Goal: Information Seeking & Learning: Learn about a topic

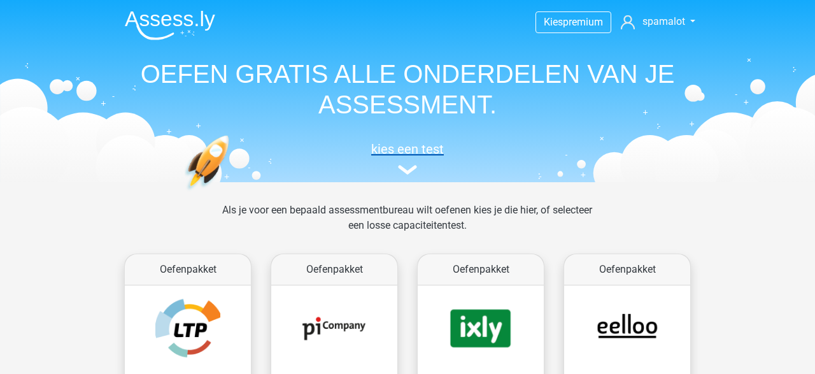
click at [401, 152] on h5 "kies een test" at bounding box center [408, 148] width 586 height 15
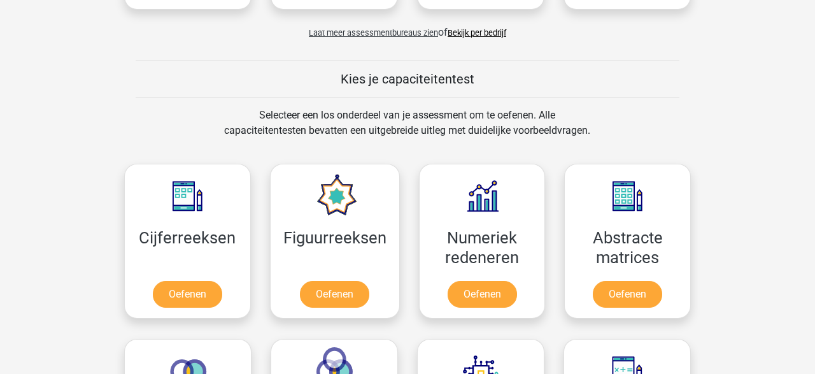
scroll to position [382, 0]
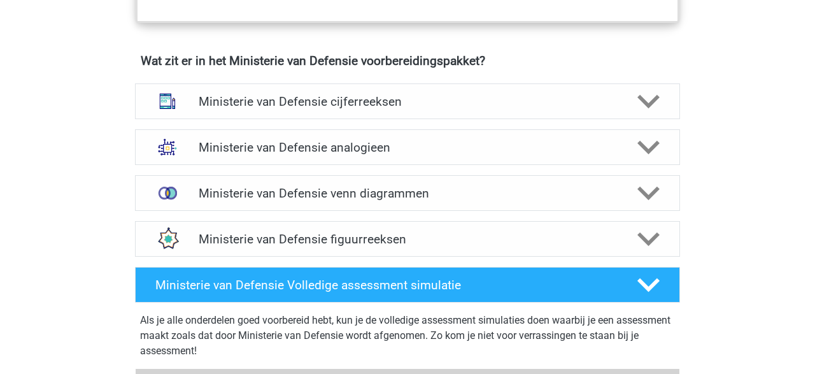
scroll to position [907, 0]
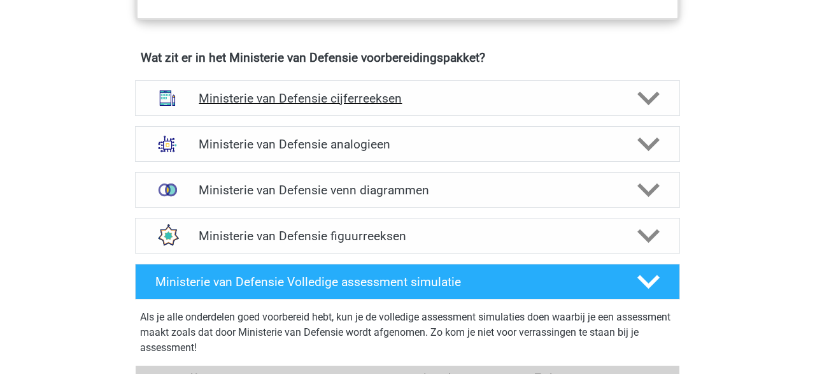
click at [654, 104] on icon at bounding box center [649, 98] width 22 height 22
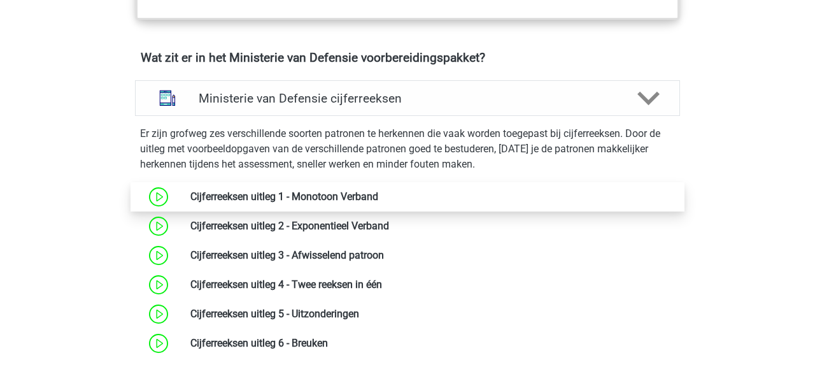
click at [378, 190] on link at bounding box center [378, 196] width 0 height 12
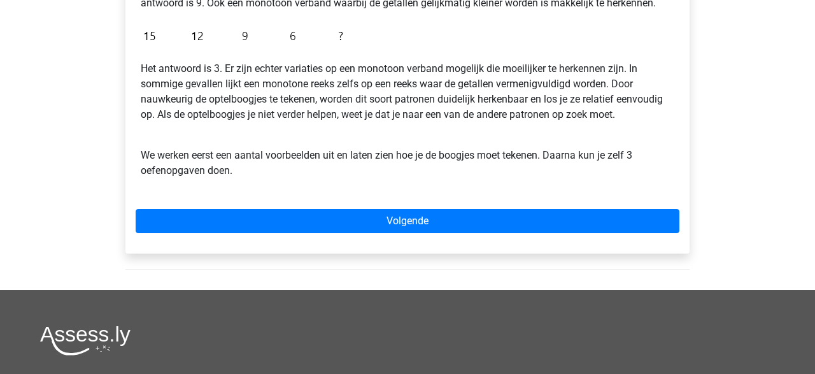
scroll to position [382, 0]
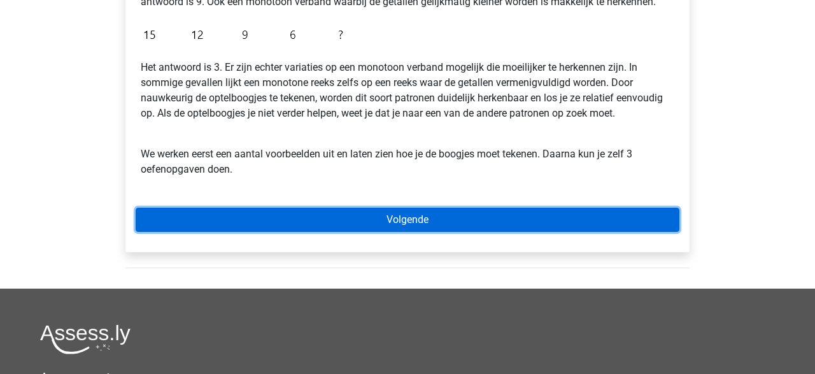
click at [446, 217] on link "Volgende" at bounding box center [408, 220] width 544 height 24
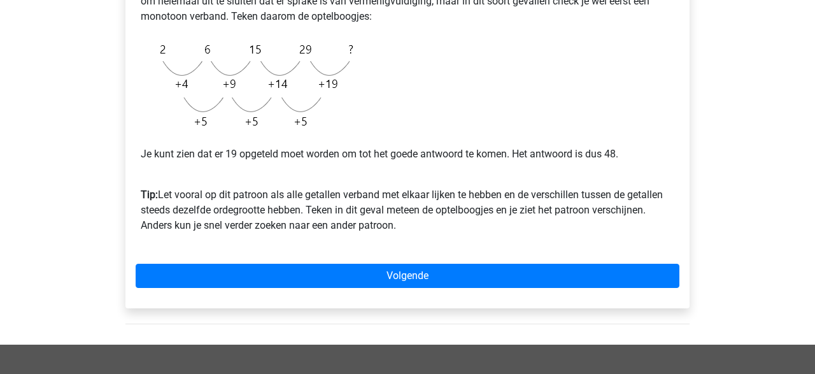
scroll to position [372, 0]
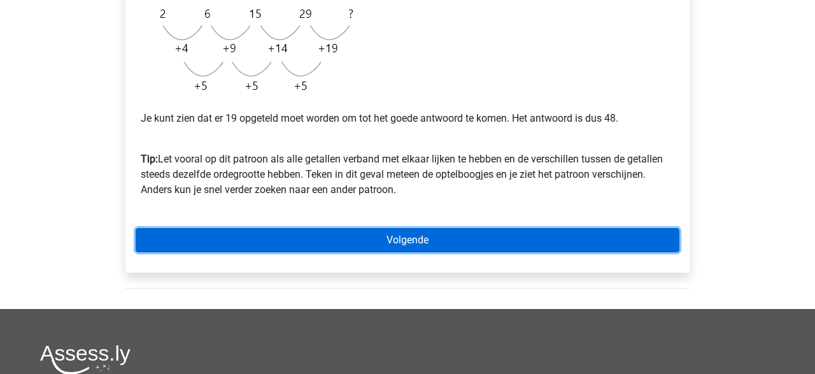
click at [579, 243] on link "Volgende" at bounding box center [408, 240] width 544 height 24
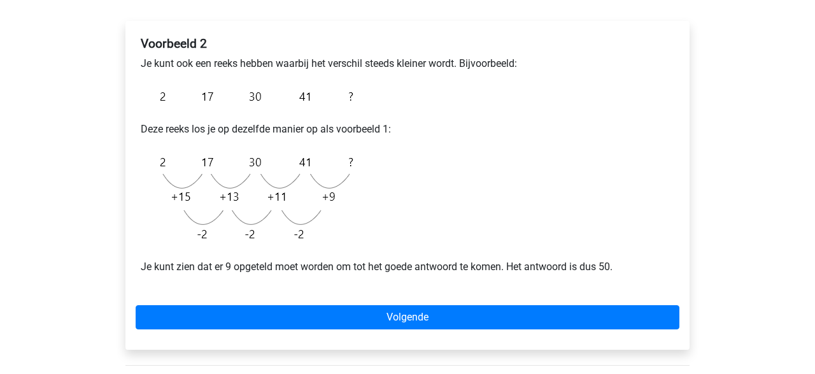
scroll to position [200, 0]
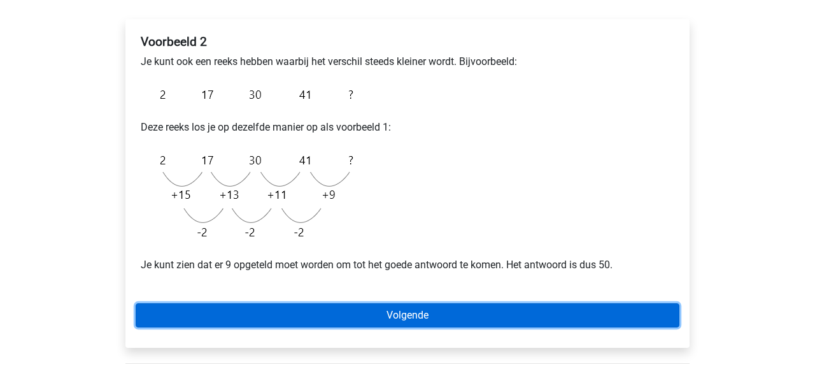
click at [459, 308] on link "Volgende" at bounding box center [408, 315] width 544 height 24
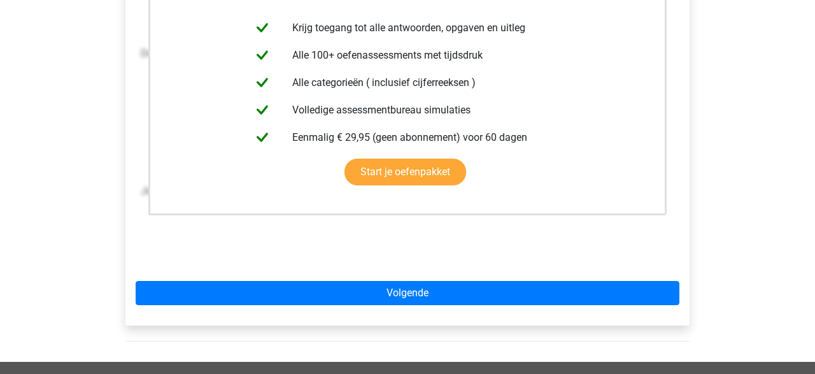
scroll to position [296, 0]
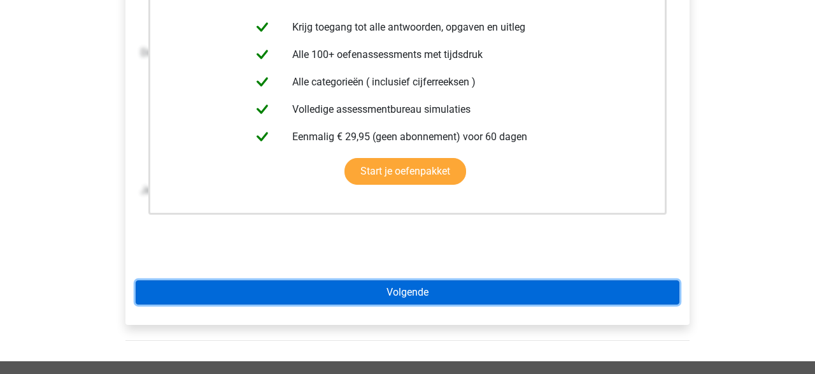
click at [439, 288] on link "Volgende" at bounding box center [408, 292] width 544 height 24
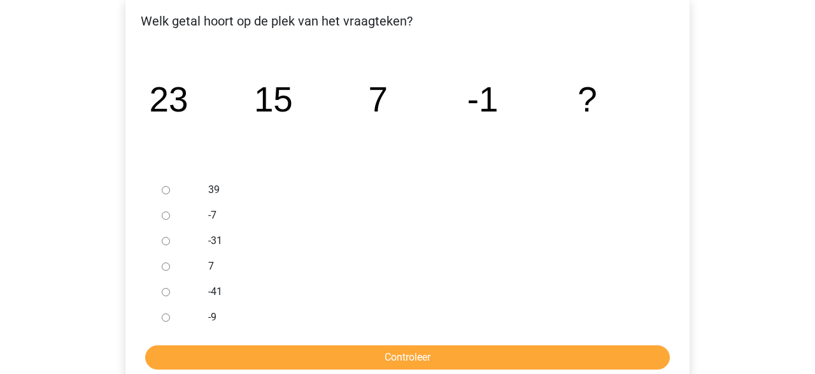
scroll to position [226, 0]
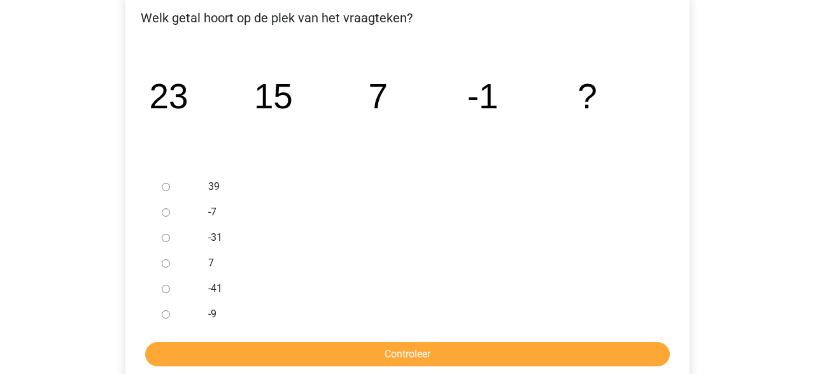
click at [165, 317] on input "-9" at bounding box center [166, 314] width 8 height 8
radio input "true"
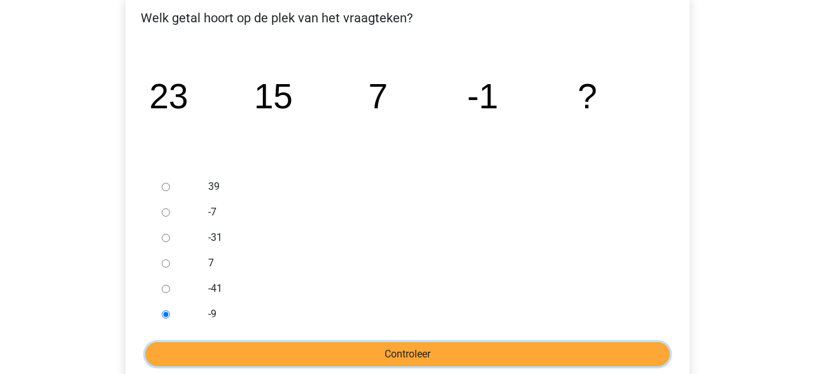
click at [365, 345] on input "Controleer" at bounding box center [407, 354] width 525 height 24
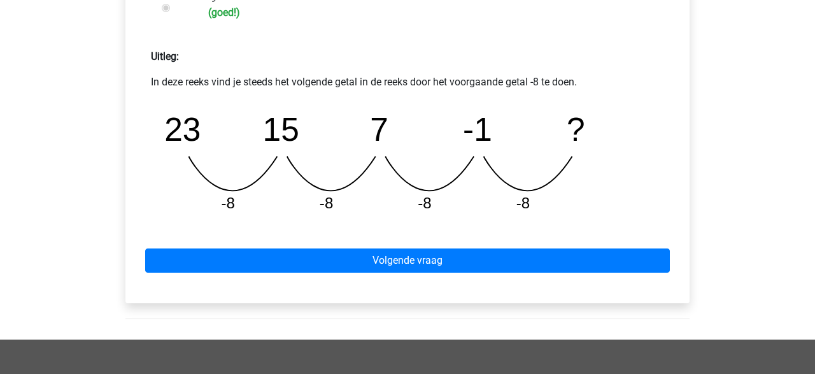
scroll to position [541, 0]
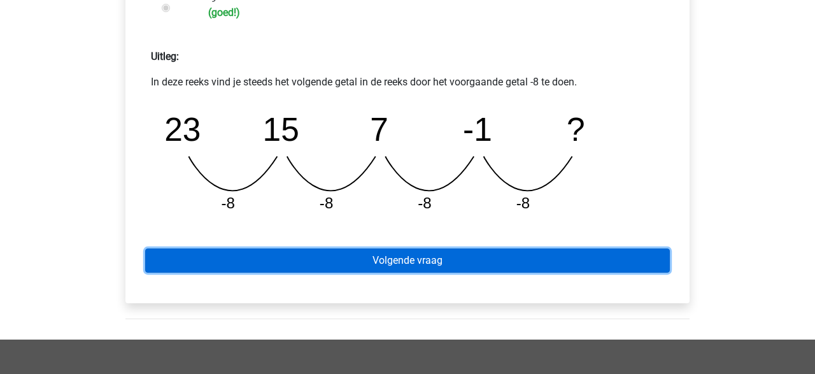
click at [408, 262] on link "Volgende vraag" at bounding box center [407, 260] width 525 height 24
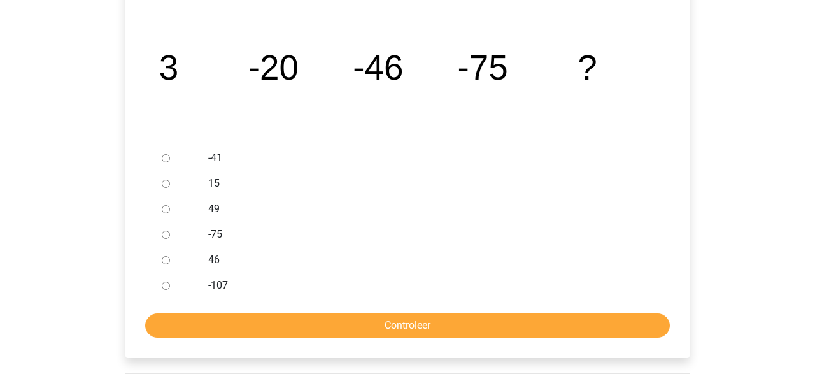
scroll to position [254, 0]
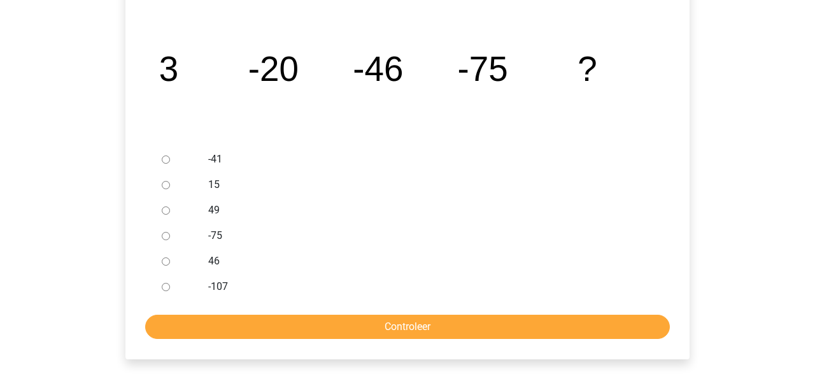
click at [168, 290] on input "-107" at bounding box center [166, 287] width 8 height 8
radio input "true"
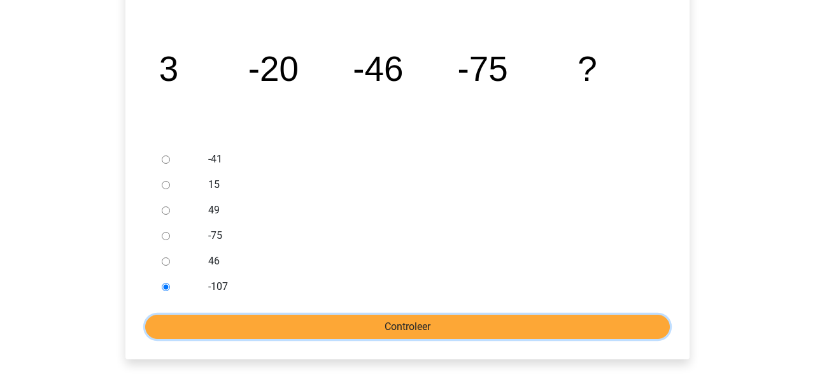
click at [452, 318] on input "Controleer" at bounding box center [407, 327] width 525 height 24
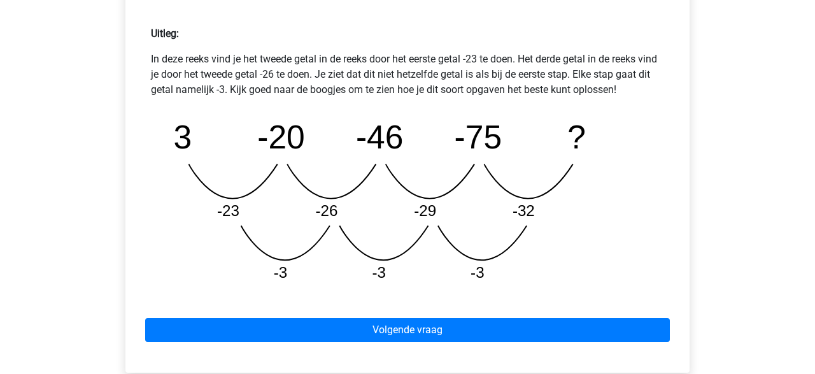
scroll to position [568, 0]
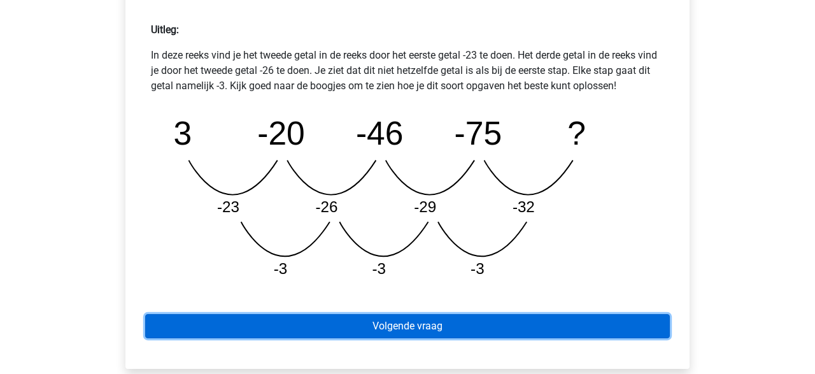
click at [377, 324] on link "Volgende vraag" at bounding box center [407, 326] width 525 height 24
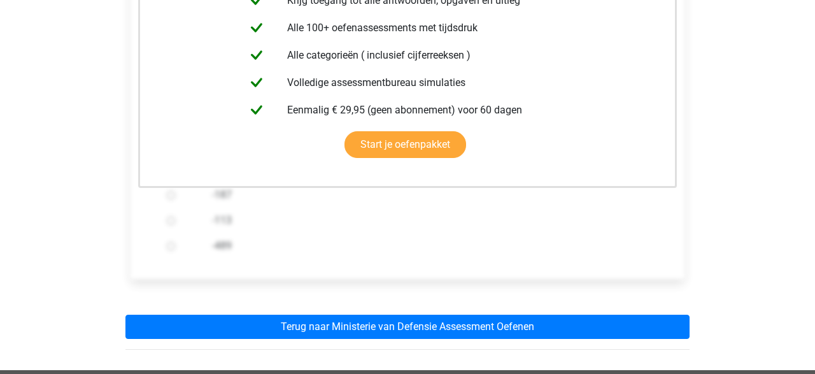
scroll to position [298, 0]
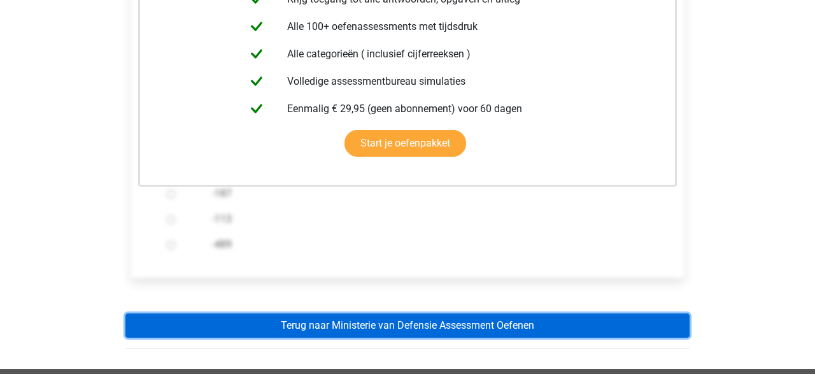
click at [411, 321] on link "Terug naar Ministerie van Defensie Assessment Oefenen" at bounding box center [407, 325] width 564 height 24
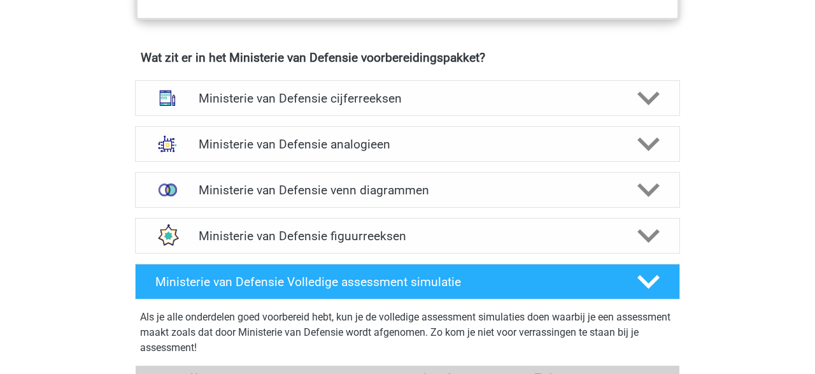
scroll to position [912, 0]
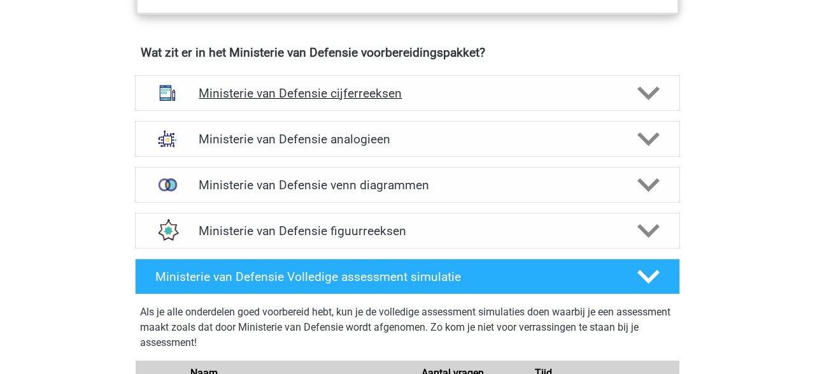
click at [654, 98] on icon at bounding box center [649, 93] width 22 height 22
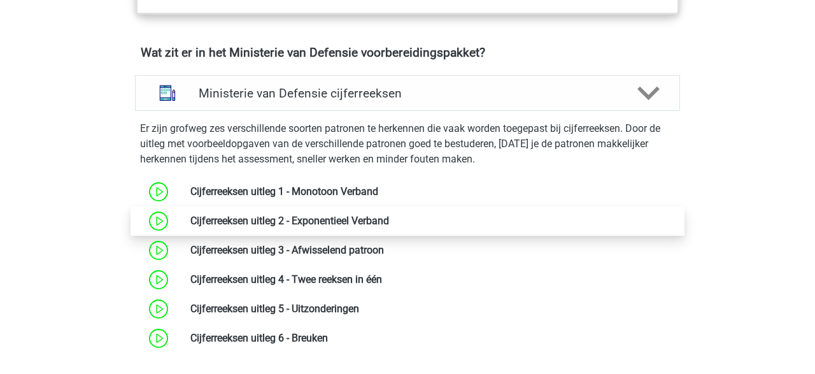
click at [389, 220] on link at bounding box center [389, 221] width 0 height 12
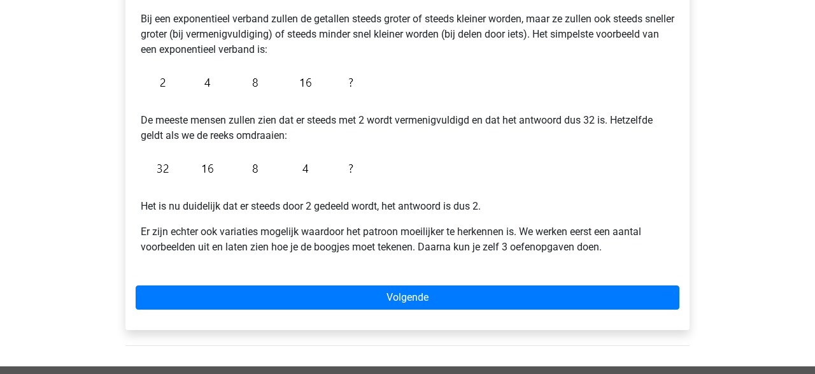
scroll to position [256, 0]
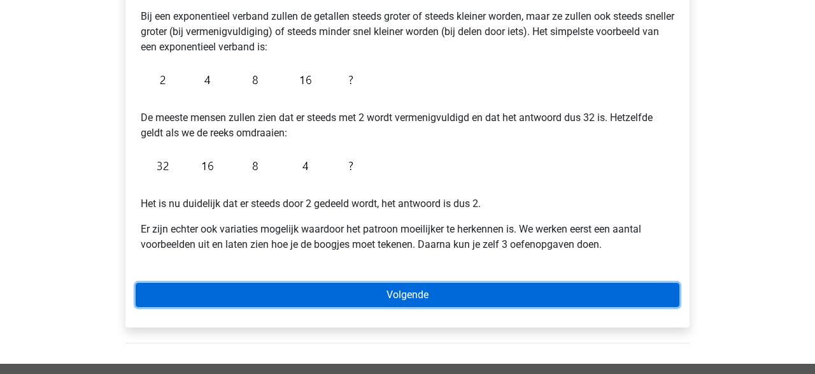
click at [466, 290] on link "Volgende" at bounding box center [408, 295] width 544 height 24
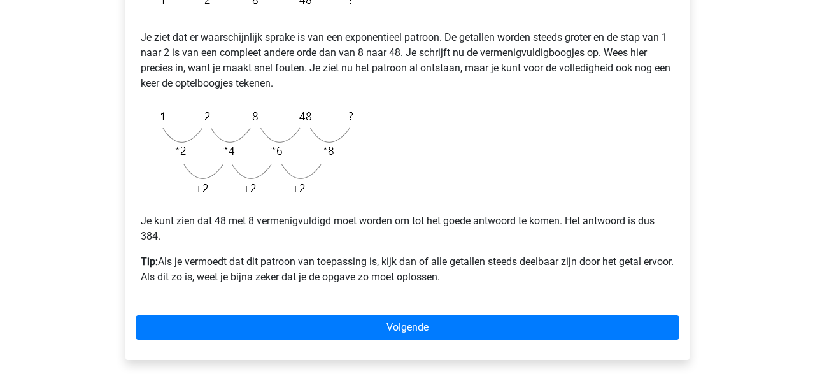
scroll to position [279, 0]
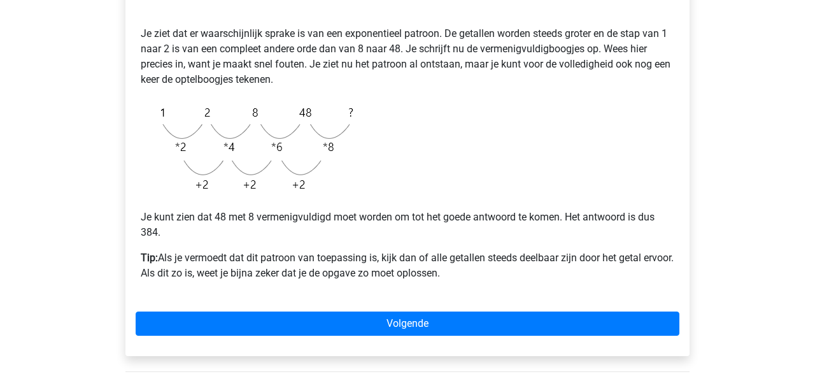
click at [417, 338] on div "Voorbeeld 1 Je ziet dat er waarschijnlijk sprake is van een exponentieel patroo…" at bounding box center [407, 148] width 564 height 416
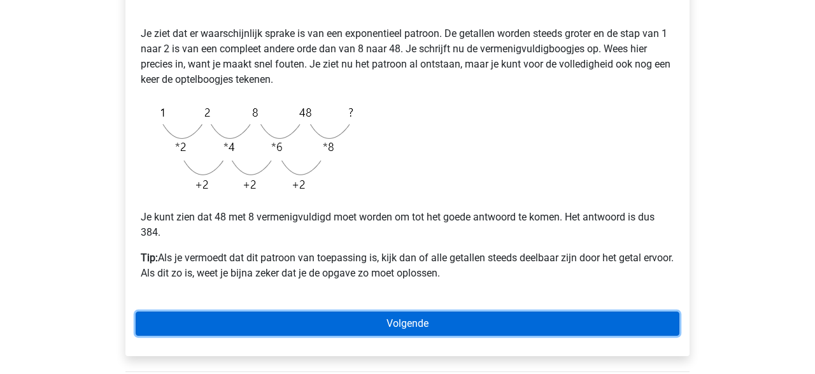
click at [417, 329] on link "Volgende" at bounding box center [408, 323] width 544 height 24
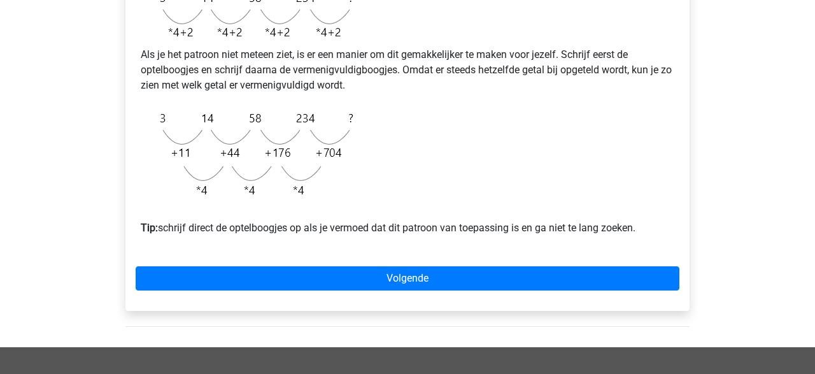
scroll to position [380, 0]
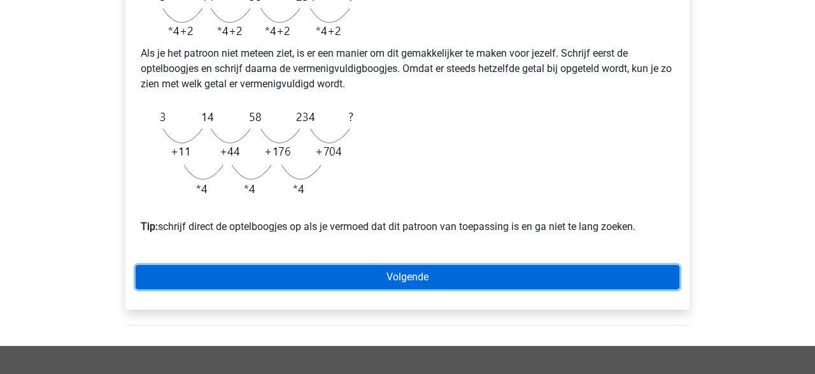
click at [486, 289] on link "Volgende" at bounding box center [408, 277] width 544 height 24
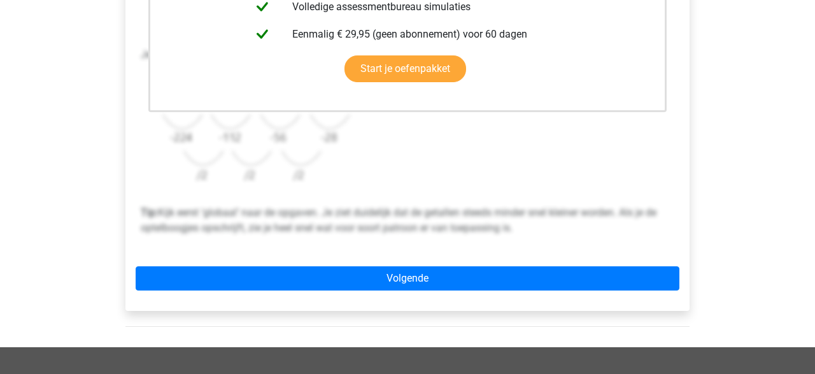
scroll to position [408, 0]
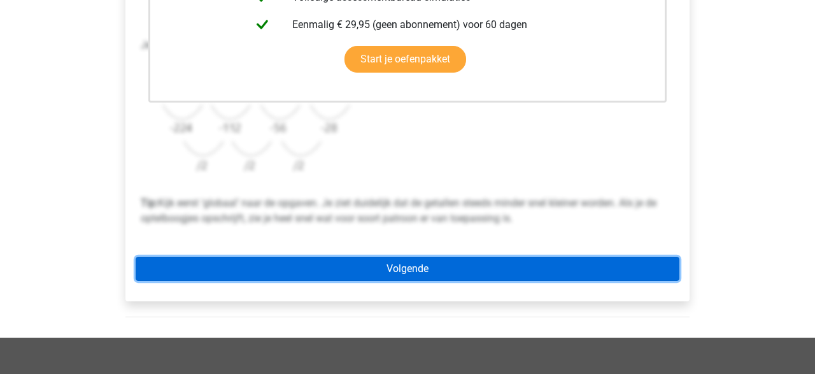
click at [445, 269] on link "Volgende" at bounding box center [408, 269] width 544 height 24
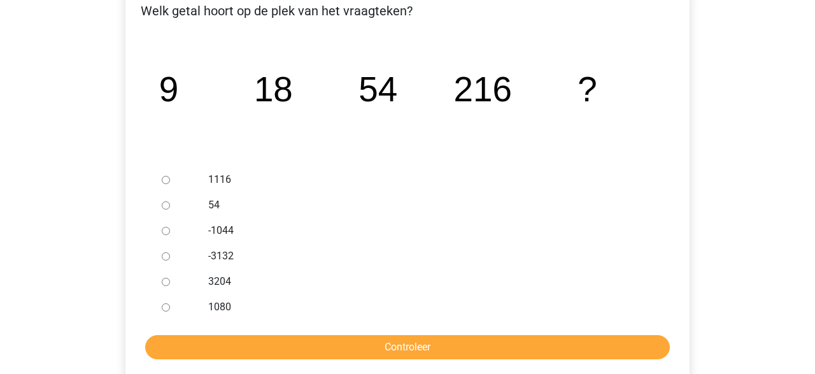
scroll to position [234, 0]
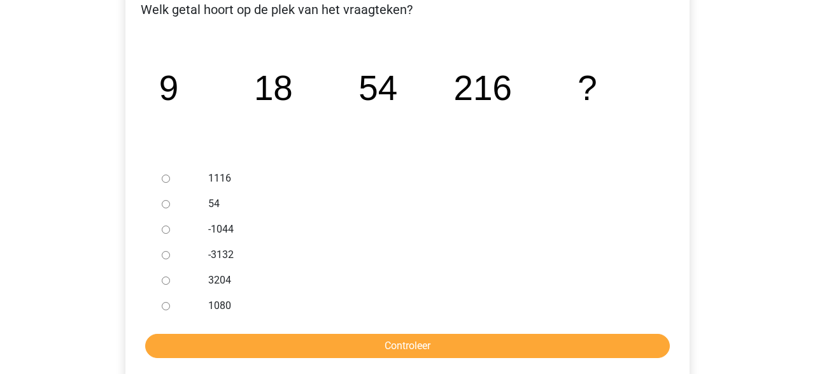
click at [168, 279] on input "3204" at bounding box center [166, 280] width 8 height 8
radio input "true"
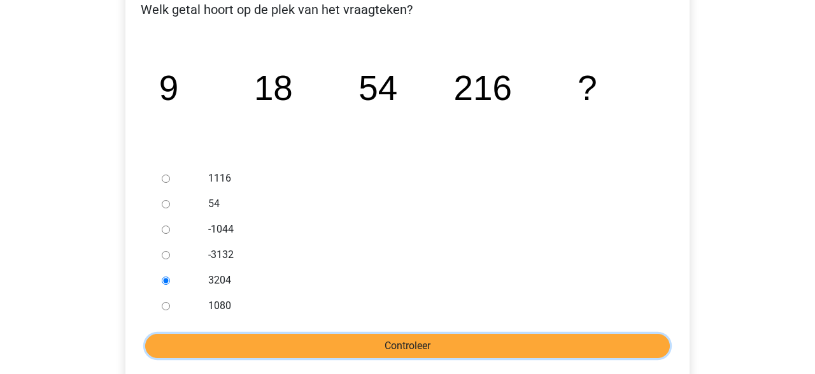
click at [429, 343] on input "Controleer" at bounding box center [407, 346] width 525 height 24
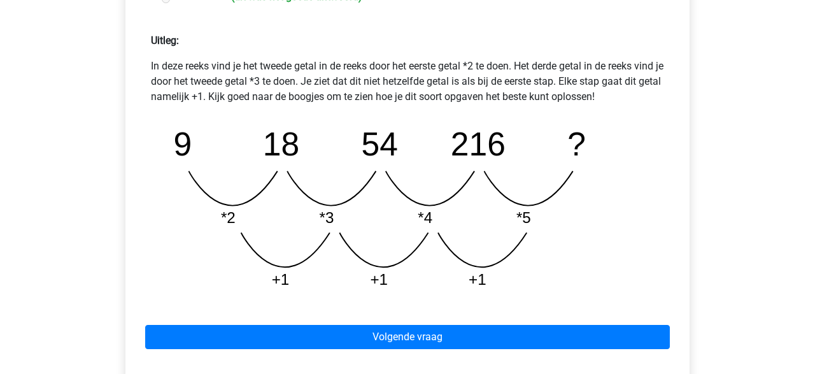
scroll to position [545, 0]
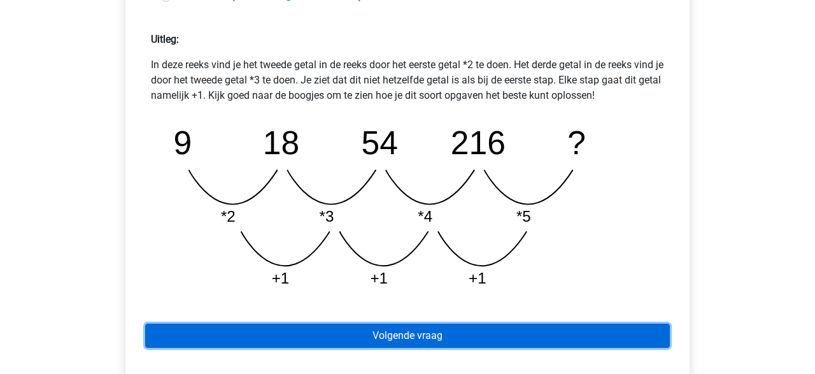
click at [426, 334] on link "Volgende vraag" at bounding box center [407, 336] width 525 height 24
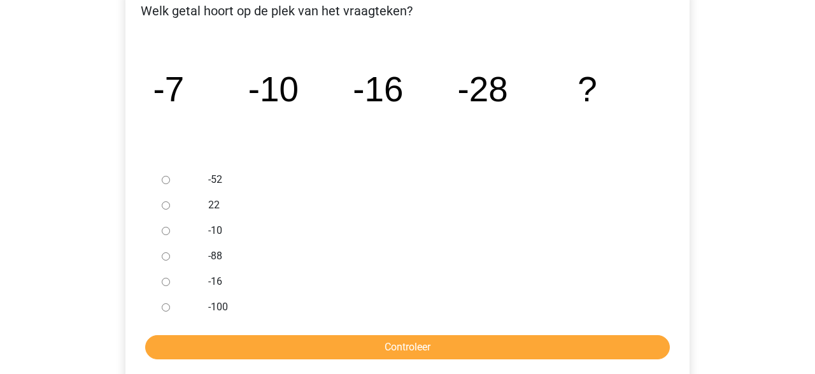
scroll to position [232, 0]
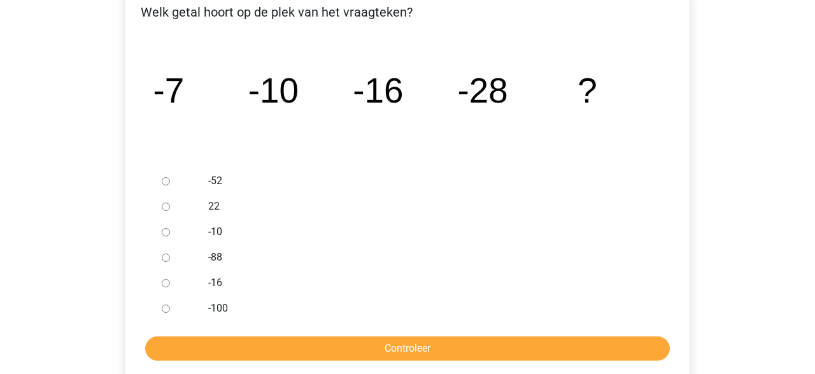
click at [170, 180] on input "-52" at bounding box center [166, 181] width 8 height 8
radio input "true"
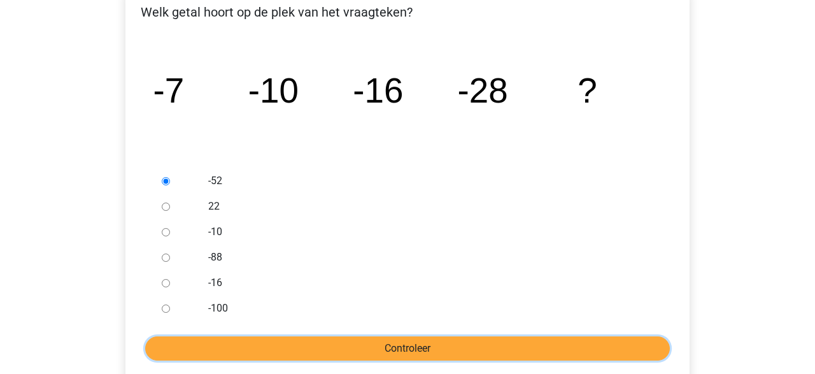
click at [421, 340] on input "Controleer" at bounding box center [407, 348] width 525 height 24
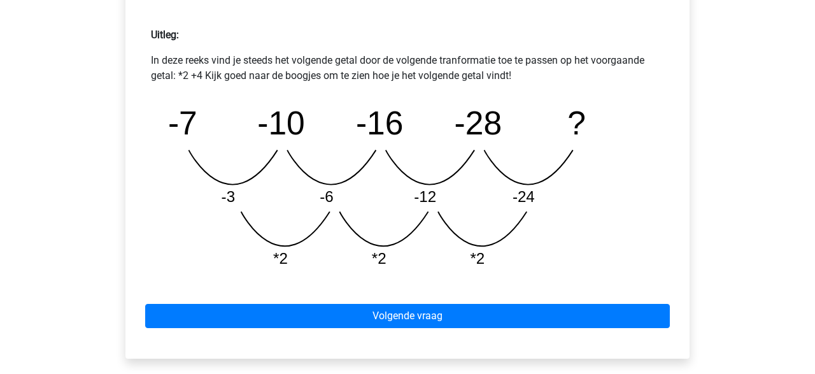
scroll to position [566, 0]
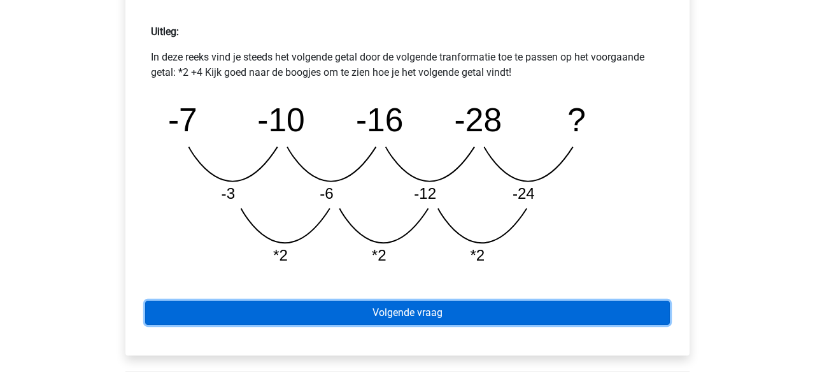
click at [471, 315] on link "Volgende vraag" at bounding box center [407, 313] width 525 height 24
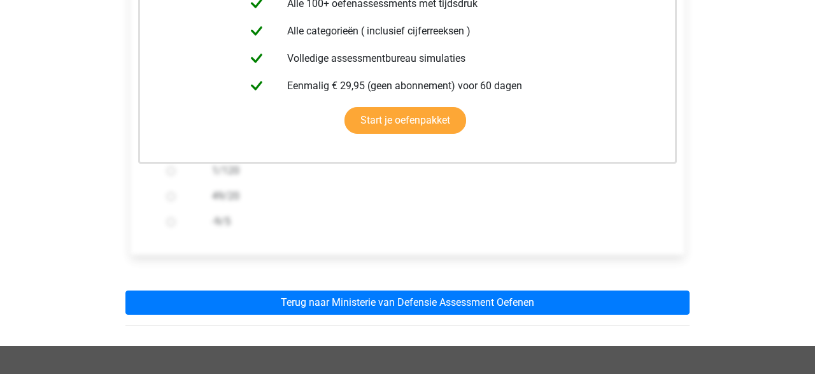
scroll to position [329, 0]
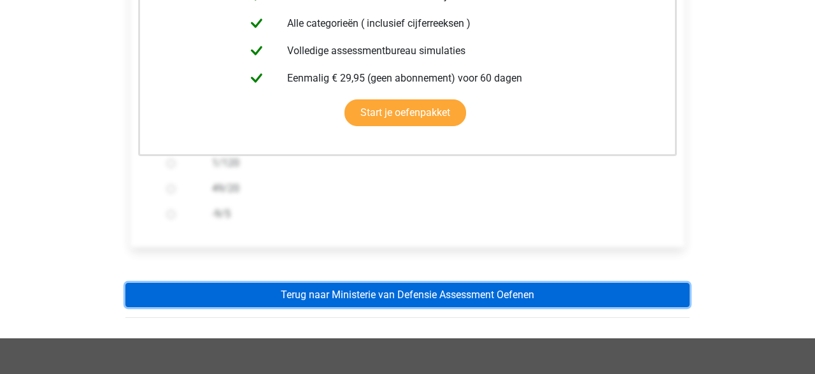
click at [451, 290] on link "Terug naar Ministerie van Defensie Assessment Oefenen" at bounding box center [407, 295] width 564 height 24
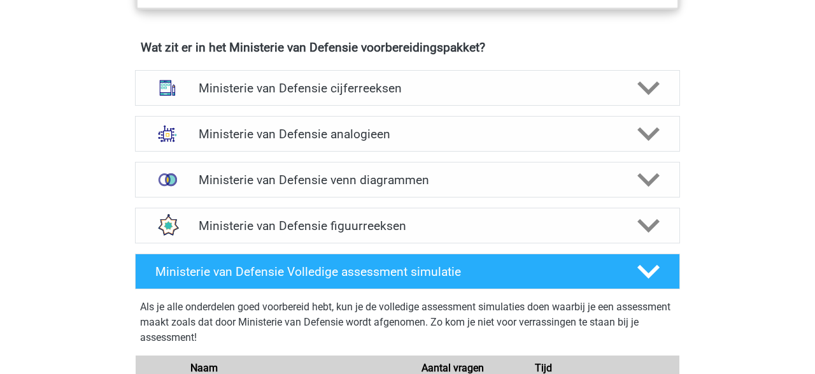
scroll to position [920, 0]
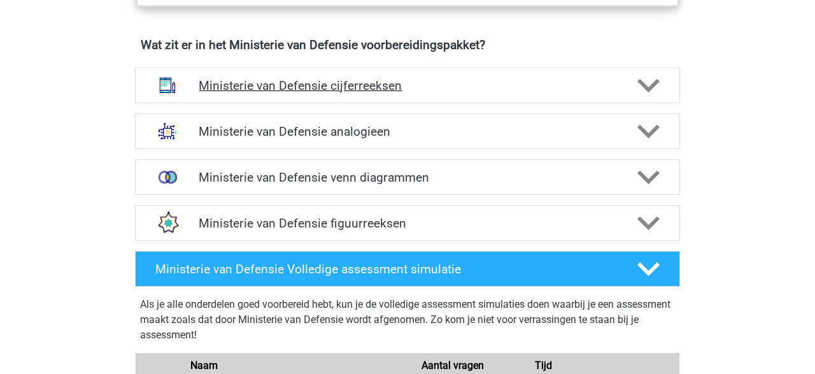
click at [639, 79] on polygon at bounding box center [649, 85] width 22 height 14
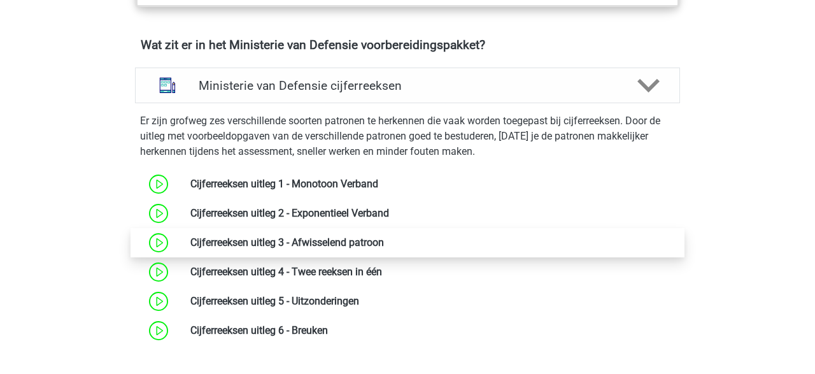
click at [384, 245] on link at bounding box center [384, 242] width 0 height 12
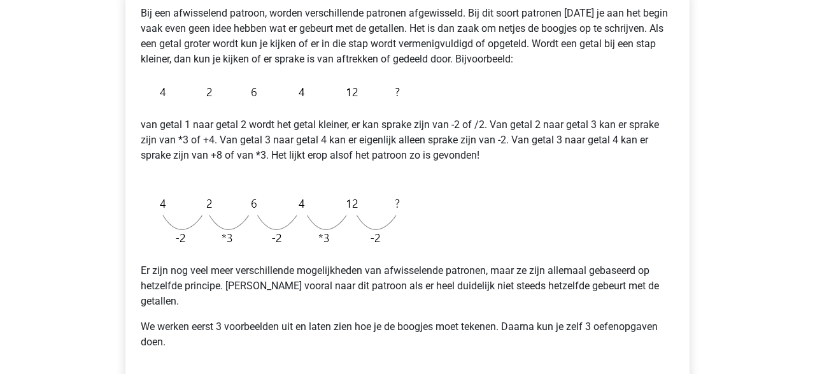
scroll to position [231, 0]
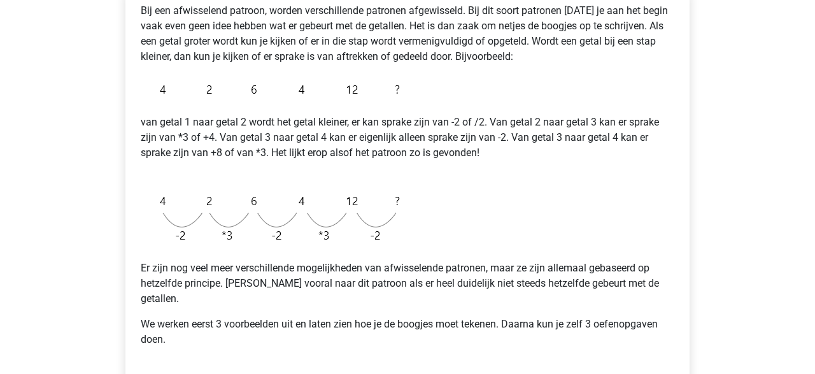
click at [807, 190] on div "Kies premium spamalot [EMAIL_ADDRESS][DOMAIN_NAME]" at bounding box center [407, 282] width 815 height 1026
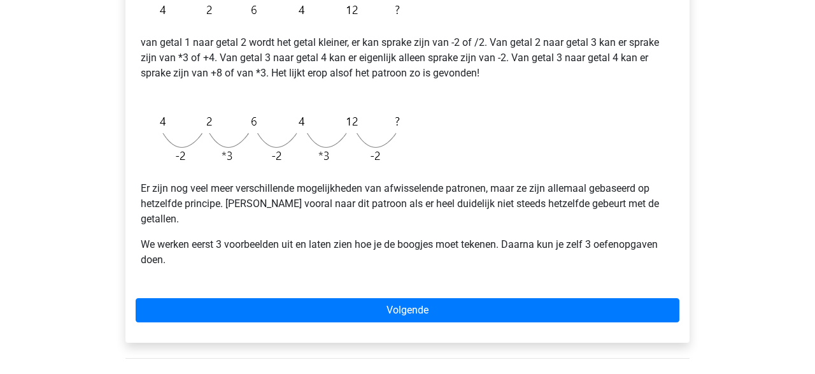
scroll to position [312, 0]
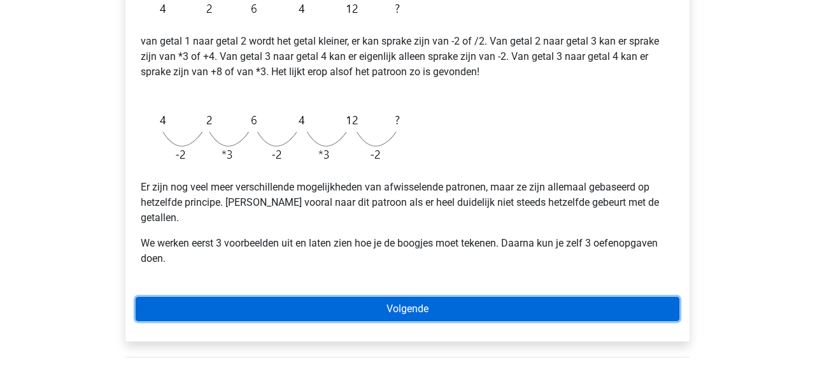
click at [596, 297] on link "Volgende" at bounding box center [408, 309] width 544 height 24
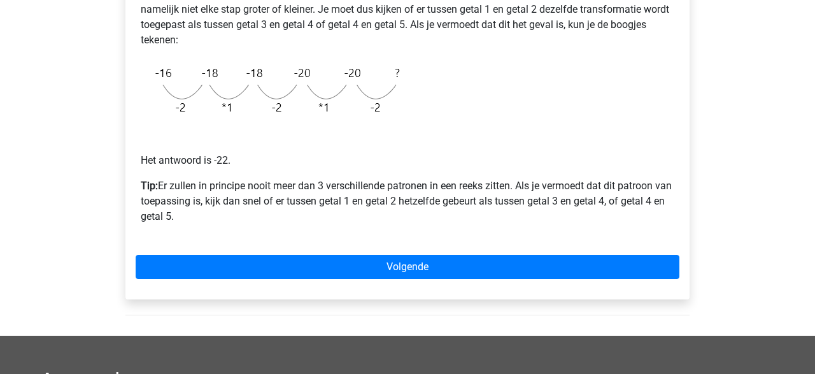
scroll to position [314, 0]
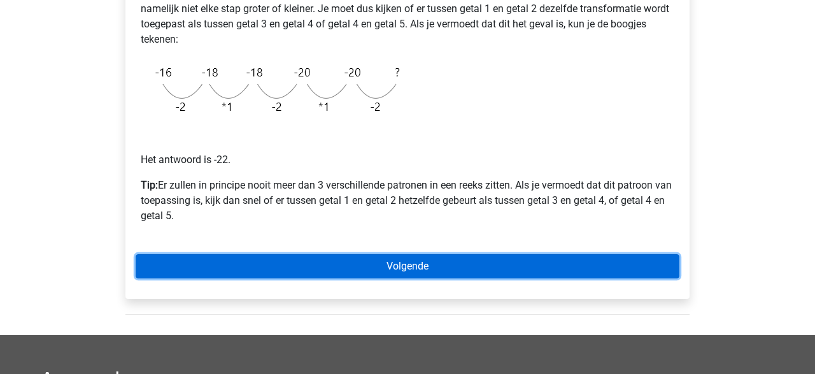
click at [478, 268] on link "Volgende" at bounding box center [408, 266] width 544 height 24
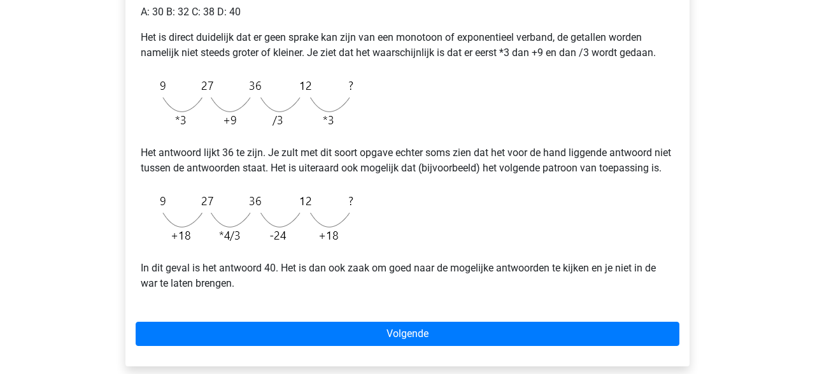
scroll to position [297, 0]
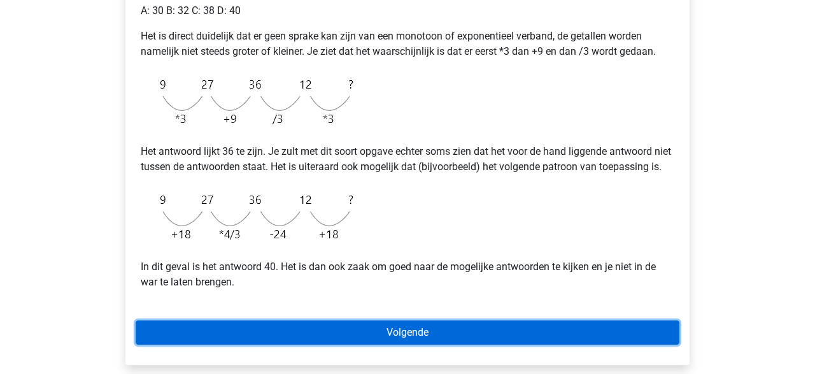
click at [467, 345] on link "Volgende" at bounding box center [408, 332] width 544 height 24
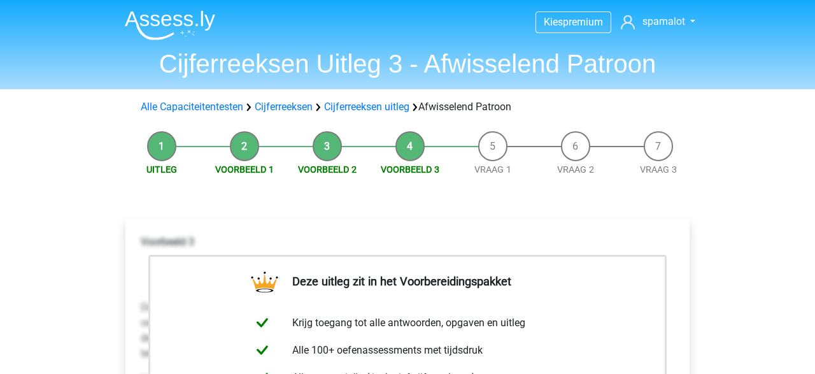
scroll to position [352, 0]
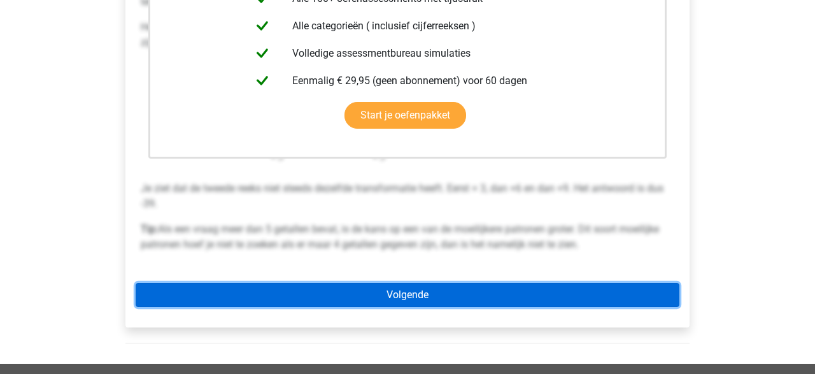
click at [416, 295] on link "Volgende" at bounding box center [408, 295] width 544 height 24
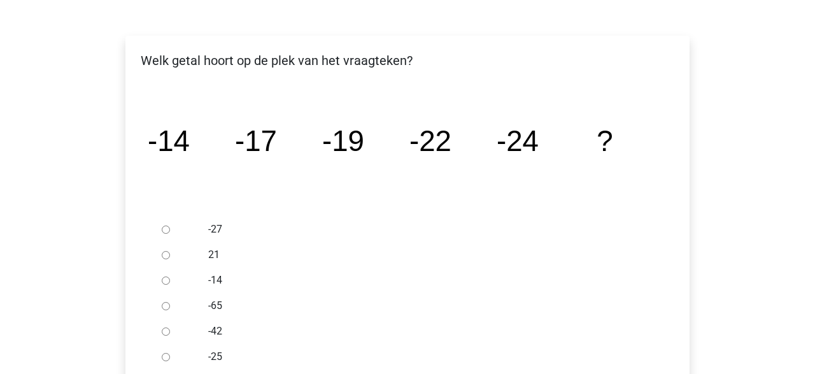
scroll to position [187, 0]
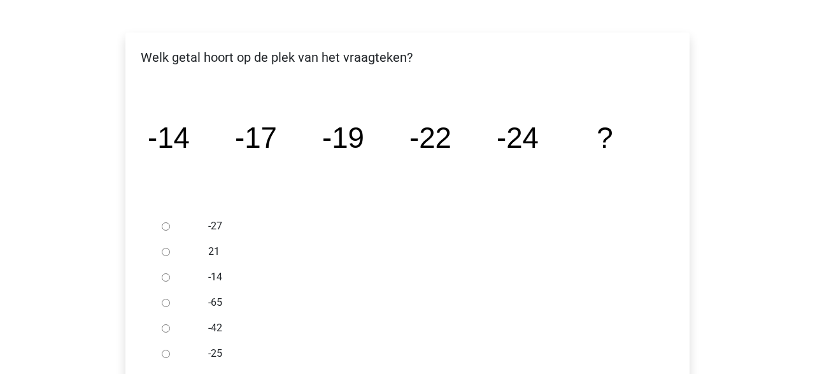
click at [157, 229] on div at bounding box center [178, 225] width 42 height 25
click at [168, 229] on input "-27" at bounding box center [166, 226] width 8 height 8
radio input "true"
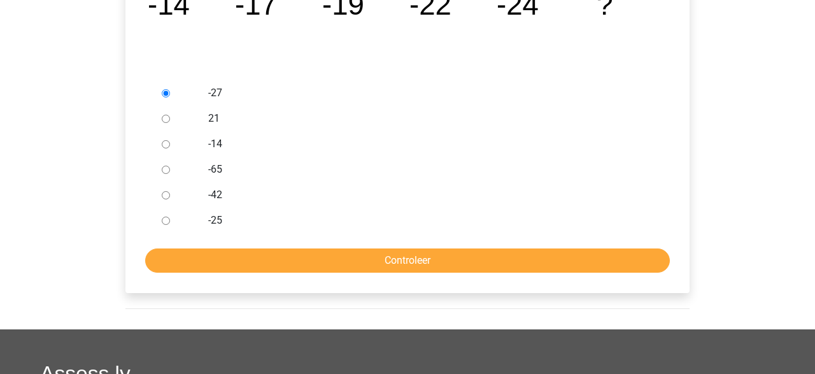
scroll to position [343, 0]
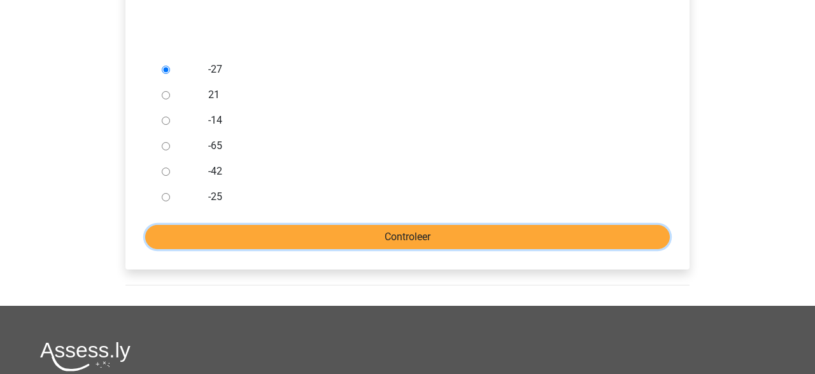
click at [418, 231] on input "Controleer" at bounding box center [407, 237] width 525 height 24
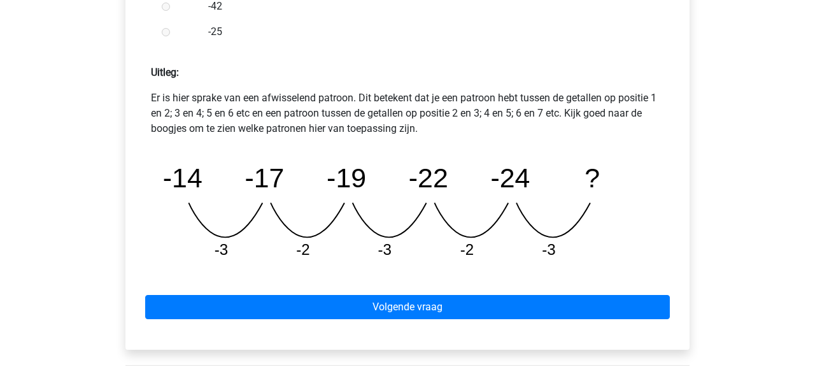
scroll to position [524, 0]
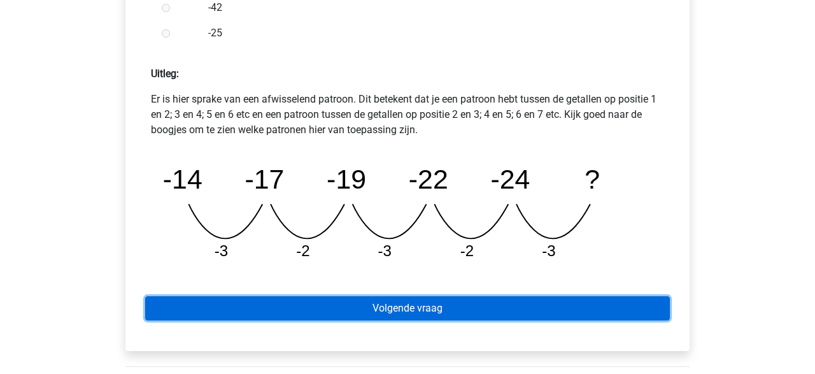
click at [412, 311] on link "Volgende vraag" at bounding box center [407, 308] width 525 height 24
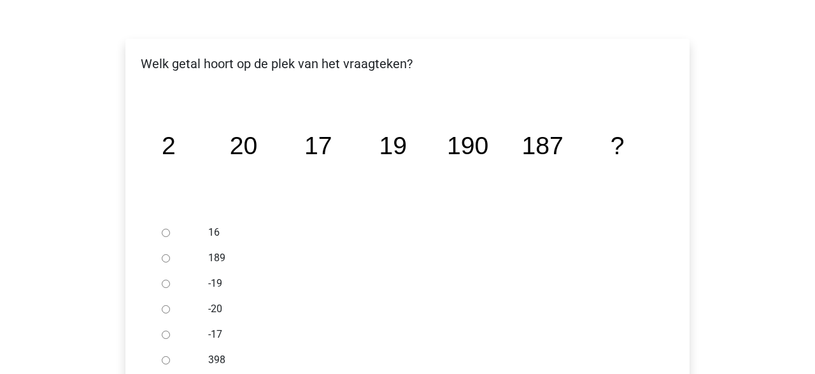
scroll to position [179, 0]
click at [165, 258] on input "189" at bounding box center [166, 259] width 8 height 8
radio input "true"
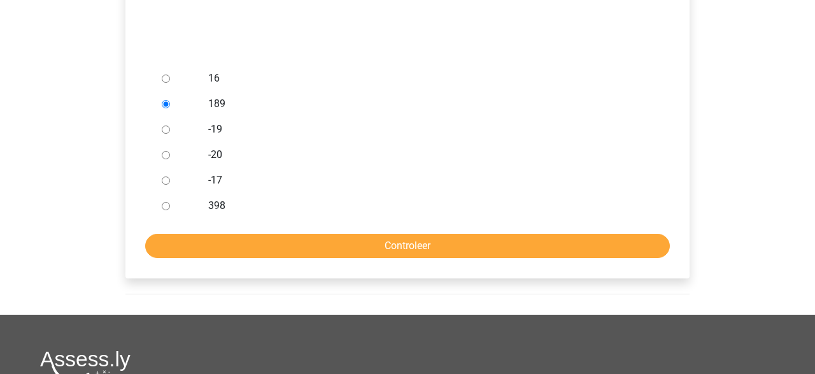
scroll to position [343, 0]
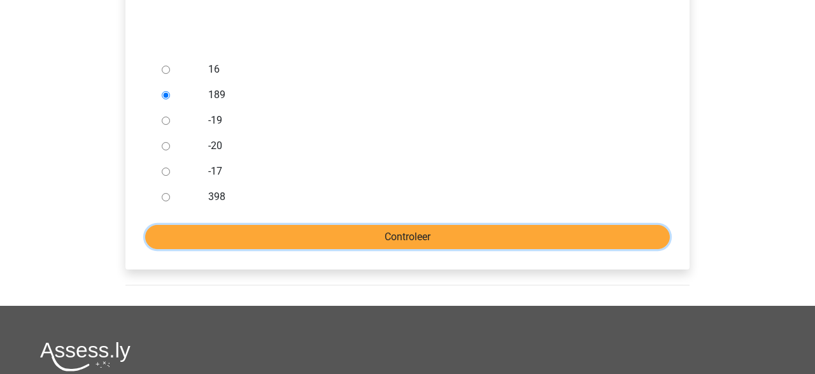
click at [398, 243] on input "Controleer" at bounding box center [407, 237] width 525 height 24
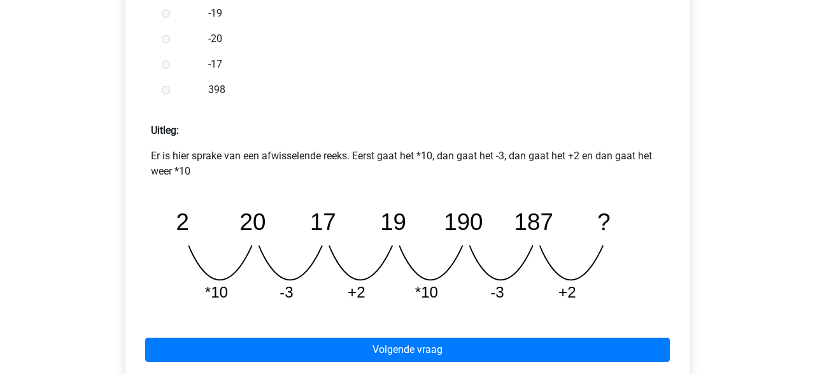
scroll to position [469, 0]
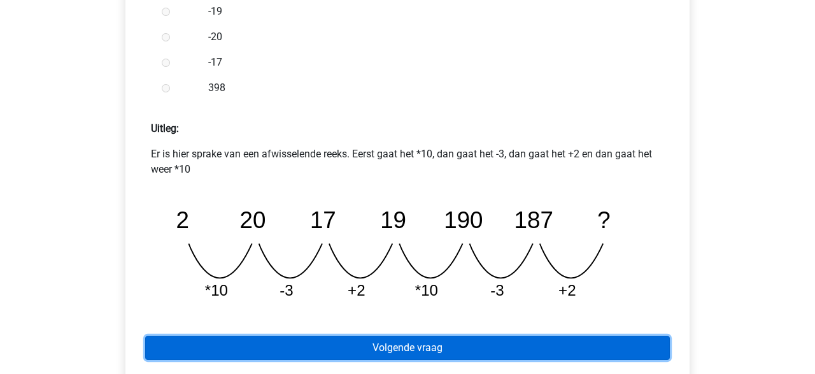
click at [412, 343] on link "Volgende vraag" at bounding box center [407, 348] width 525 height 24
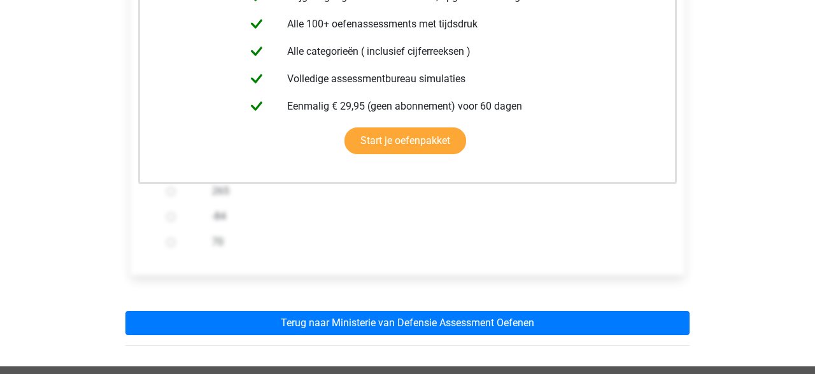
scroll to position [308, 0]
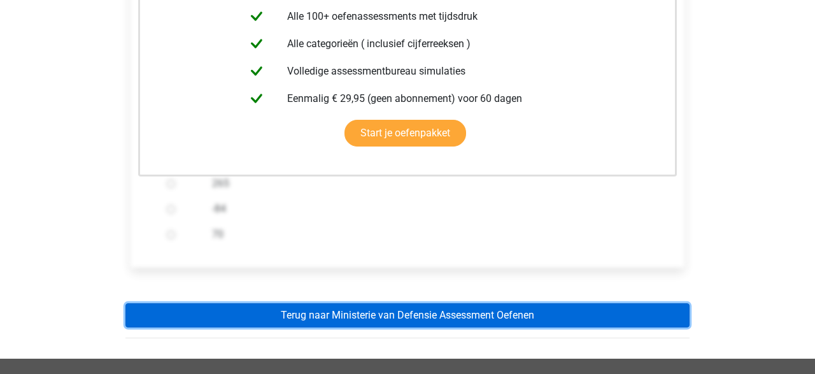
click at [407, 315] on link "Terug naar Ministerie van Defensie Assessment Oefenen" at bounding box center [407, 315] width 564 height 24
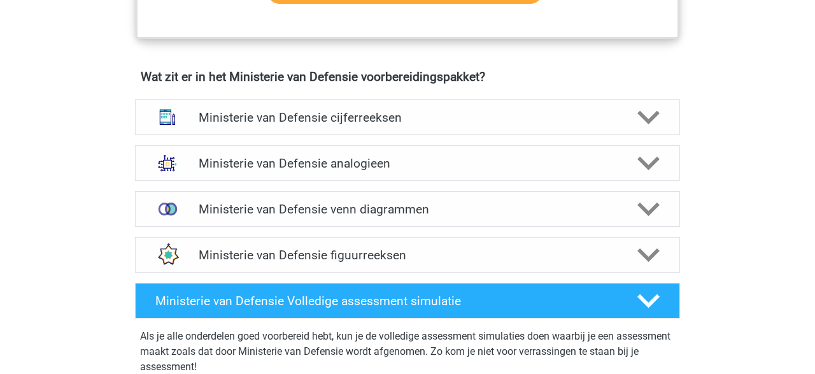
scroll to position [891, 0]
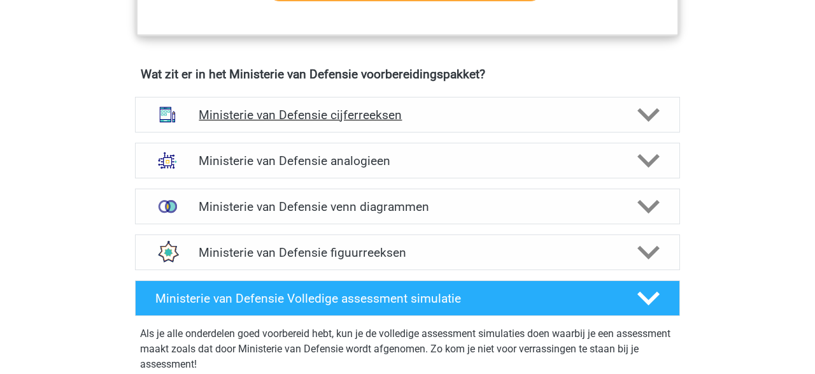
click at [641, 127] on div "Ministerie van Defensie cijferreeksen" at bounding box center [407, 115] width 545 height 36
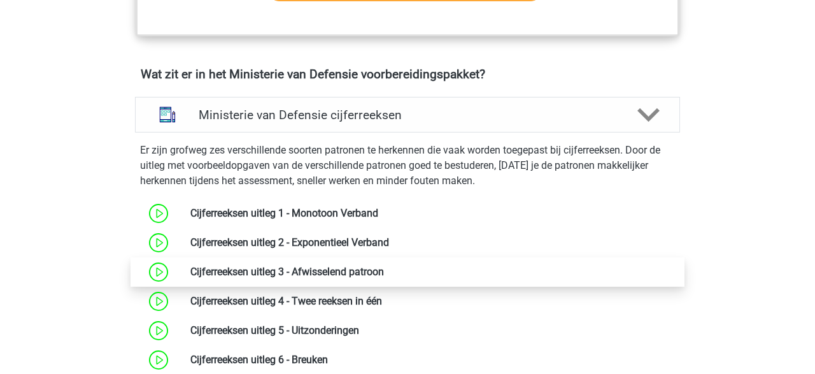
click at [384, 271] on link at bounding box center [384, 272] width 0 height 12
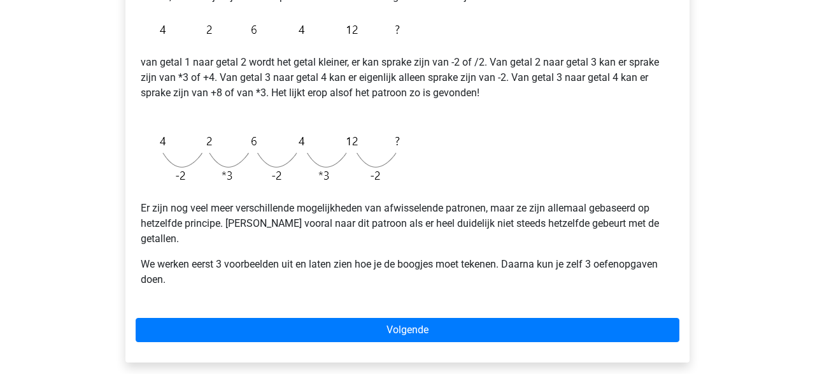
scroll to position [295, 0]
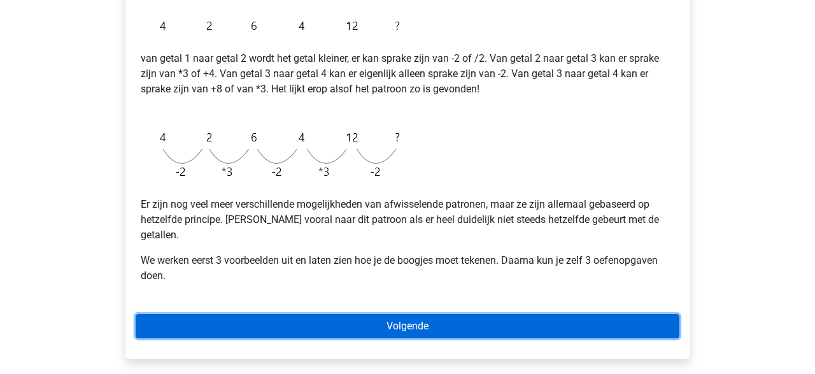
click at [441, 314] on link "Volgende" at bounding box center [408, 326] width 544 height 24
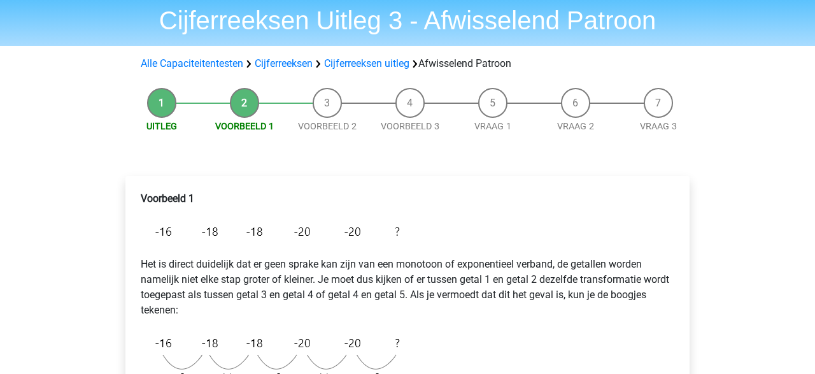
scroll to position [41, 0]
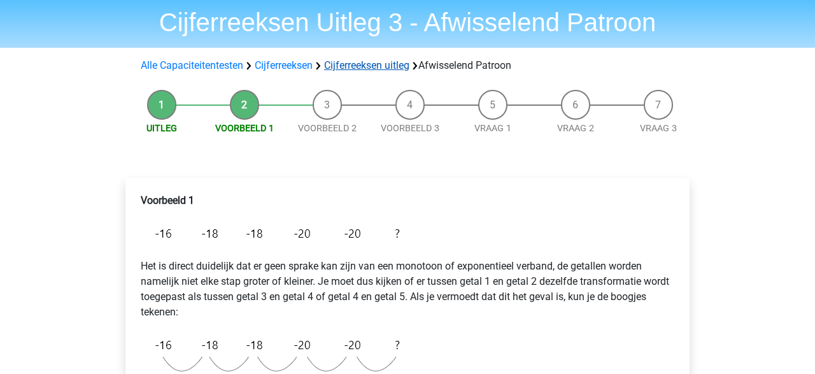
click at [382, 71] on link "Cijferreeksen uitleg" at bounding box center [366, 65] width 85 height 12
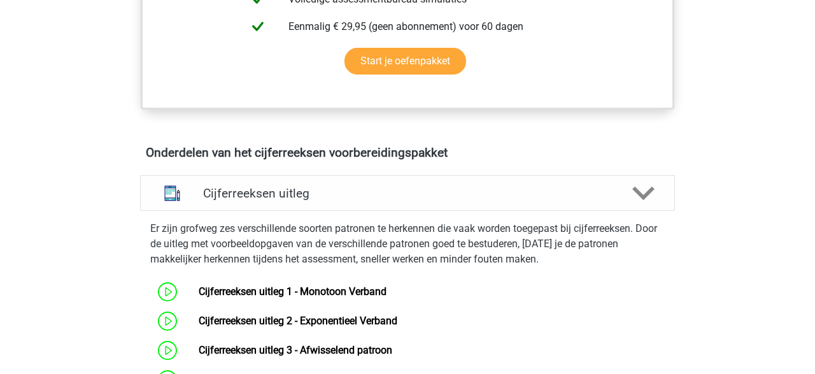
scroll to position [651, 0]
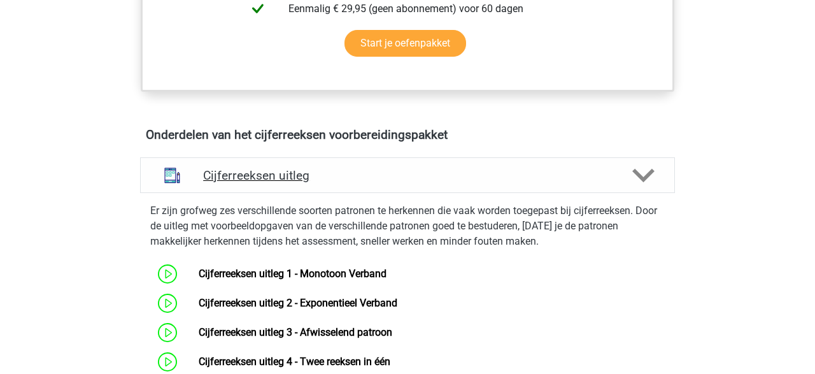
click at [638, 187] on icon at bounding box center [644, 175] width 22 height 22
click at [650, 187] on icon at bounding box center [644, 175] width 22 height 22
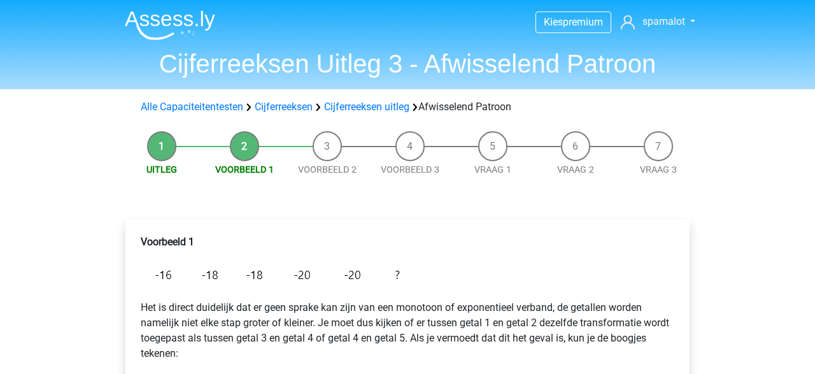
scroll to position [41, 0]
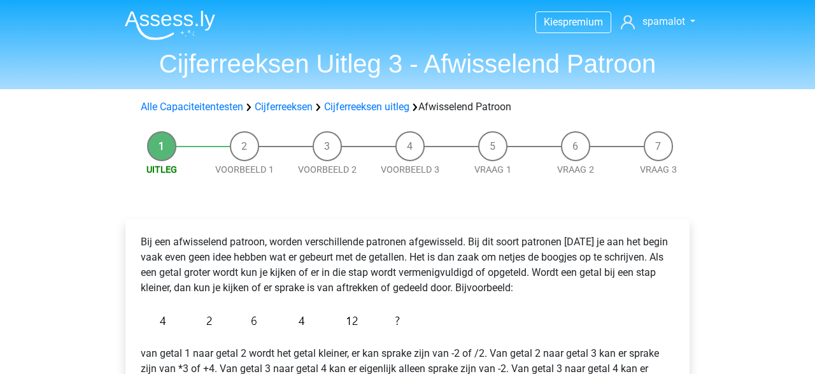
scroll to position [295, 0]
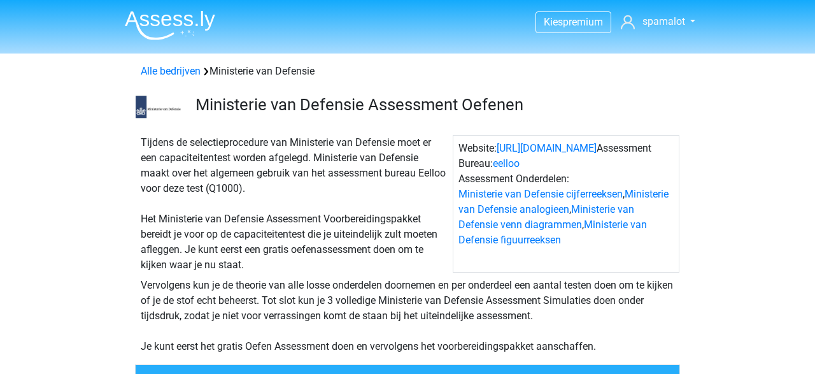
scroll to position [891, 0]
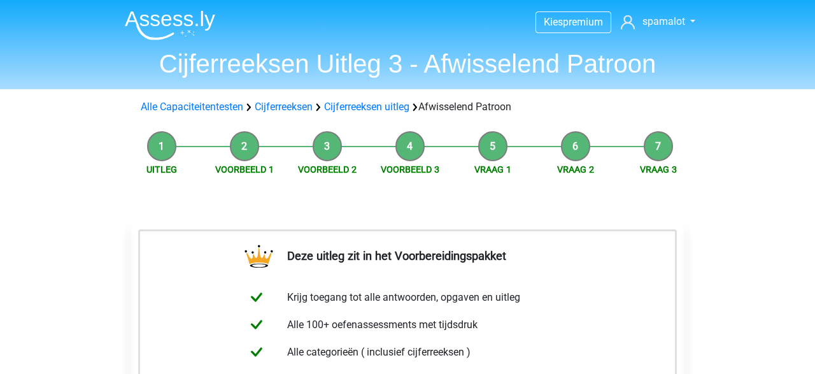
scroll to position [308, 0]
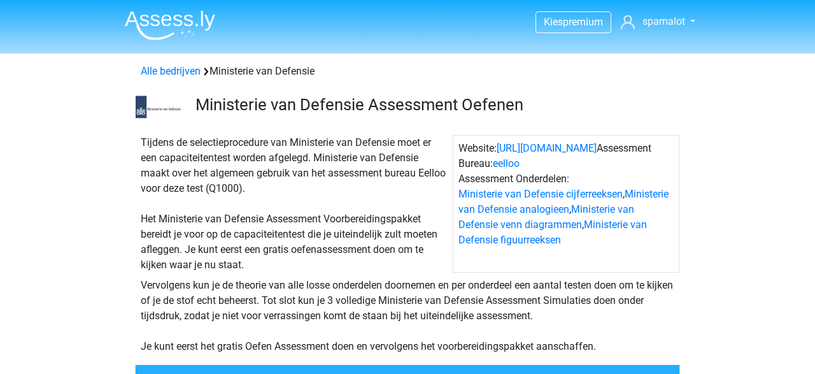
scroll to position [891, 0]
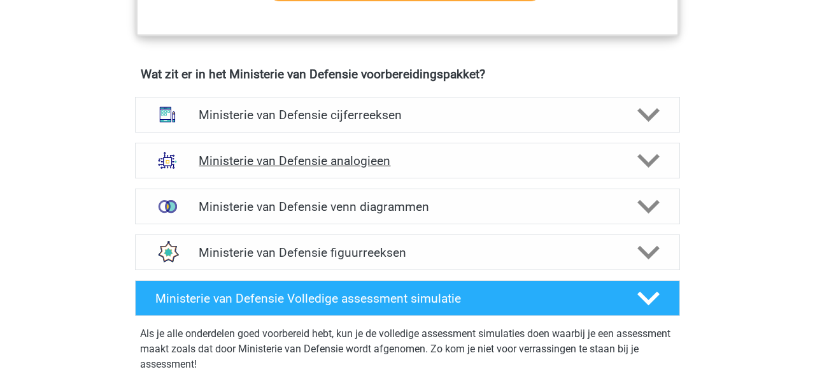
click at [519, 147] on div "Ministerie van Defensie analogieen" at bounding box center [407, 161] width 545 height 36
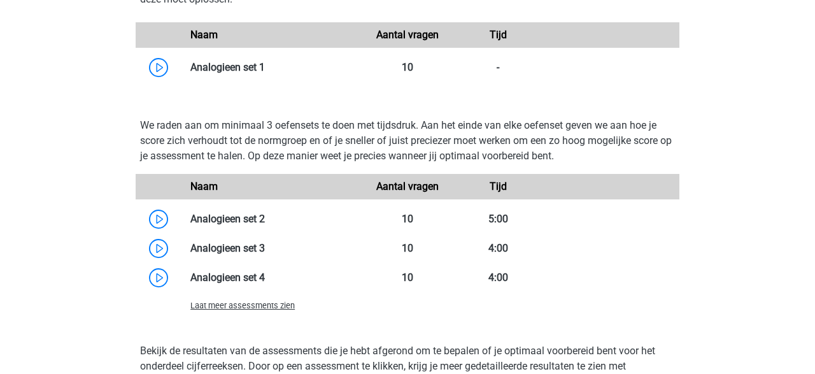
scroll to position [1501, 0]
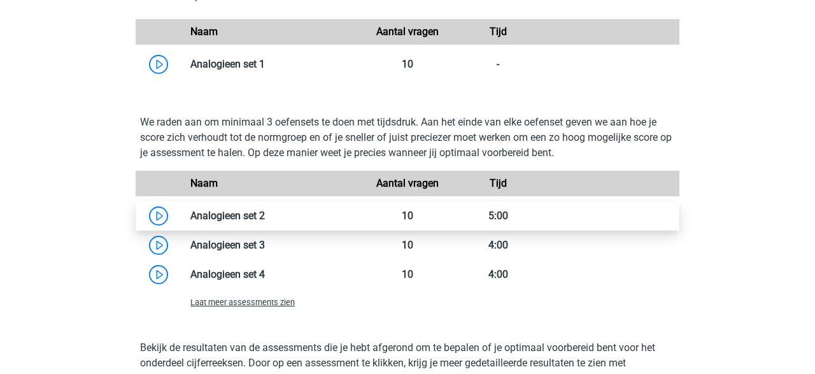
click at [265, 220] on link at bounding box center [265, 216] width 0 height 12
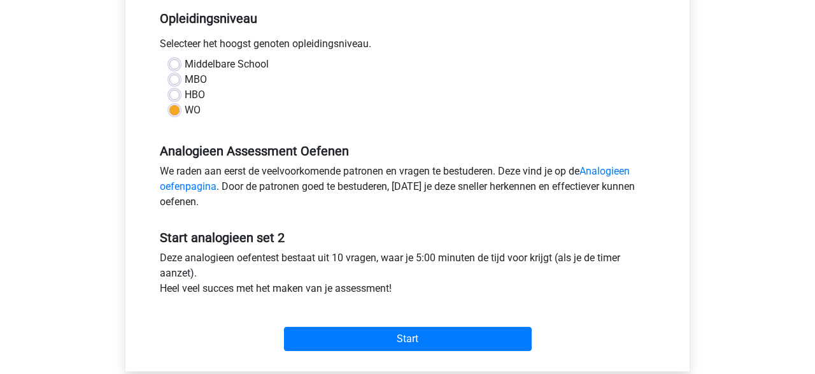
scroll to position [313, 0]
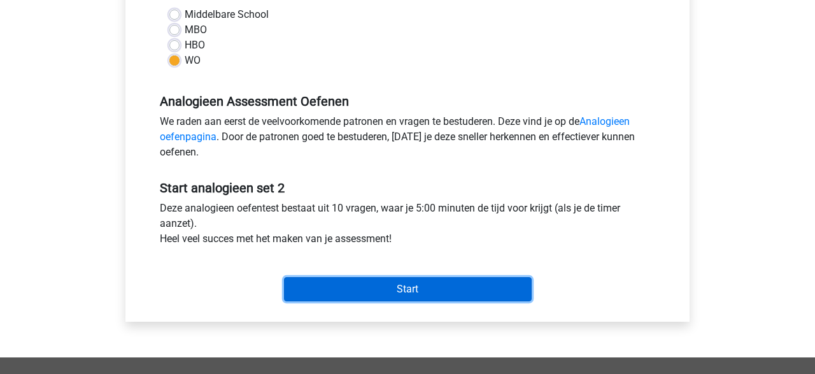
click at [375, 285] on input "Start" at bounding box center [408, 289] width 248 height 24
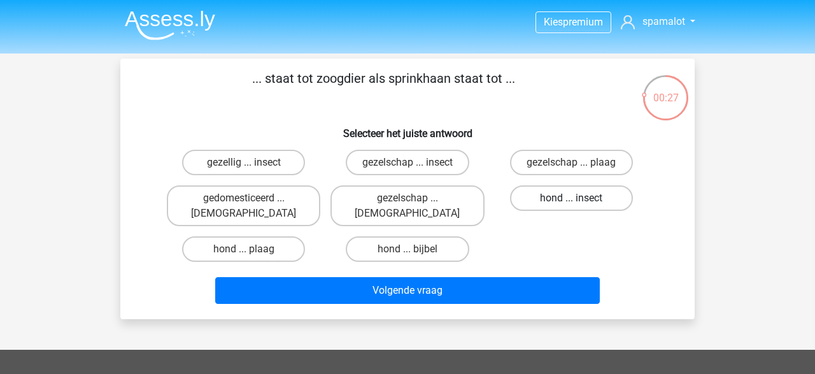
click at [547, 201] on label "hond ... insect" at bounding box center [571, 197] width 123 height 25
click at [571, 201] on input "hond ... insect" at bounding box center [575, 202] width 8 height 8
radio input "true"
click at [547, 201] on label "hond ... insect" at bounding box center [571, 197] width 123 height 25
click at [571, 201] on input "hond ... insect" at bounding box center [575, 202] width 8 height 8
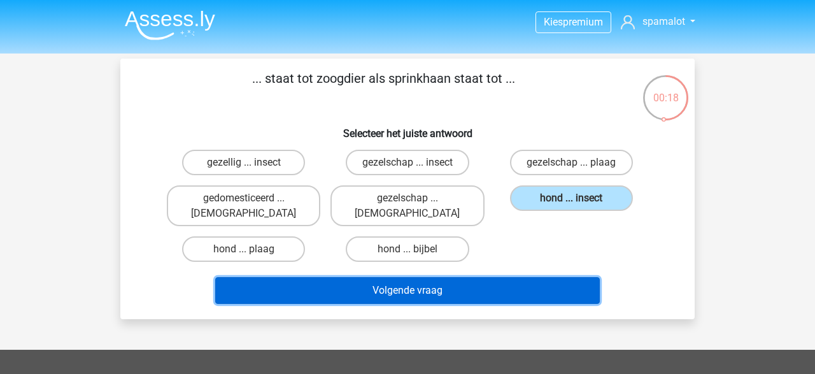
click at [452, 277] on button "Volgende vraag" at bounding box center [407, 290] width 385 height 27
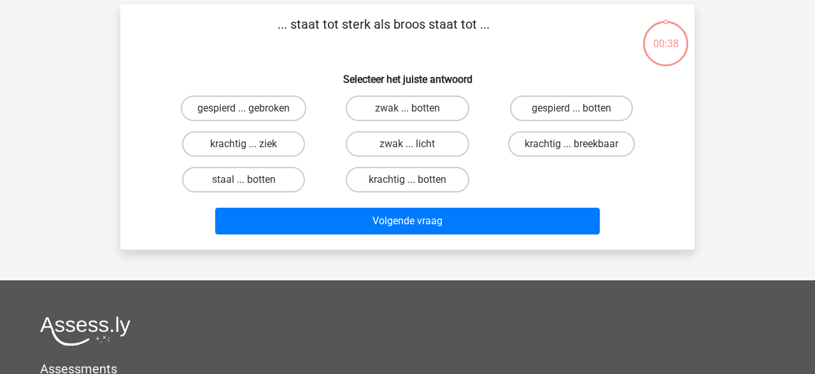
scroll to position [59, 0]
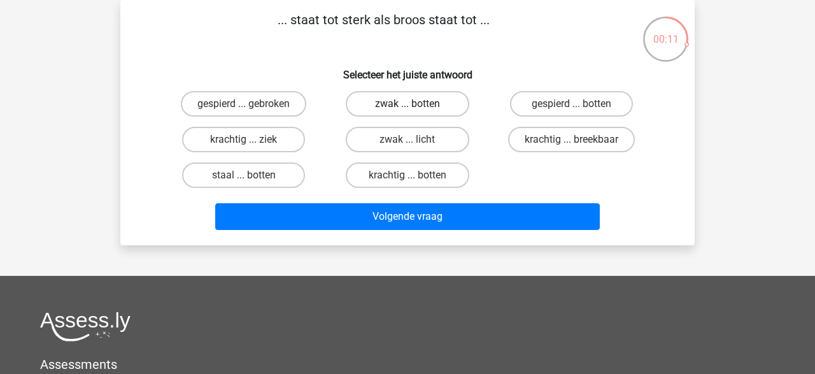
click at [374, 109] on label "zwak ... botten" at bounding box center [407, 103] width 123 height 25
click at [408, 109] on input "zwak ... botten" at bounding box center [412, 108] width 8 height 8
radio input "true"
click at [259, 103] on label "gespierd ... gebroken" at bounding box center [243, 103] width 125 height 25
click at [252, 104] on input "gespierd ... gebroken" at bounding box center [248, 108] width 8 height 8
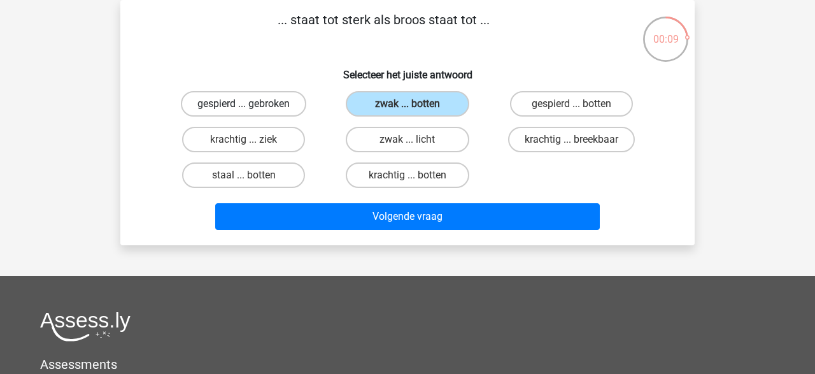
radio input "true"
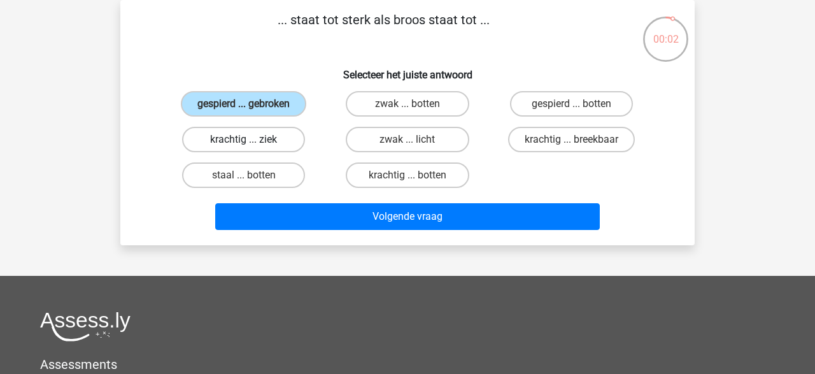
click at [197, 129] on label "krachtig ... ziek" at bounding box center [243, 139] width 123 height 25
click at [244, 140] on input "krachtig ... ziek" at bounding box center [248, 144] width 8 height 8
radio input "true"
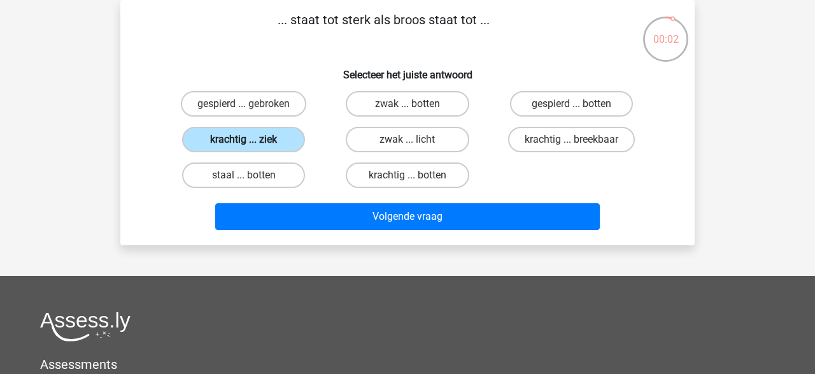
click at [197, 129] on label "krachtig ... ziek" at bounding box center [243, 139] width 123 height 25
click at [244, 140] on input "krachtig ... ziek" at bounding box center [248, 144] width 8 height 8
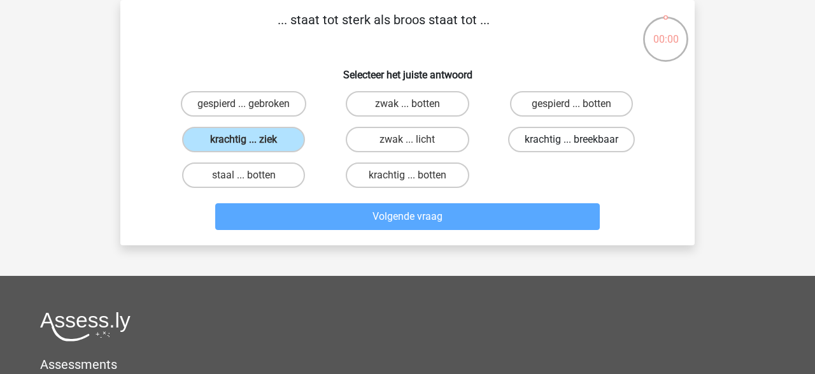
click at [598, 144] on label "krachtig ... breekbaar" at bounding box center [571, 139] width 127 height 25
click at [580, 144] on input "krachtig ... breekbaar" at bounding box center [575, 144] width 8 height 8
radio input "true"
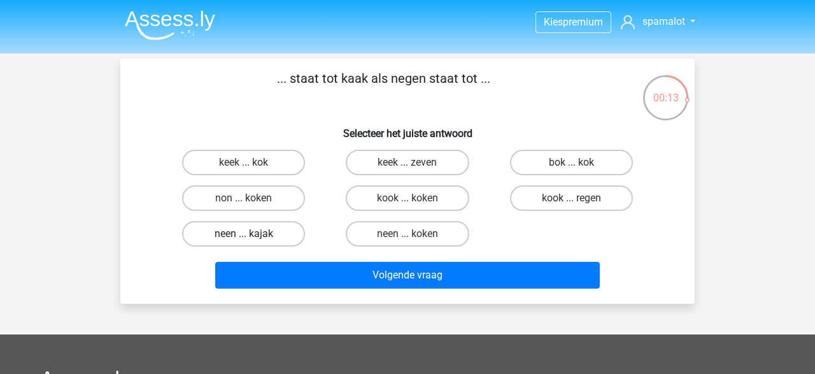
click at [250, 233] on label "neen ... kajak" at bounding box center [243, 233] width 123 height 25
click at [250, 234] on input "neen ... kajak" at bounding box center [248, 238] width 8 height 8
radio input "true"
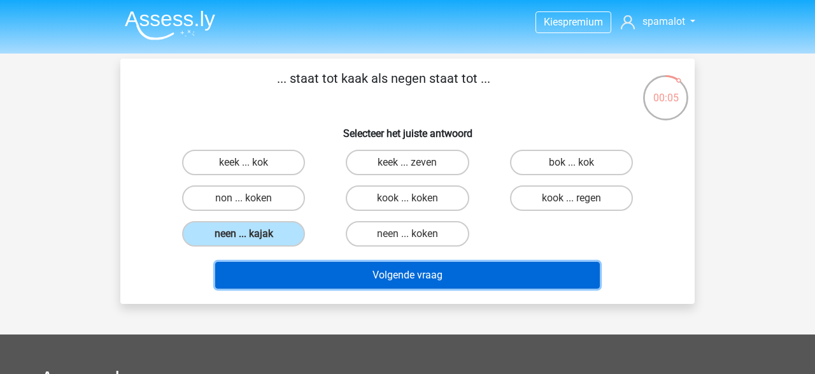
click at [468, 275] on button "Volgende vraag" at bounding box center [407, 275] width 385 height 27
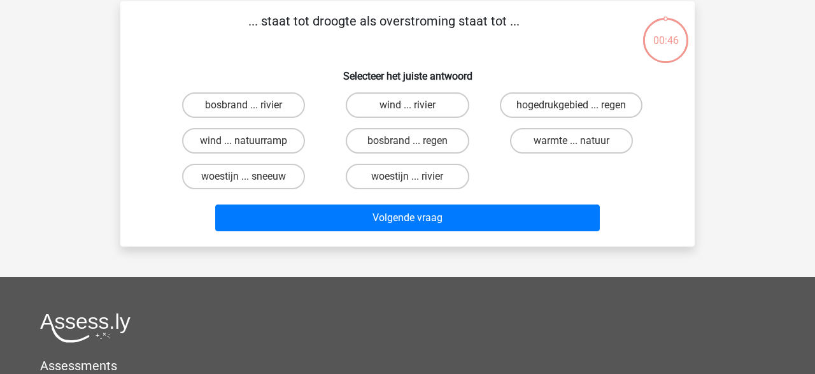
scroll to position [59, 0]
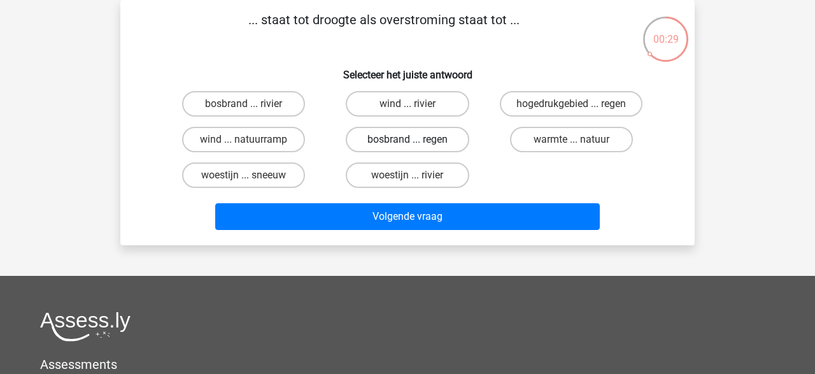
click at [443, 147] on label "bosbrand ... regen" at bounding box center [407, 139] width 123 height 25
click at [416, 147] on input "bosbrand ... regen" at bounding box center [412, 144] width 8 height 8
radio input "true"
click at [580, 163] on div "bosbrand ... rivier wind ... rivier hogedrukgebied ... regen wind ... natuurram…" at bounding box center [408, 139] width 492 height 107
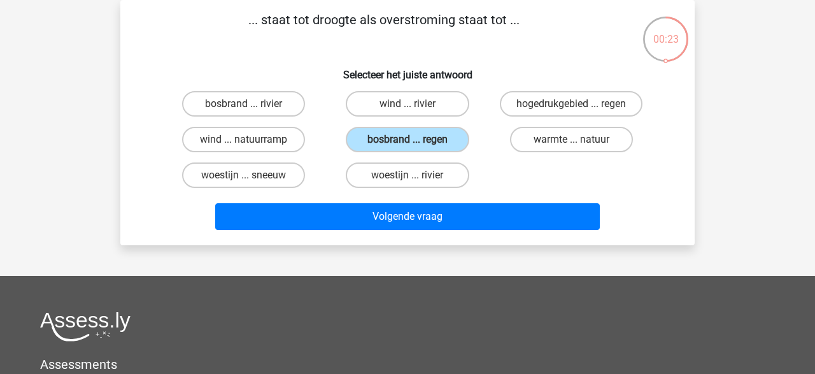
click at [580, 163] on div "bosbrand ... rivier wind ... rivier hogedrukgebied ... regen wind ... natuurram…" at bounding box center [408, 139] width 492 height 107
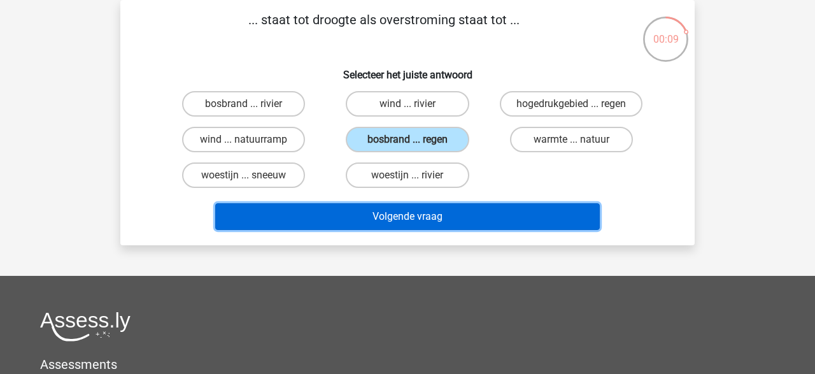
click at [475, 213] on button "Volgende vraag" at bounding box center [407, 216] width 385 height 27
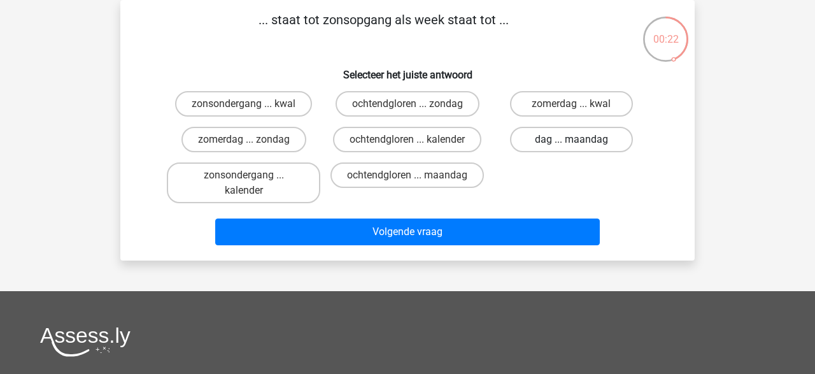
click at [591, 147] on label "dag ... maandag" at bounding box center [571, 139] width 123 height 25
click at [580, 147] on input "dag ... maandag" at bounding box center [575, 144] width 8 height 8
radio input "true"
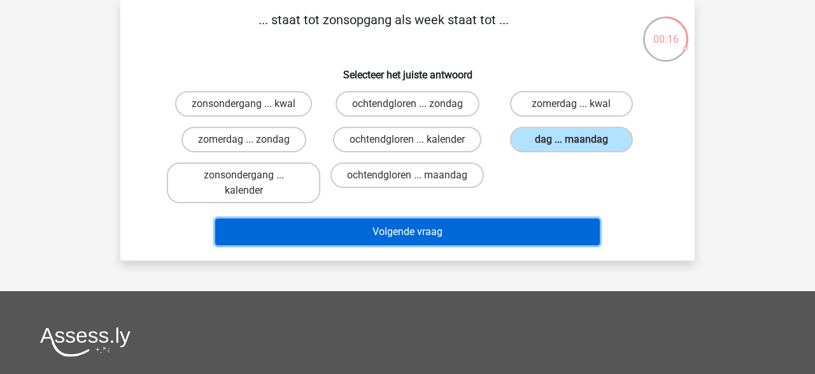
click at [486, 231] on button "Volgende vraag" at bounding box center [407, 231] width 385 height 27
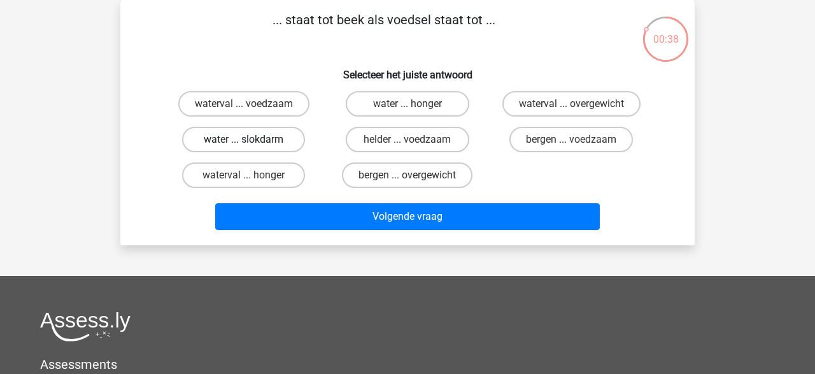
click at [275, 143] on label "water ... slokdarm" at bounding box center [243, 139] width 123 height 25
click at [252, 143] on input "water ... slokdarm" at bounding box center [248, 144] width 8 height 8
radio input "true"
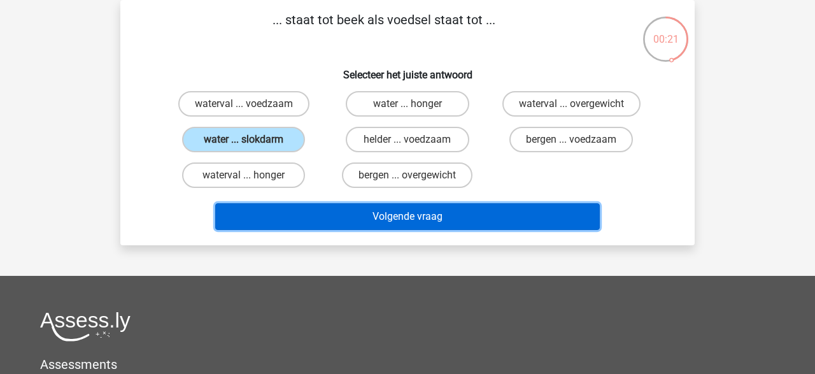
click at [322, 213] on button "Volgende vraag" at bounding box center [407, 216] width 385 height 27
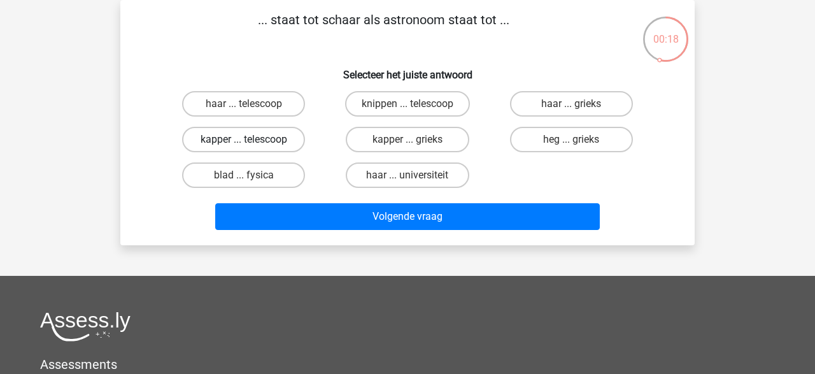
click at [292, 143] on label "kapper ... telescoop" at bounding box center [243, 139] width 123 height 25
click at [252, 143] on input "kapper ... telescoop" at bounding box center [248, 144] width 8 height 8
radio input "true"
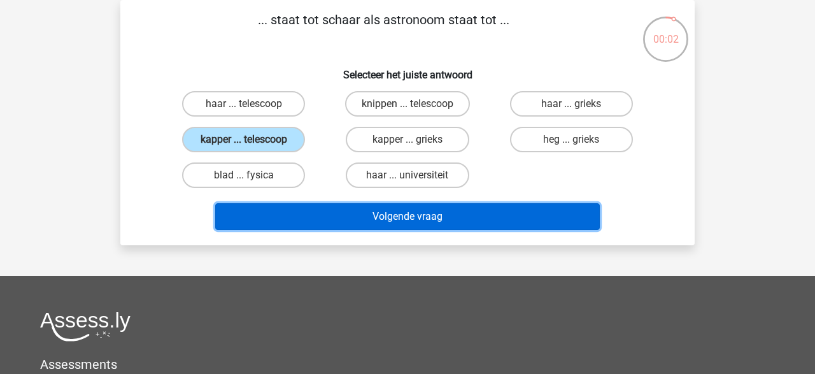
click at [398, 212] on button "Volgende vraag" at bounding box center [407, 216] width 385 height 27
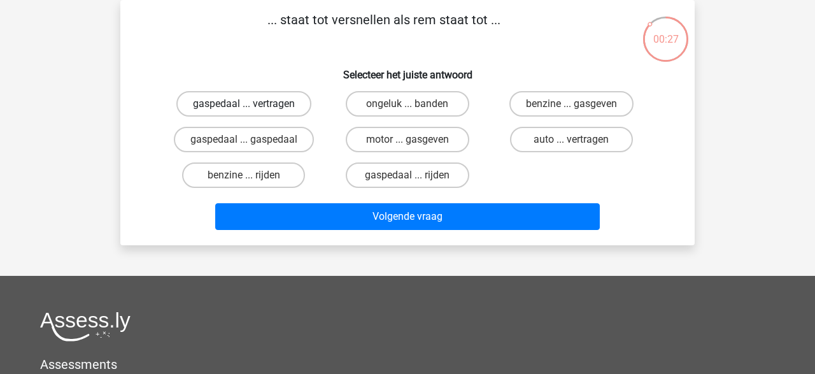
click at [286, 104] on label "gaspedaal ... vertragen" at bounding box center [243, 103] width 135 height 25
click at [252, 104] on input "gaspedaal ... vertragen" at bounding box center [248, 108] width 8 height 8
radio input "true"
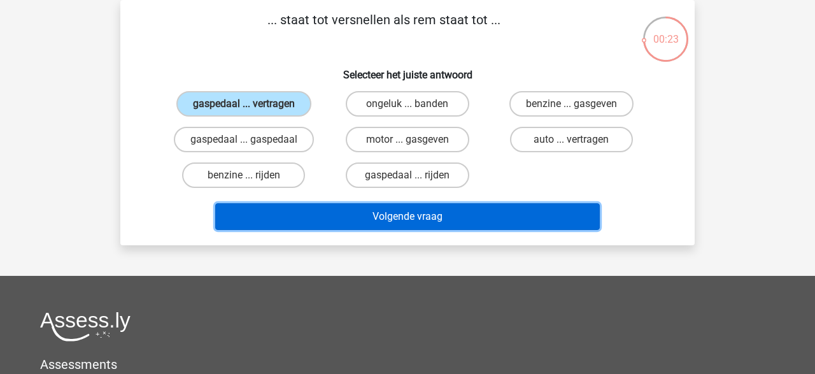
click at [403, 217] on button "Volgende vraag" at bounding box center [407, 216] width 385 height 27
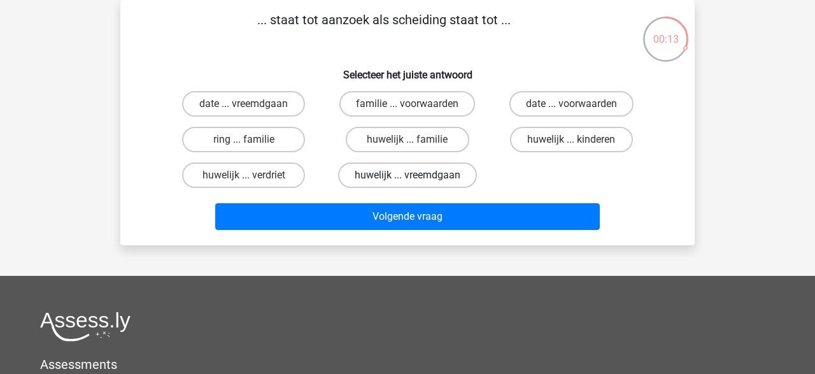
click at [383, 173] on label "huwelijk ... vreemdgaan" at bounding box center [407, 174] width 139 height 25
click at [408, 175] on input "huwelijk ... vreemdgaan" at bounding box center [412, 179] width 8 height 8
radio input "true"
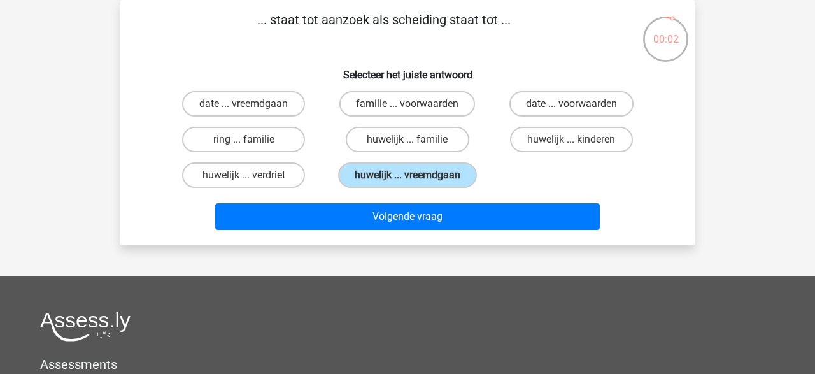
click at [565, 159] on div "date ... vreemdgaan familie ... voorwaarden date ... voorwaarden ring ... famil…" at bounding box center [408, 139] width 492 height 107
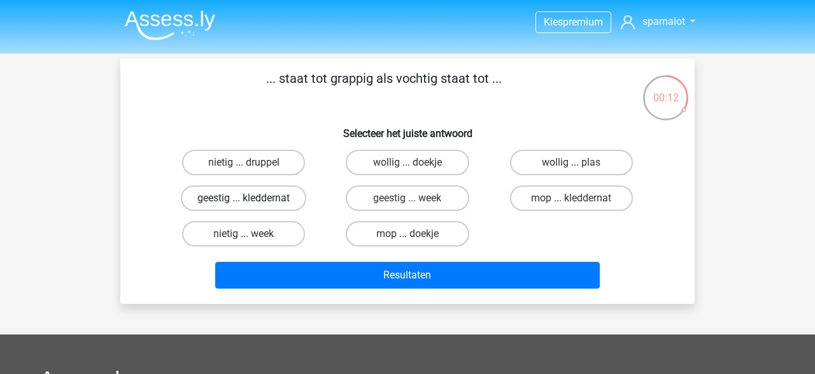
click at [289, 199] on label "geestig ... kleddernat" at bounding box center [243, 197] width 125 height 25
click at [252, 199] on input "geestig ... kleddernat" at bounding box center [248, 202] width 8 height 8
radio input "true"
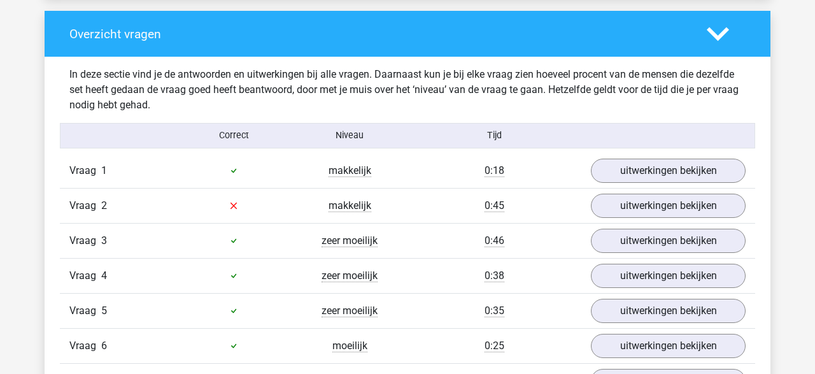
scroll to position [949, 0]
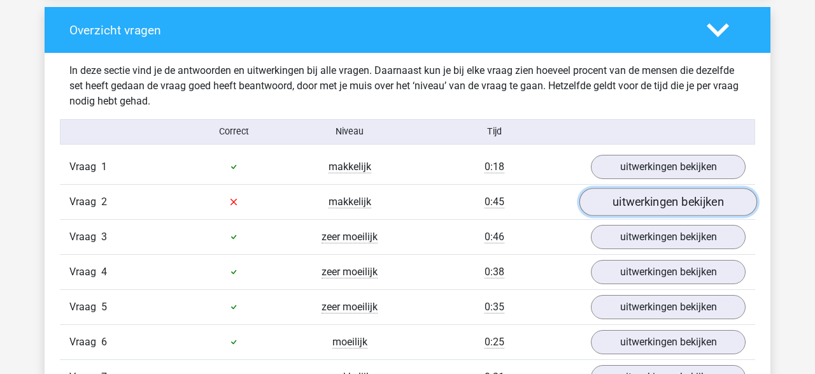
click at [655, 208] on link "uitwerkingen bekijken" at bounding box center [669, 202] width 178 height 28
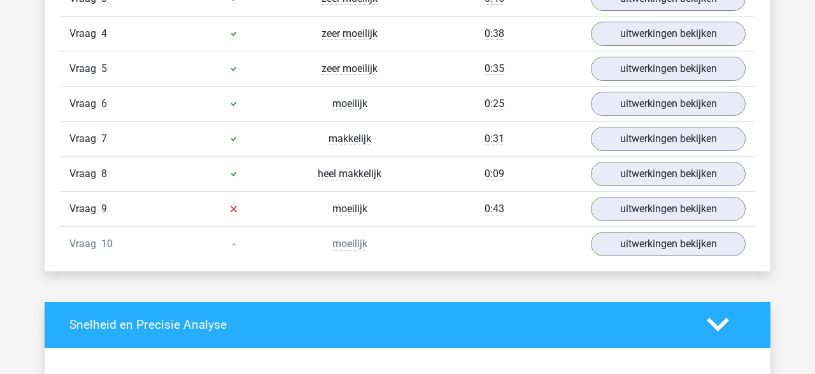
scroll to position [1854, 0]
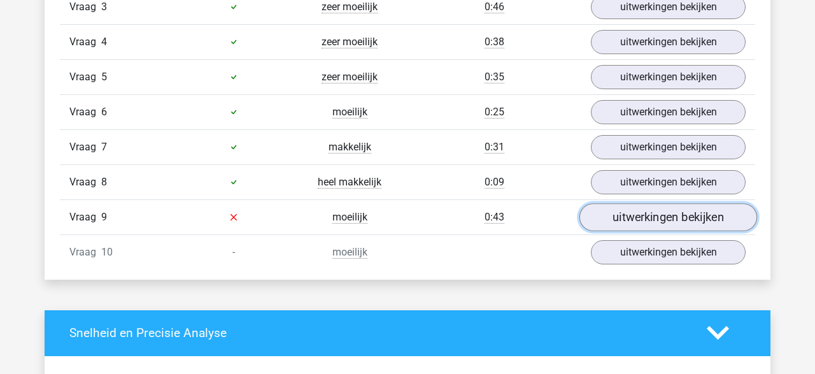
click at [710, 214] on link "uitwerkingen bekijken" at bounding box center [669, 217] width 178 height 28
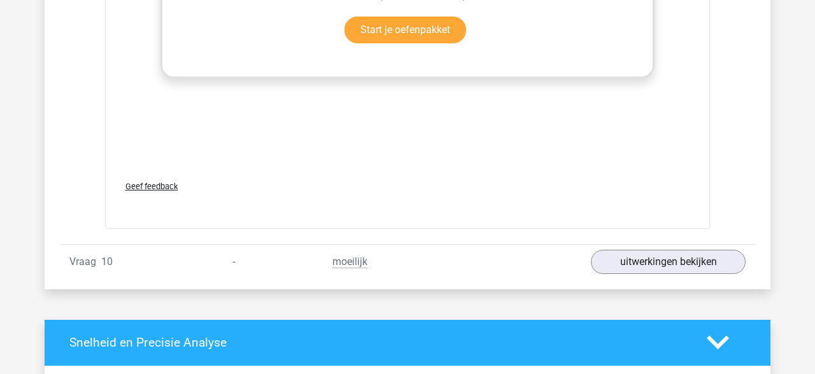
scroll to position [2544, 0]
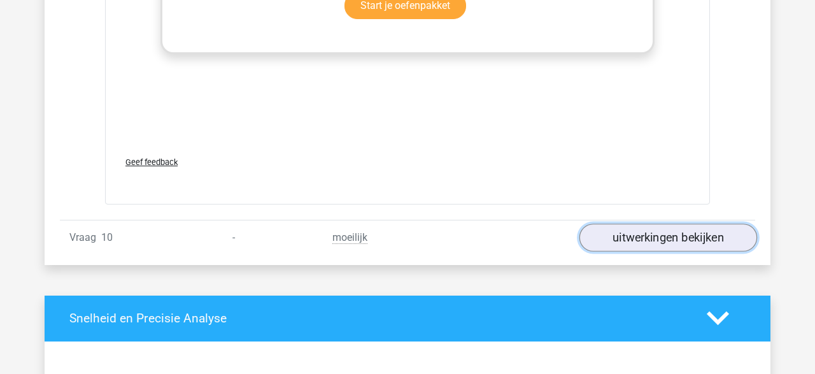
click at [690, 236] on link "uitwerkingen bekijken" at bounding box center [669, 238] width 178 height 28
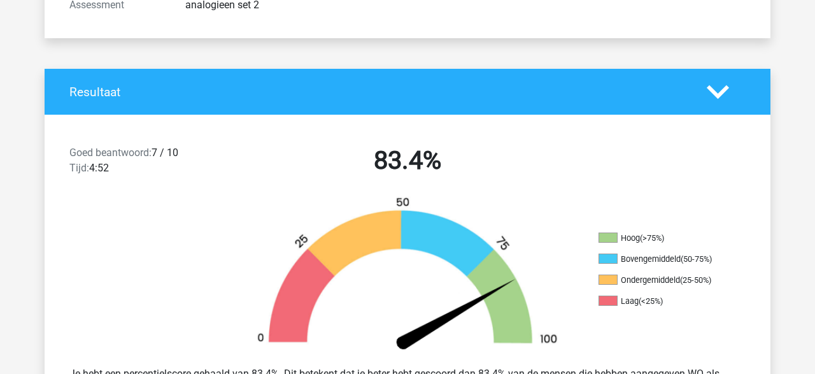
scroll to position [0, 0]
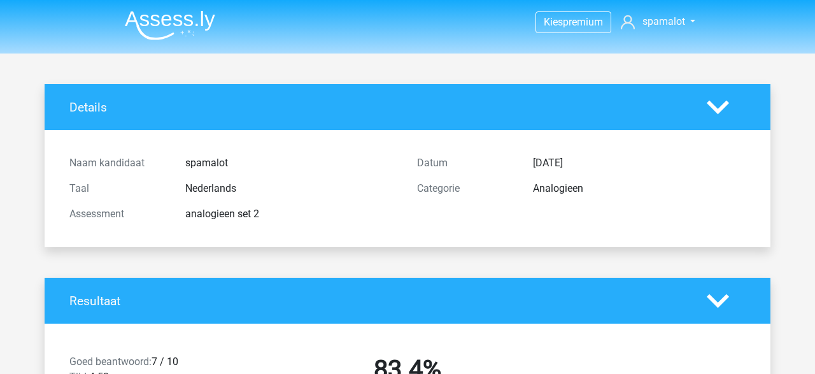
click at [726, 296] on polygon at bounding box center [718, 301] width 22 height 14
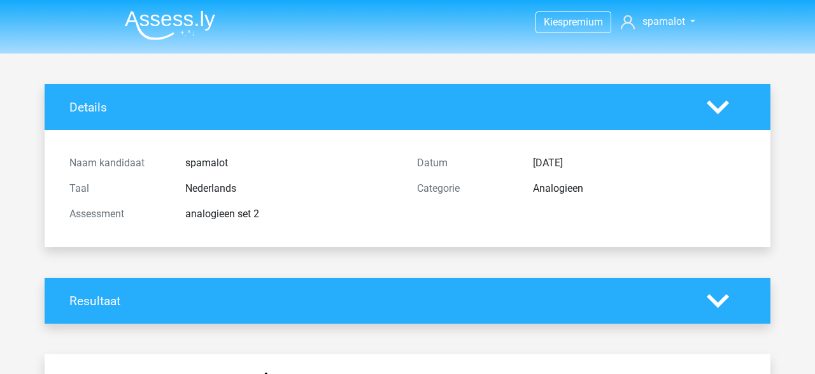
click at [725, 108] on icon at bounding box center [718, 107] width 22 height 22
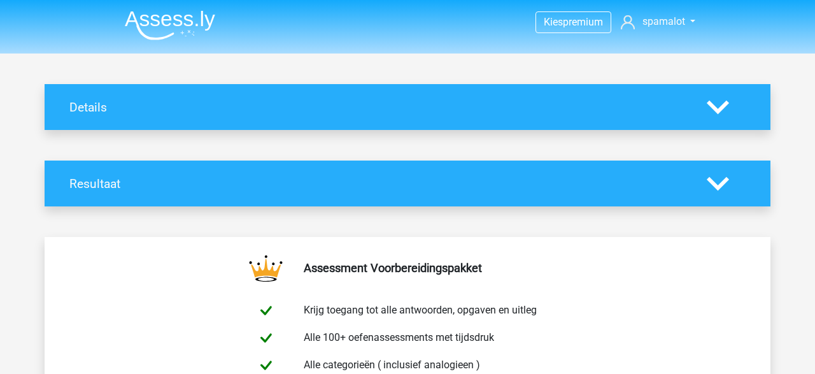
click at [725, 194] on icon at bounding box center [718, 184] width 22 height 22
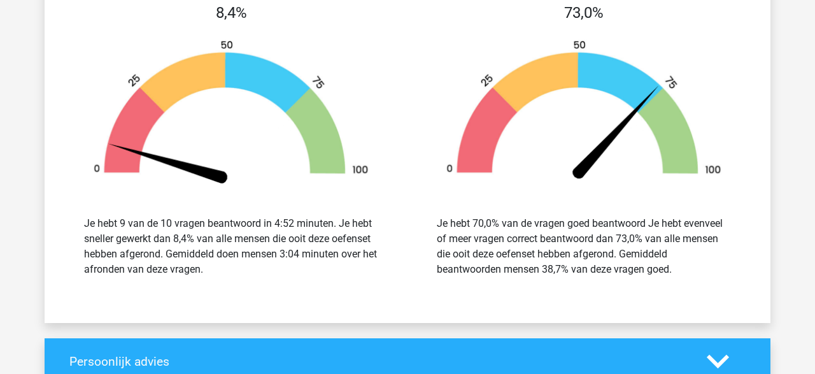
scroll to position [3477, 0]
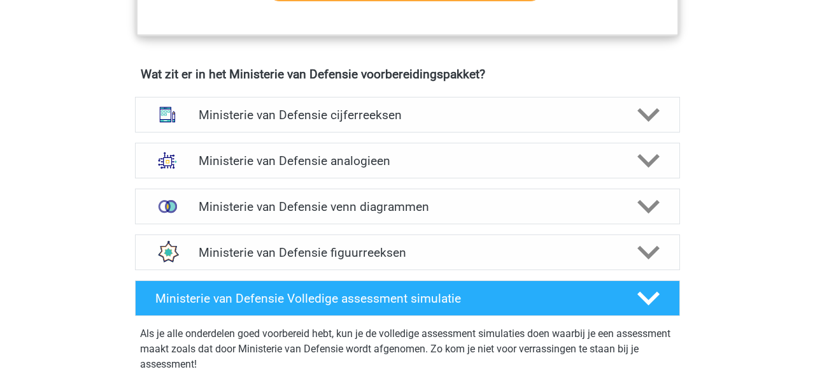
scroll to position [880, 0]
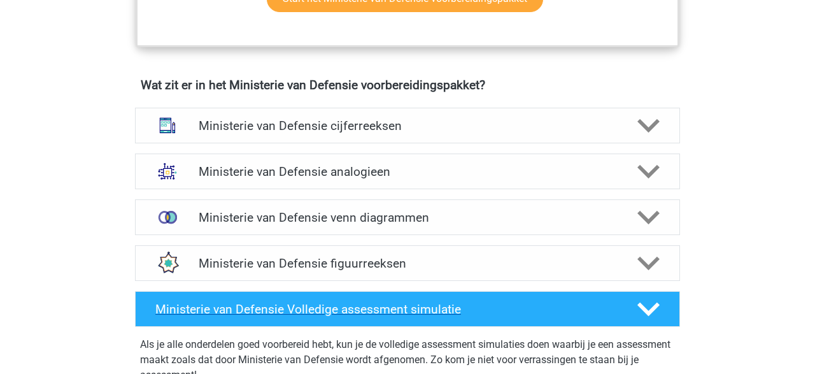
click at [641, 308] on icon at bounding box center [649, 309] width 22 height 22
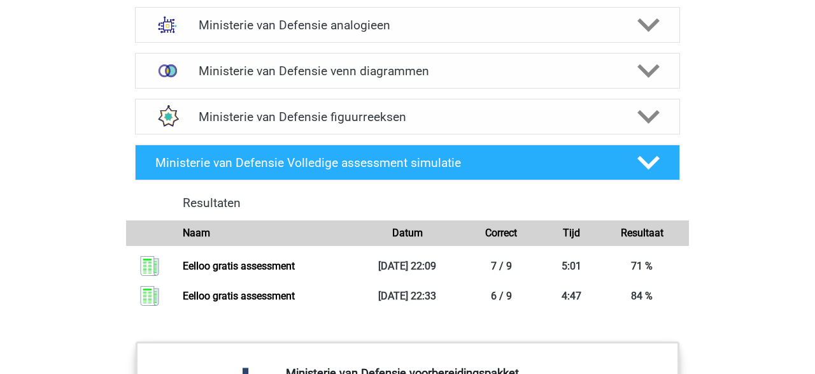
scroll to position [1035, 0]
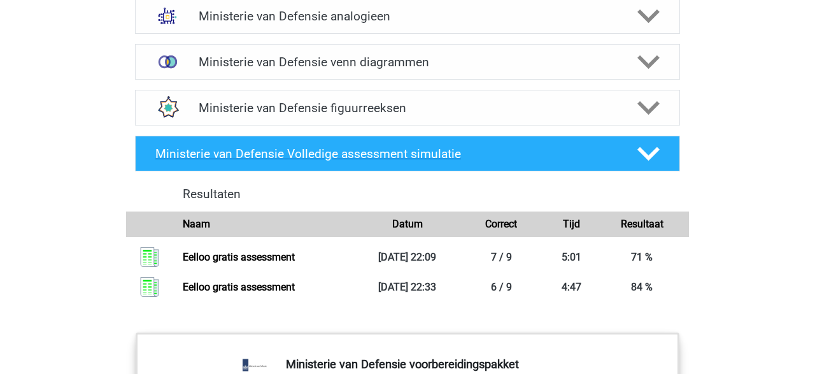
click at [653, 151] on polygon at bounding box center [649, 154] width 22 height 14
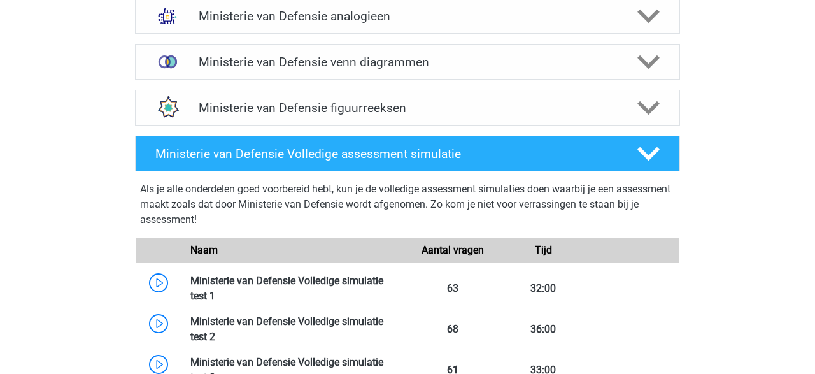
click at [653, 151] on polygon at bounding box center [649, 154] width 22 height 14
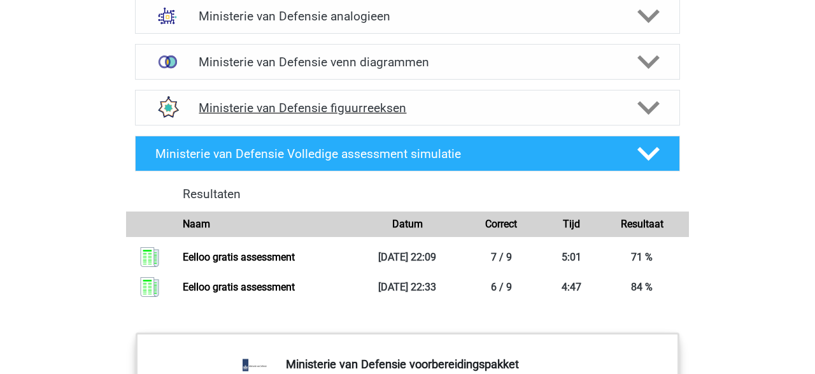
click at [653, 108] on polygon at bounding box center [649, 108] width 22 height 14
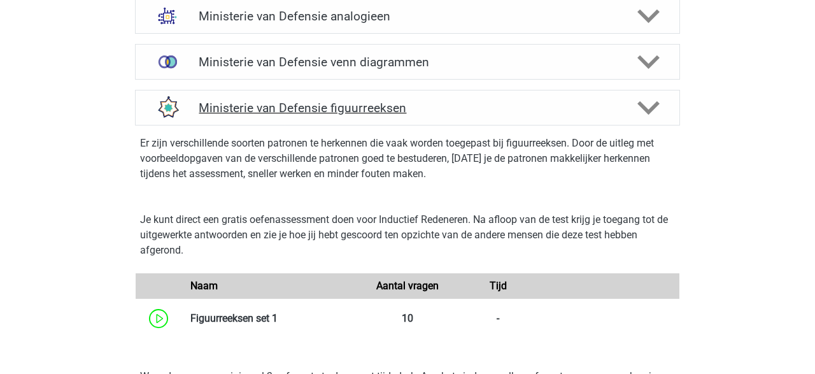
click at [653, 108] on polygon at bounding box center [649, 108] width 22 height 14
click at [652, 62] on polygon at bounding box center [649, 62] width 22 height 14
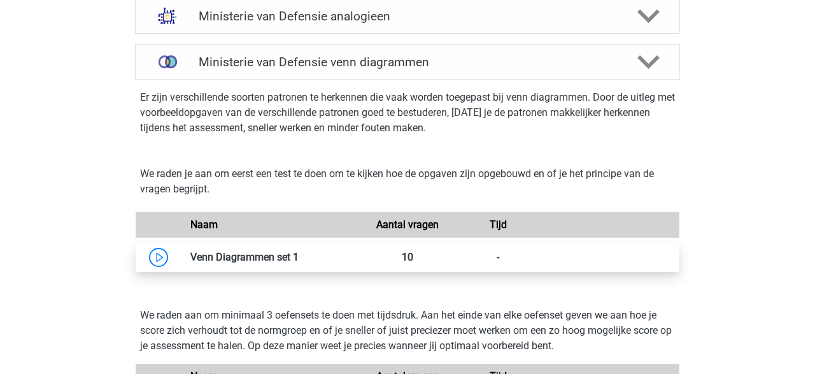
click at [299, 257] on link at bounding box center [299, 257] width 0 height 12
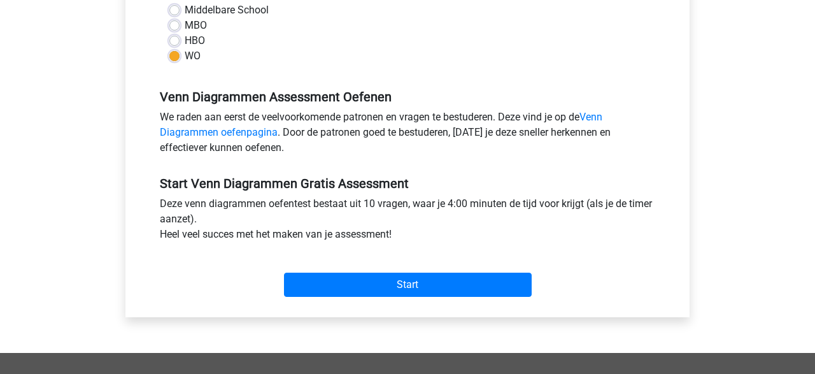
scroll to position [318, 0]
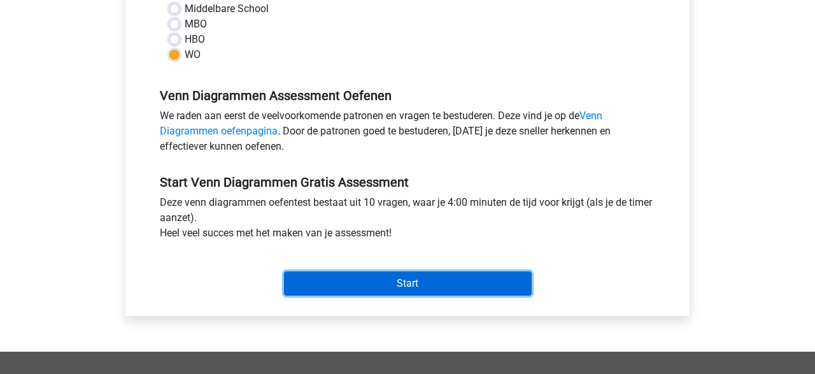
click at [417, 279] on input "Start" at bounding box center [408, 283] width 248 height 24
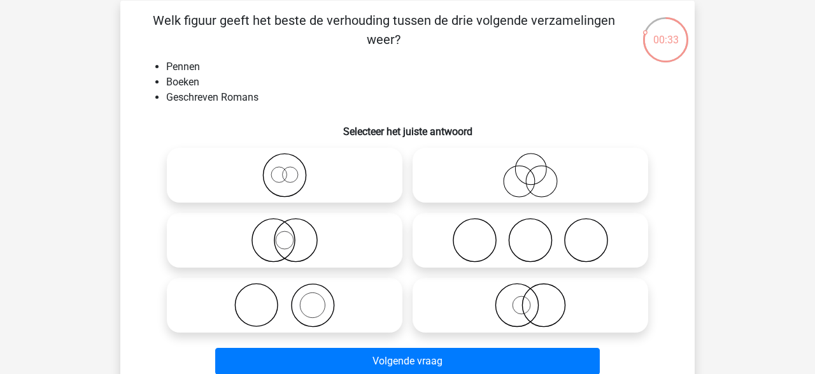
scroll to position [60, 0]
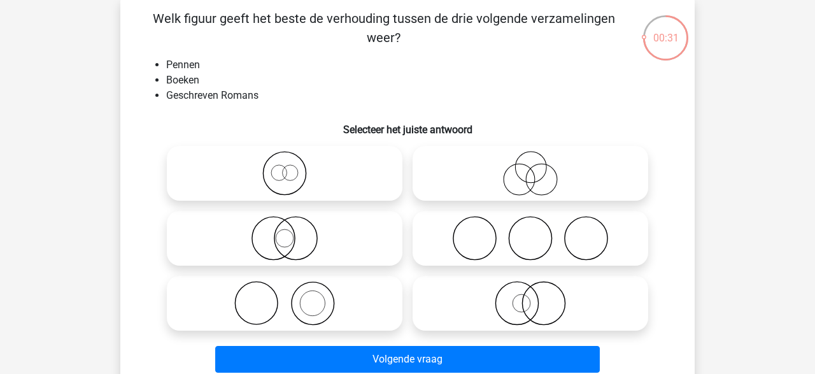
click at [300, 294] on icon at bounding box center [284, 303] width 225 height 45
click at [293, 294] on input "radio" at bounding box center [289, 293] width 8 height 8
radio input "true"
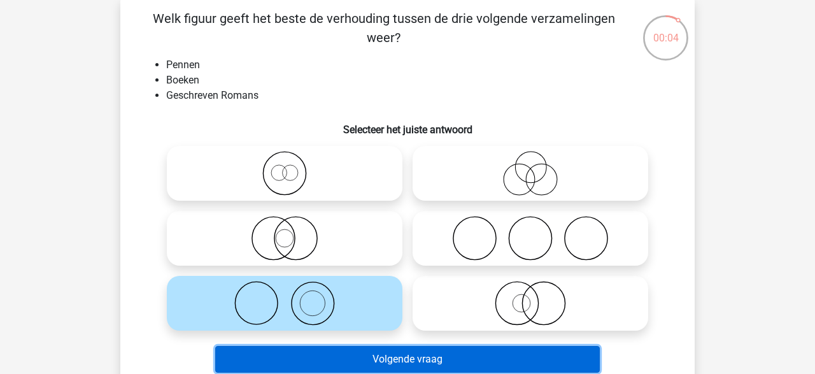
click at [529, 357] on button "Volgende vraag" at bounding box center [407, 359] width 385 height 27
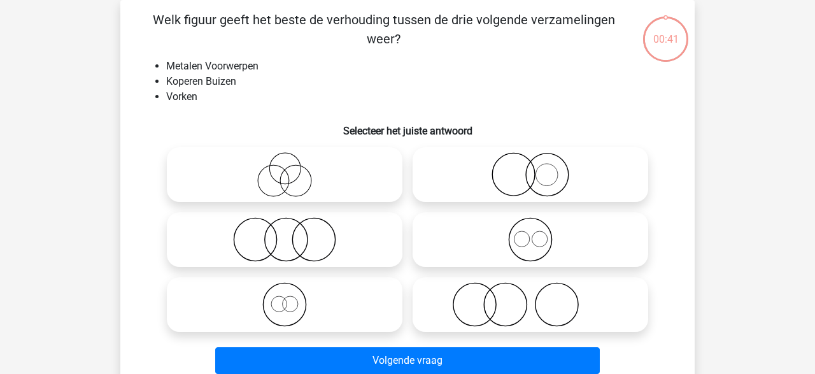
scroll to position [59, 0]
click at [541, 246] on icon at bounding box center [530, 239] width 225 height 45
click at [539, 233] on input "radio" at bounding box center [535, 229] width 8 height 8
radio input "true"
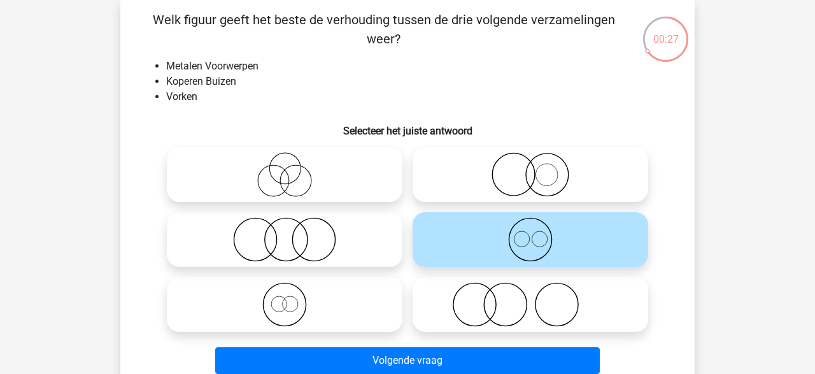
click at [541, 246] on icon at bounding box center [530, 239] width 225 height 45
click at [539, 233] on input "radio" at bounding box center [535, 229] width 8 height 8
click at [336, 177] on icon at bounding box center [284, 174] width 225 height 45
click at [293, 168] on input "radio" at bounding box center [289, 164] width 8 height 8
radio input "true"
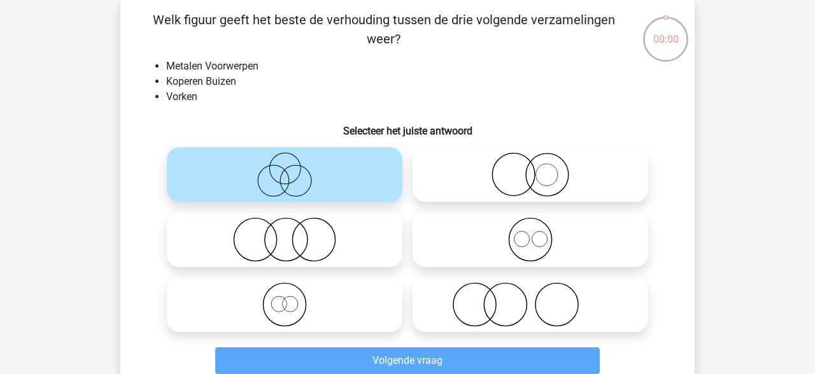
click at [537, 190] on icon at bounding box center [530, 174] width 225 height 45
click at [537, 168] on input "radio" at bounding box center [535, 164] width 8 height 8
radio input "true"
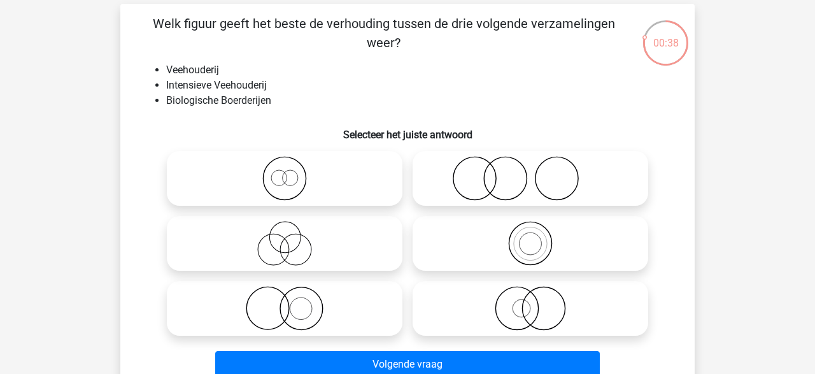
scroll to position [58, 0]
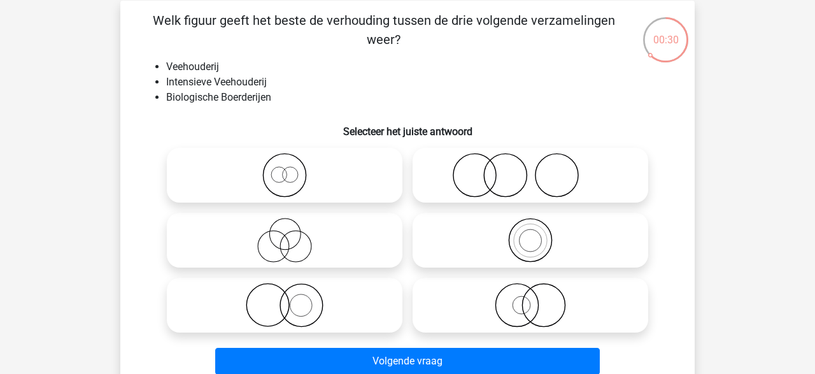
click at [547, 301] on icon at bounding box center [530, 305] width 225 height 45
click at [539, 299] on input "radio" at bounding box center [535, 294] width 8 height 8
radio input "true"
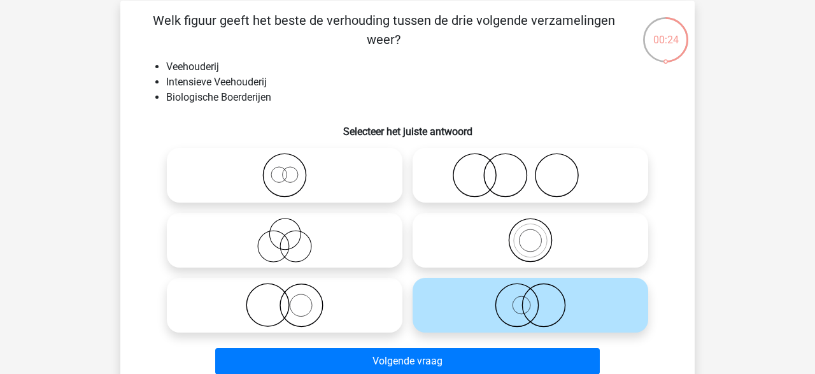
click at [355, 304] on icon at bounding box center [284, 305] width 225 height 45
click at [293, 299] on input "radio" at bounding box center [289, 294] width 8 height 8
radio input "true"
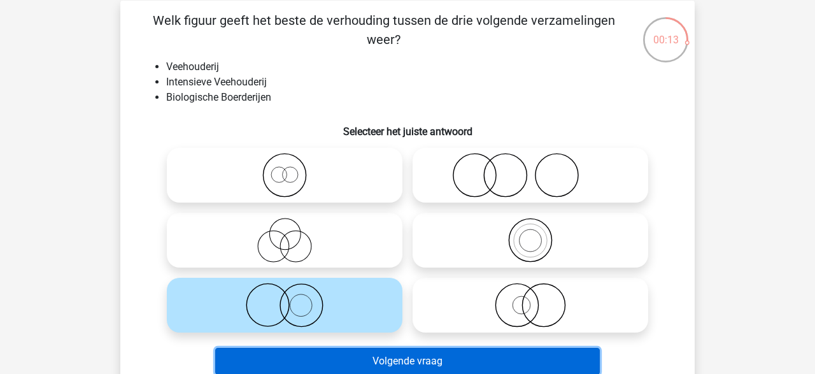
click at [415, 364] on button "Volgende vraag" at bounding box center [407, 361] width 385 height 27
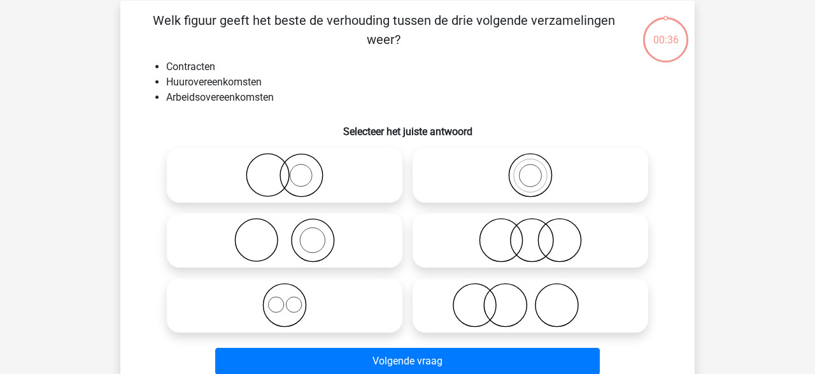
scroll to position [59, 0]
click at [290, 294] on input "radio" at bounding box center [289, 294] width 8 height 8
radio input "true"
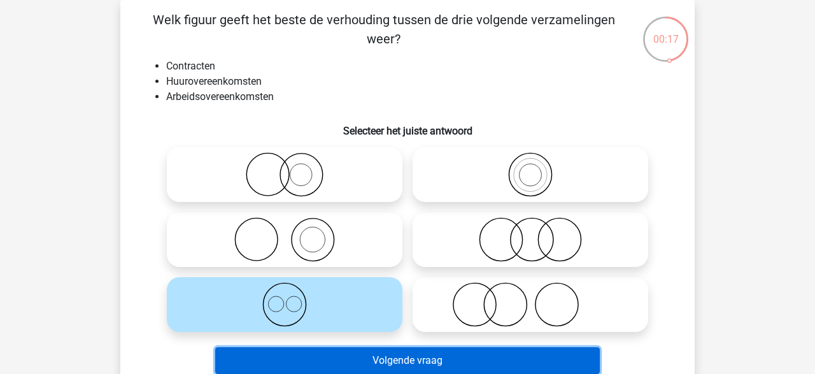
click at [533, 371] on button "Volgende vraag" at bounding box center [407, 360] width 385 height 27
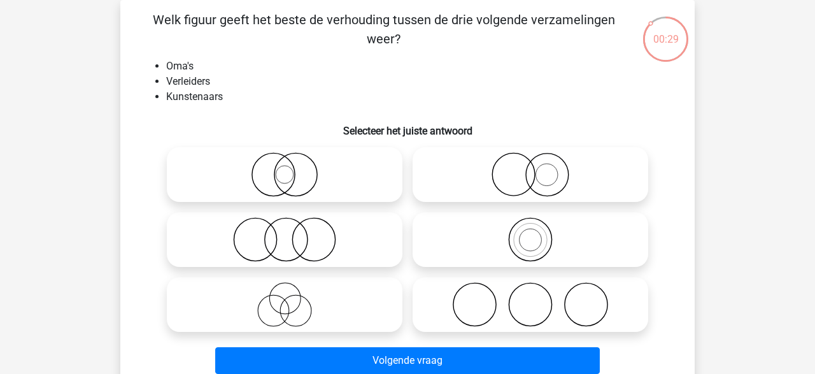
click at [286, 303] on circle at bounding box center [273, 311] width 31 height 31
click at [286, 298] on input "radio" at bounding box center [289, 294] width 8 height 8
radio input "true"
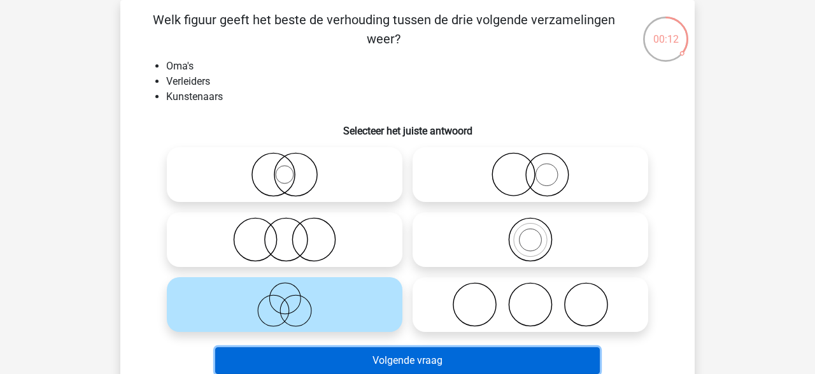
click at [427, 358] on button "Volgende vraag" at bounding box center [407, 360] width 385 height 27
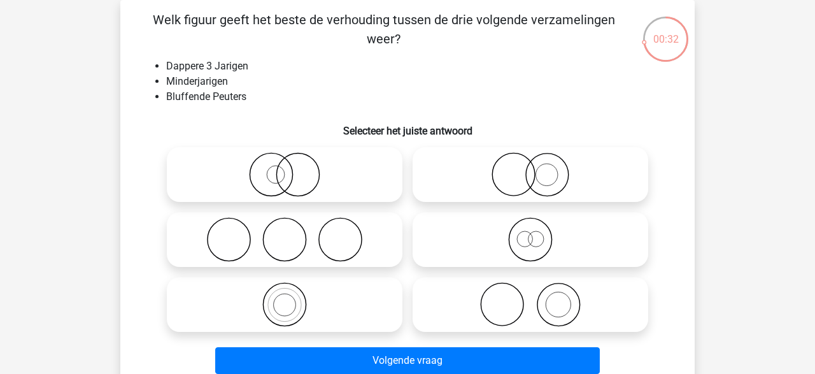
click at [523, 240] on icon at bounding box center [530, 239] width 225 height 45
click at [531, 233] on input "radio" at bounding box center [535, 229] width 8 height 8
radio input "true"
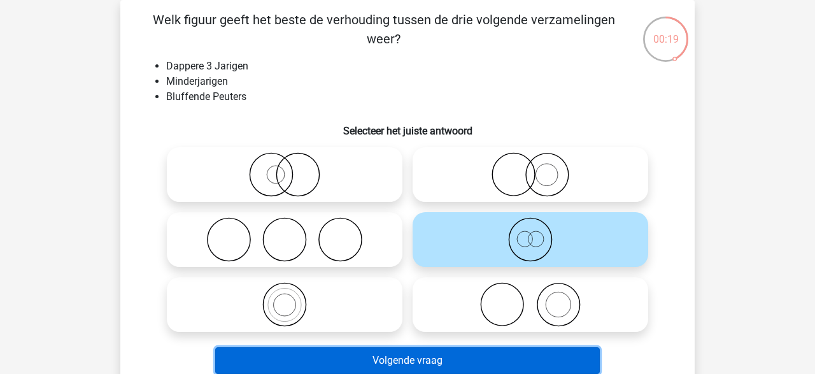
click at [482, 350] on button "Volgende vraag" at bounding box center [407, 360] width 385 height 27
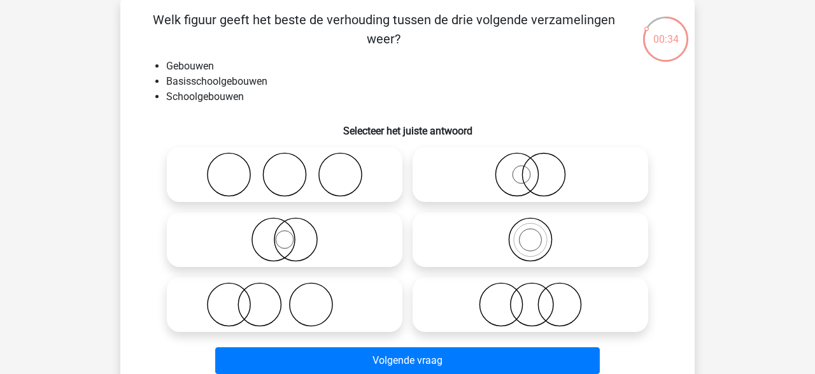
click at [496, 157] on icon at bounding box center [530, 174] width 225 height 45
click at [531, 160] on input "radio" at bounding box center [535, 164] width 8 height 8
radio input "true"
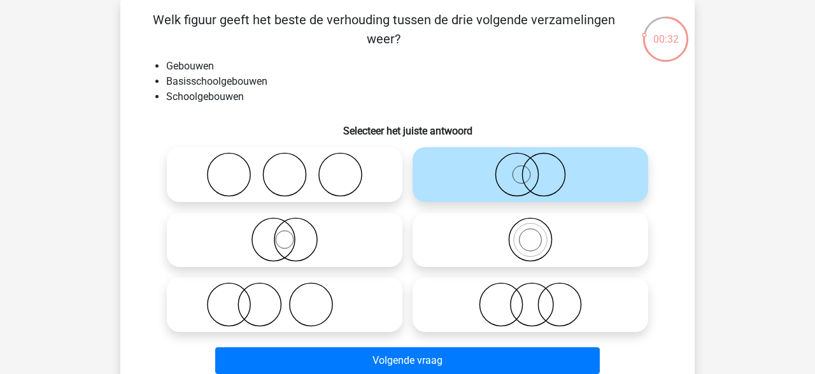
click at [354, 236] on icon at bounding box center [284, 239] width 225 height 45
click at [293, 233] on input "radio" at bounding box center [289, 229] width 8 height 8
radio input "true"
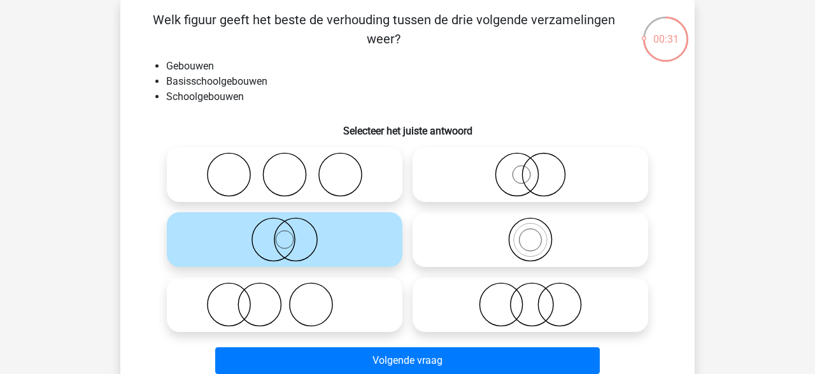
click at [588, 108] on div "Welk figuur geeft het beste de verhouding tussen de drie volgende verzamelingen…" at bounding box center [407, 194] width 564 height 369
click at [526, 185] on circle at bounding box center [543, 175] width 43 height 43
click at [531, 168] on input "radio" at bounding box center [535, 164] width 8 height 8
radio input "true"
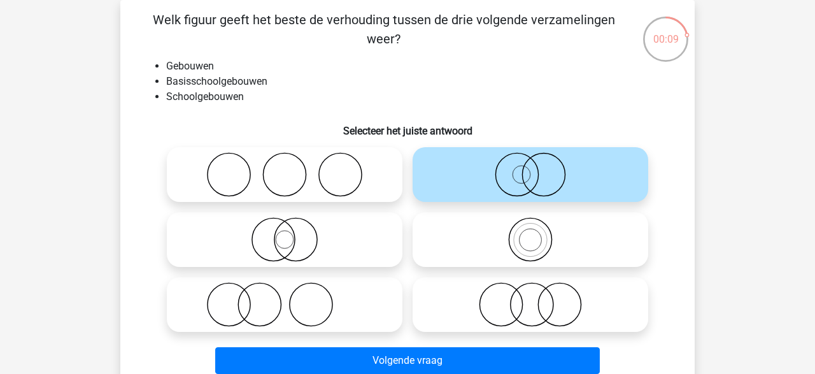
click at [355, 240] on icon at bounding box center [284, 239] width 225 height 45
click at [293, 233] on input "radio" at bounding box center [289, 229] width 8 height 8
radio input "true"
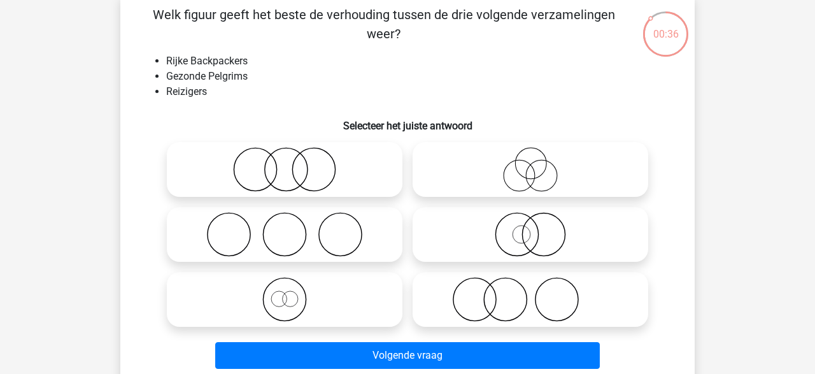
scroll to position [68, 0]
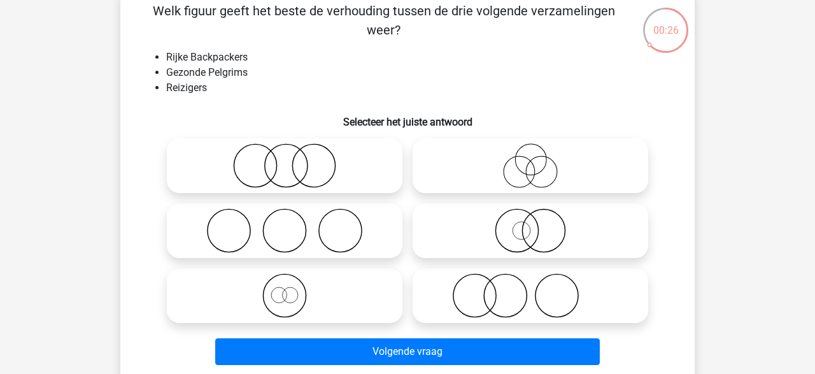
click at [296, 287] on icon at bounding box center [284, 295] width 225 height 45
click at [293, 287] on input "radio" at bounding box center [289, 285] width 8 height 8
radio input "true"
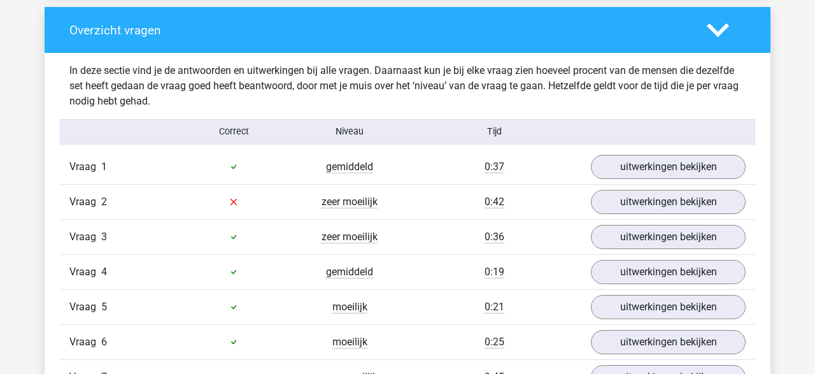
scroll to position [955, 0]
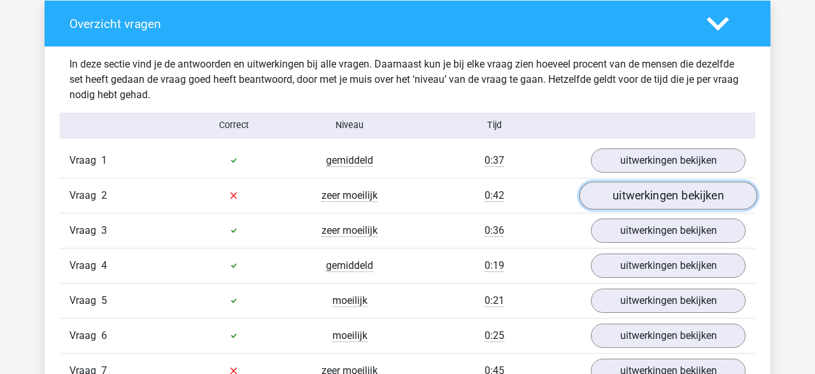
click at [647, 196] on link "uitwerkingen bekijken" at bounding box center [669, 196] width 178 height 28
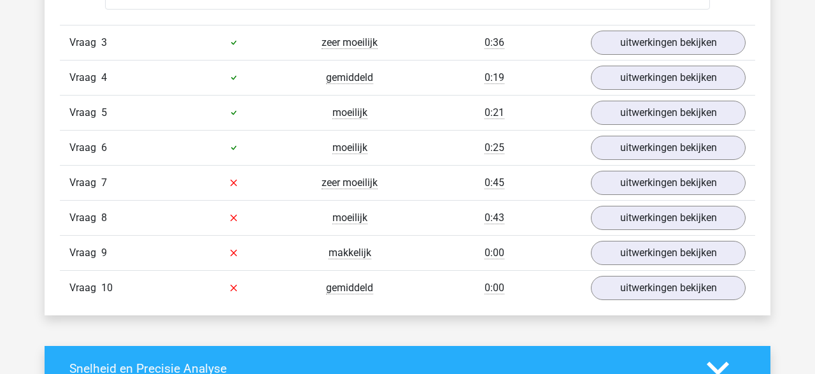
scroll to position [1668, 0]
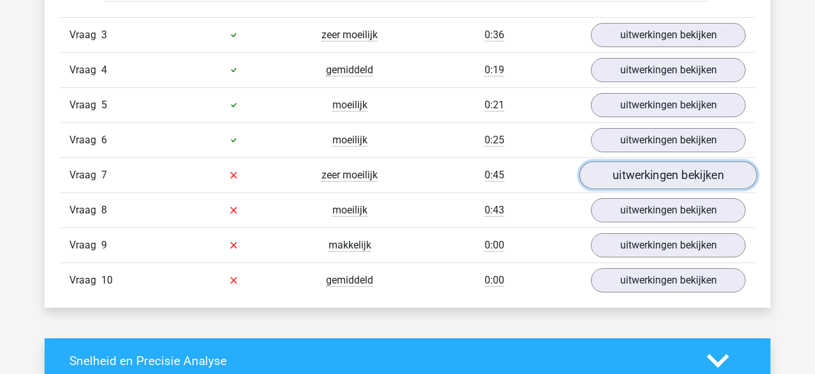
click at [638, 169] on link "uitwerkingen bekijken" at bounding box center [669, 175] width 178 height 28
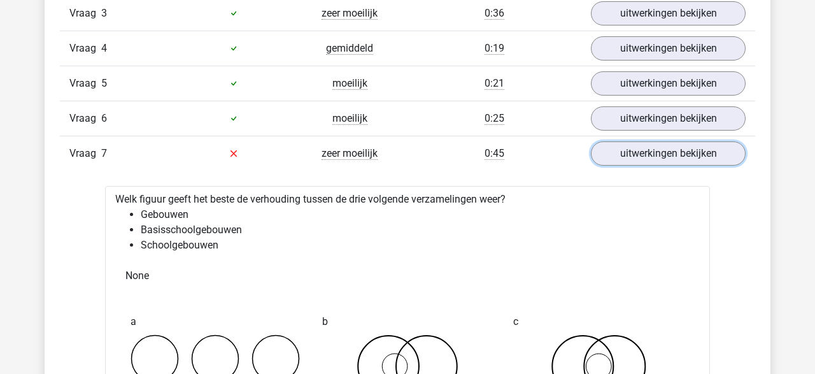
scroll to position [1680, 0]
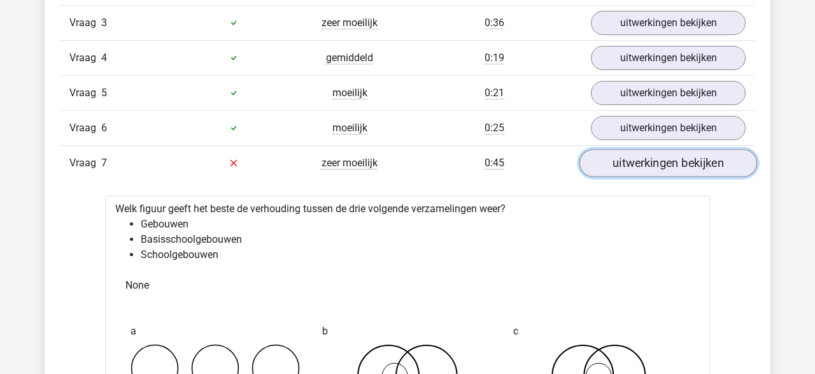
click at [662, 165] on link "uitwerkingen bekijken" at bounding box center [669, 163] width 178 height 28
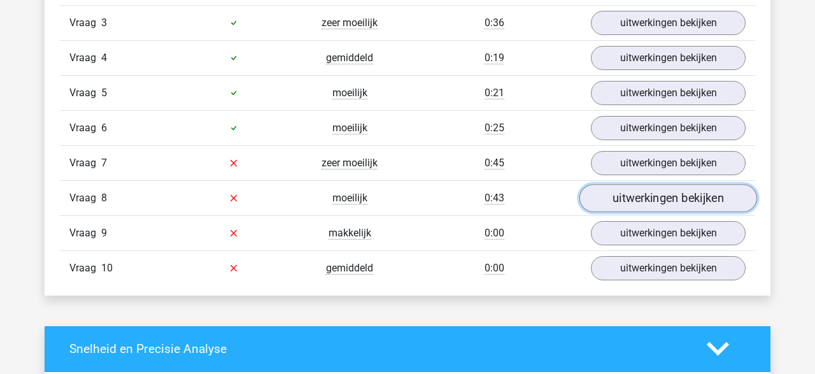
click at [660, 199] on link "uitwerkingen bekijken" at bounding box center [669, 198] width 178 height 28
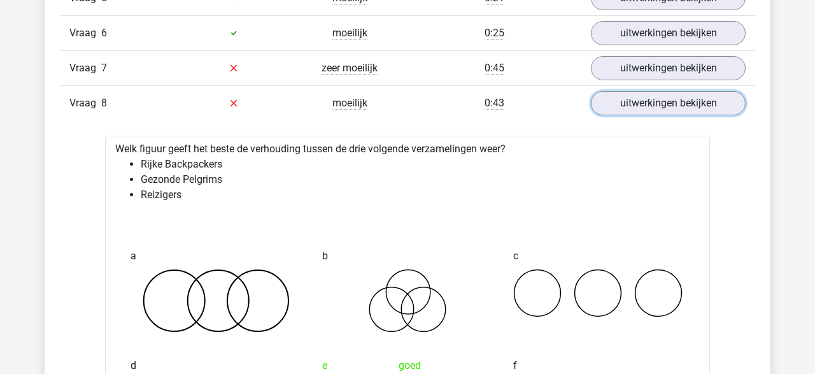
scroll to position [1766, 0]
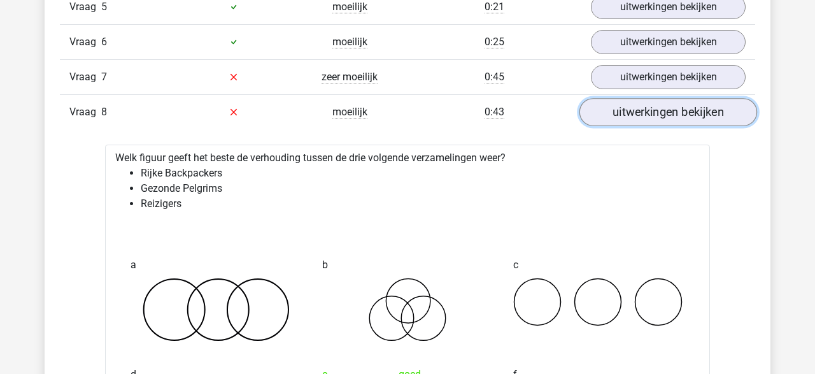
click at [677, 103] on link "uitwerkingen bekijken" at bounding box center [669, 112] width 178 height 28
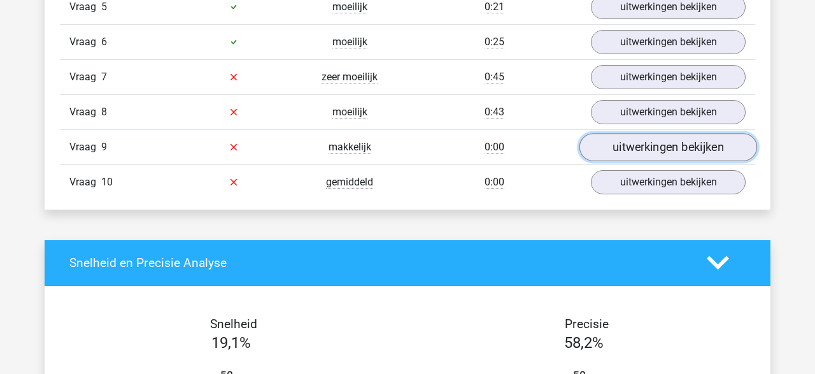
click at [667, 137] on link "uitwerkingen bekijken" at bounding box center [669, 147] width 178 height 28
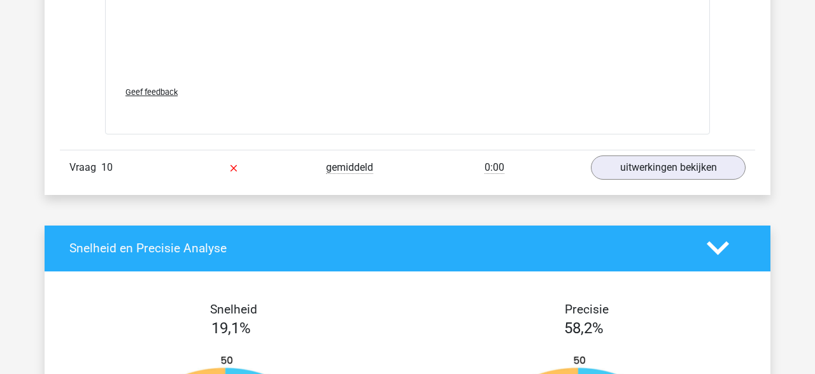
scroll to position [2595, 0]
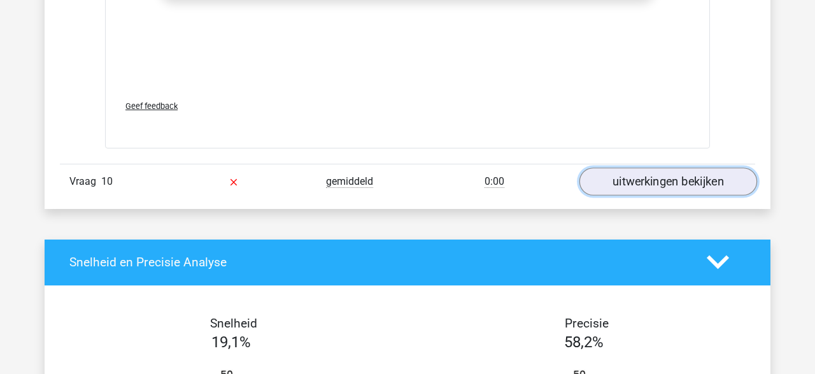
click at [696, 178] on link "uitwerkingen bekijken" at bounding box center [669, 182] width 178 height 28
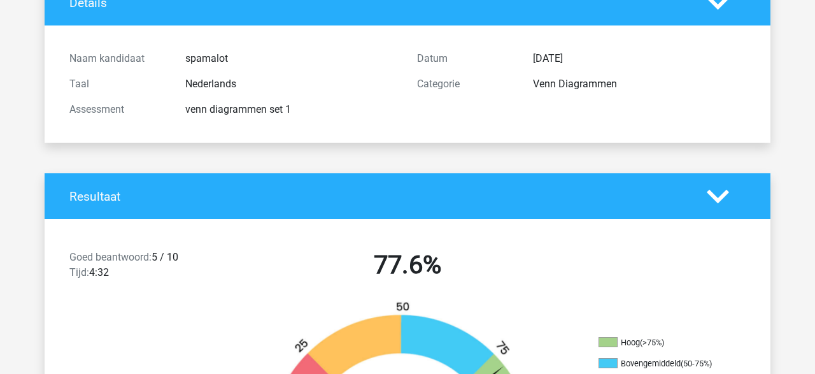
scroll to position [0, 0]
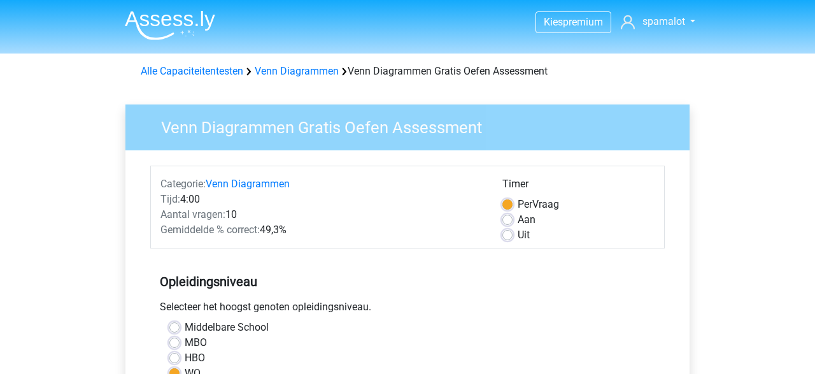
scroll to position [318, 0]
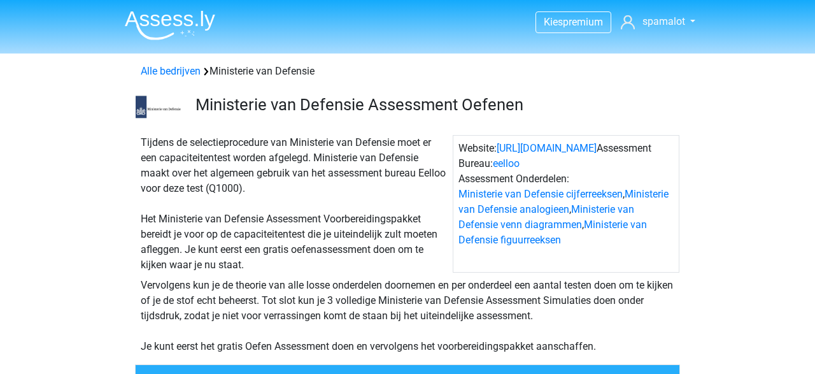
scroll to position [1035, 0]
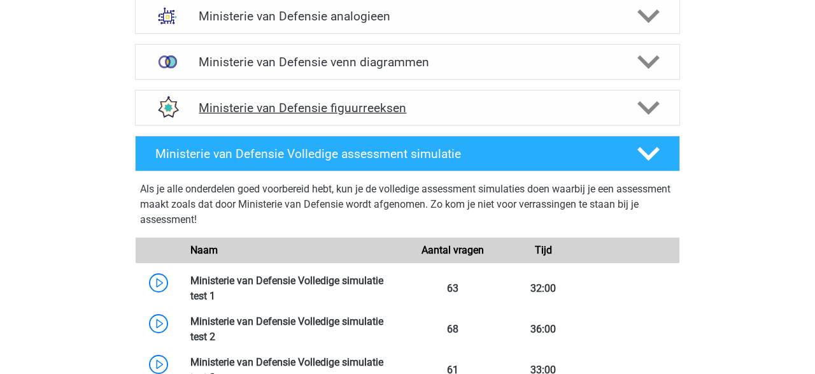
click at [606, 101] on h4 "Ministerie van Defensie figuurreeksen" at bounding box center [407, 108] width 417 height 15
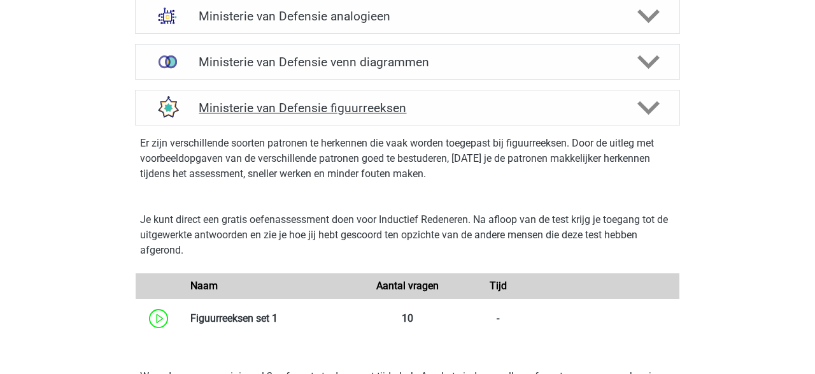
click at [606, 101] on h4 "Ministerie van Defensie figuurreeksen" at bounding box center [407, 108] width 417 height 15
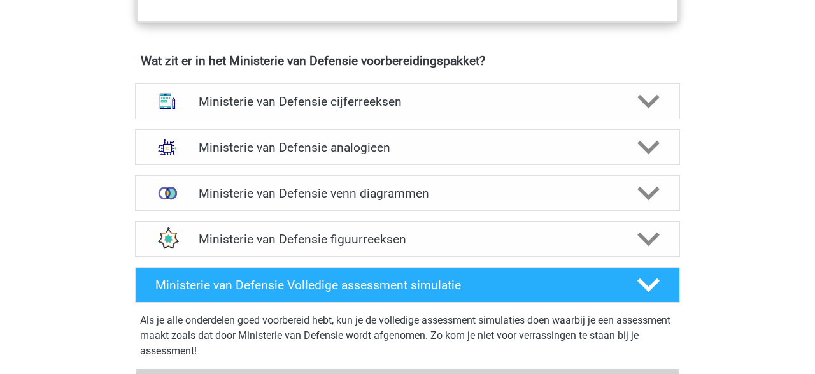
scroll to position [896, 0]
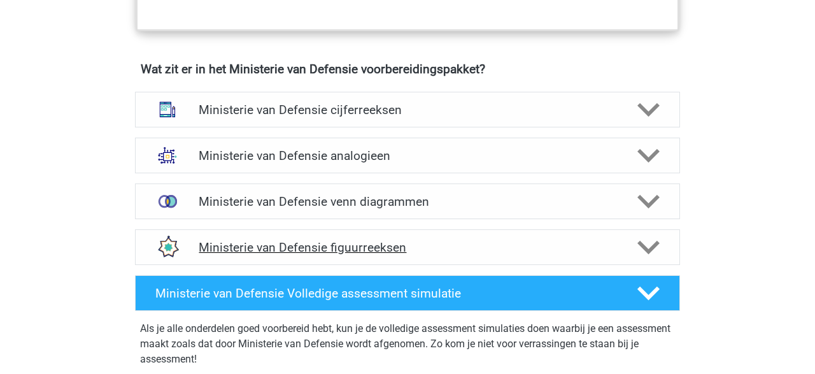
click at [654, 246] on polygon at bounding box center [649, 247] width 22 height 14
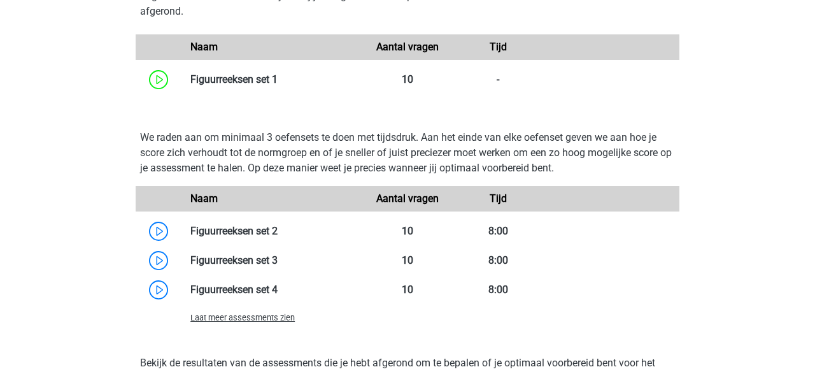
scroll to position [1284, 0]
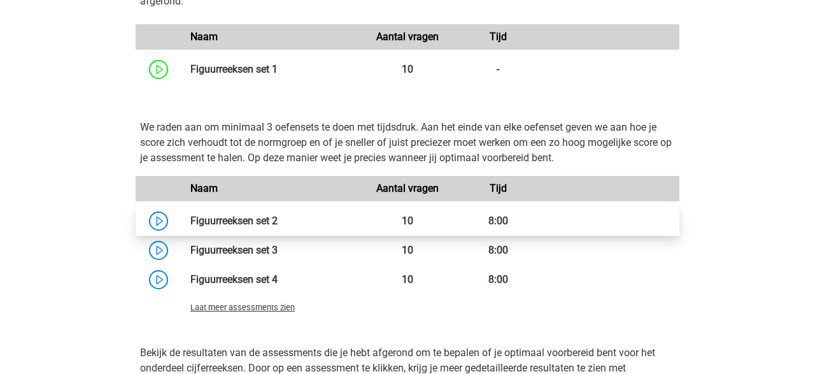
click at [278, 227] on link at bounding box center [278, 221] width 0 height 12
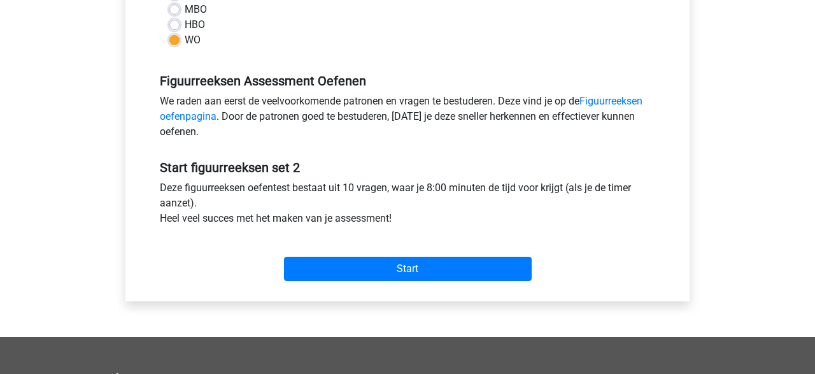
scroll to position [334, 0]
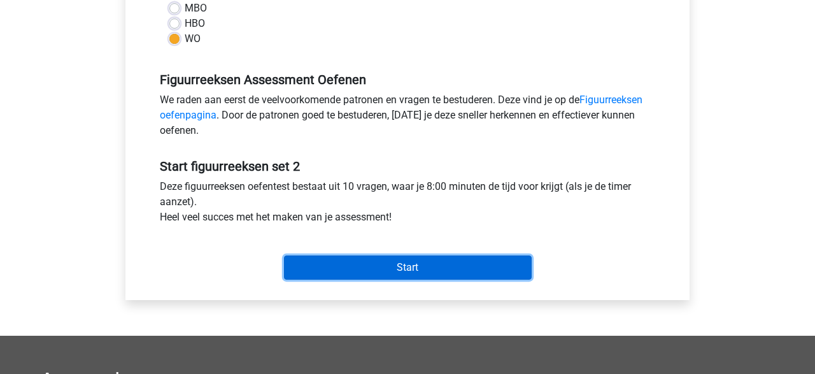
click at [425, 263] on input "Start" at bounding box center [408, 267] width 248 height 24
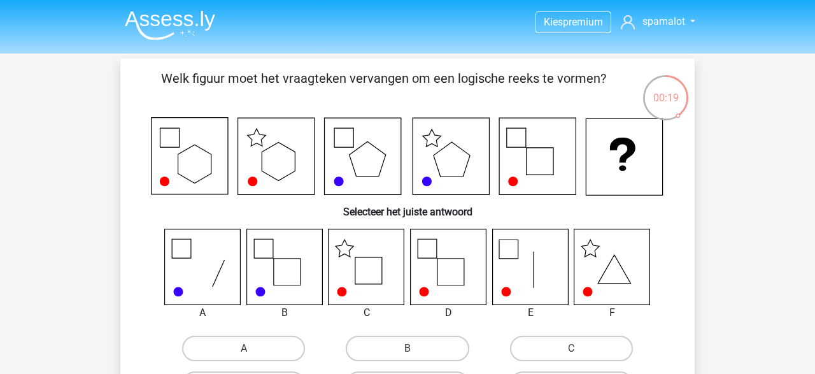
click at [369, 267] on icon at bounding box center [367, 267] width 76 height 76
click at [578, 341] on label "C" at bounding box center [571, 348] width 123 height 25
click at [578, 348] on input "C" at bounding box center [575, 352] width 8 height 8
radio input "true"
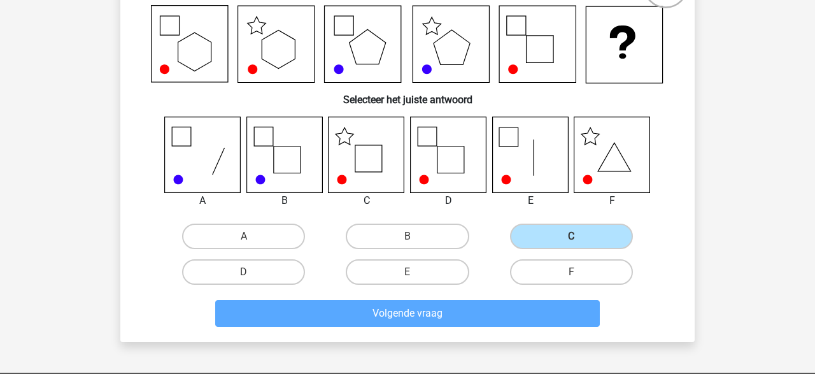
scroll to position [113, 0]
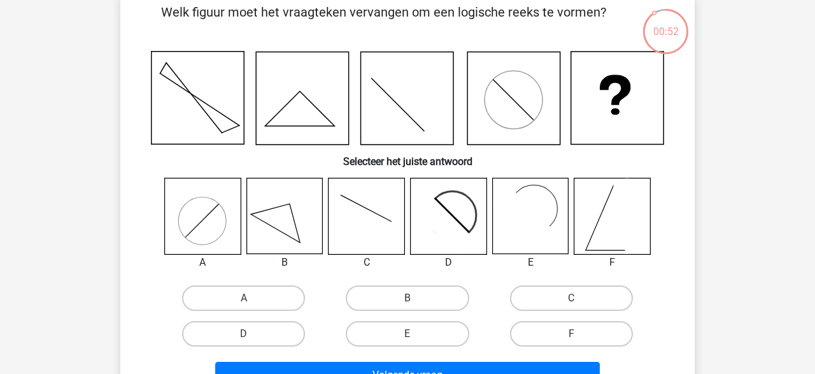
scroll to position [68, 0]
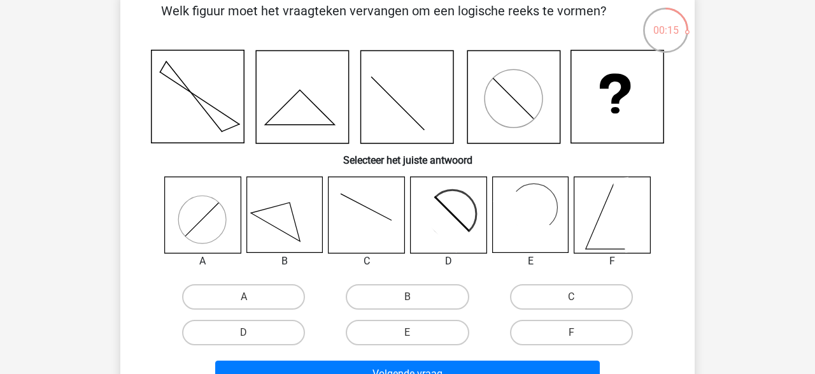
click at [606, 230] on icon at bounding box center [613, 215] width 76 height 76
click at [558, 335] on label "F" at bounding box center [571, 332] width 123 height 25
click at [571, 335] on input "F" at bounding box center [575, 337] width 8 height 8
radio input "true"
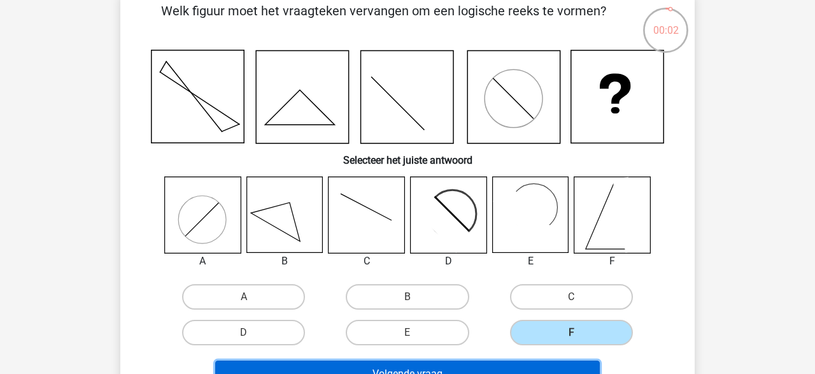
click at [462, 365] on button "Volgende vraag" at bounding box center [407, 374] width 385 height 27
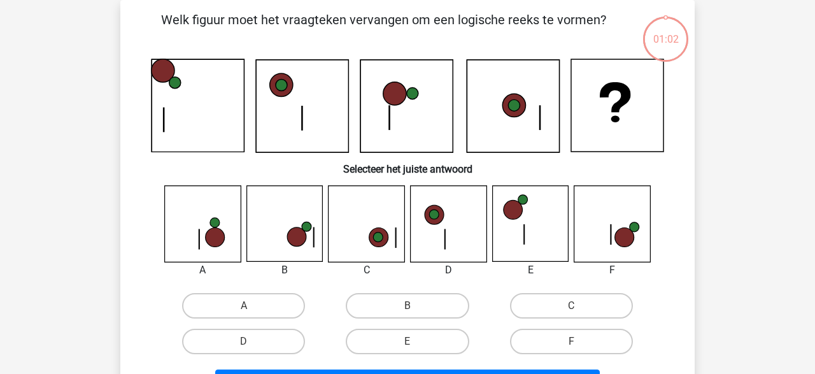
scroll to position [59, 0]
click at [283, 334] on label "D" at bounding box center [243, 341] width 123 height 25
click at [252, 341] on input "D" at bounding box center [248, 345] width 8 height 8
radio input "true"
click at [579, 302] on label "C" at bounding box center [571, 305] width 123 height 25
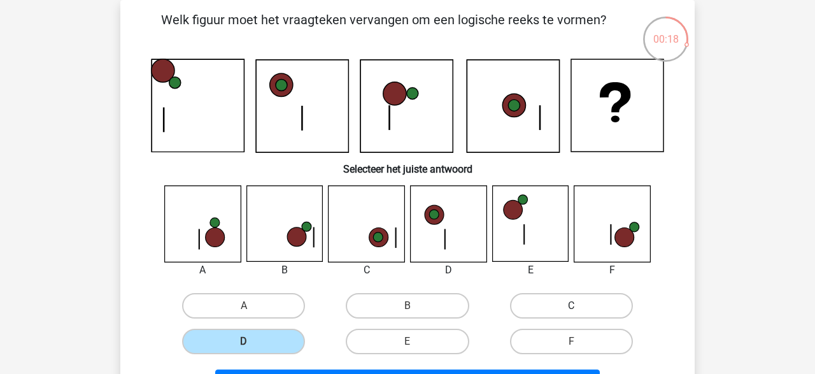
click at [579, 306] on input "C" at bounding box center [575, 310] width 8 height 8
radio input "true"
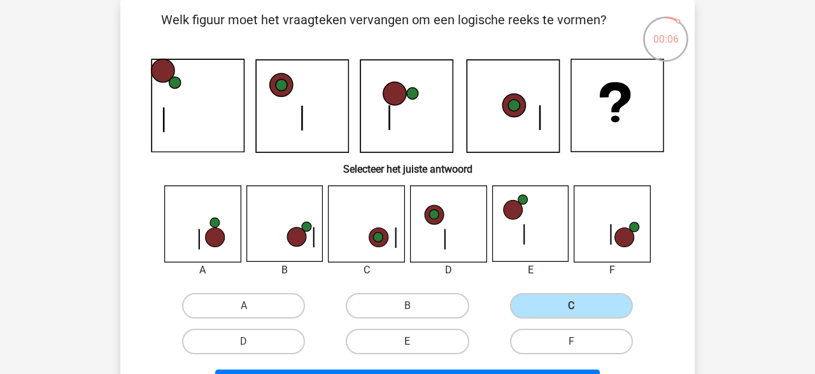
click at [417, 333] on label "E" at bounding box center [407, 341] width 123 height 25
click at [416, 341] on input "E" at bounding box center [412, 345] width 8 height 8
radio input "true"
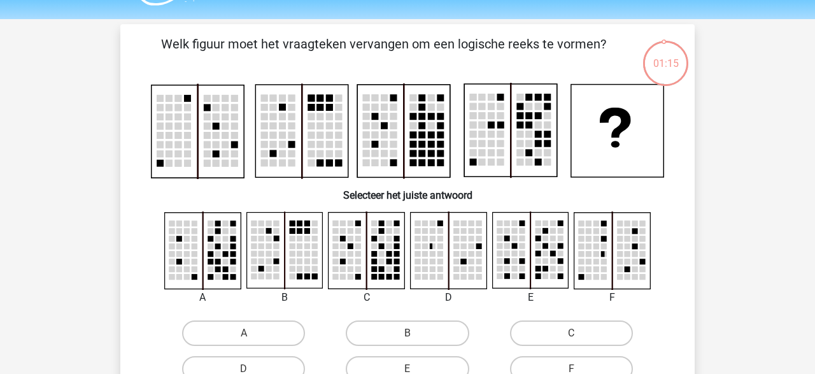
scroll to position [36, 0]
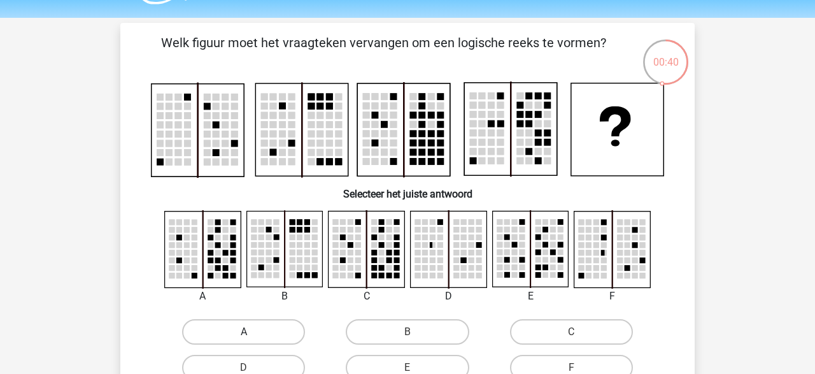
click at [281, 330] on label "A" at bounding box center [243, 331] width 123 height 25
click at [252, 332] on input "A" at bounding box center [248, 336] width 8 height 8
radio input "true"
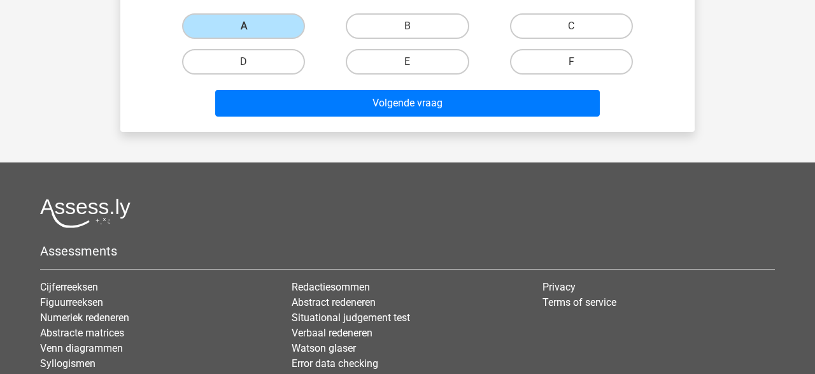
scroll to position [388, 0]
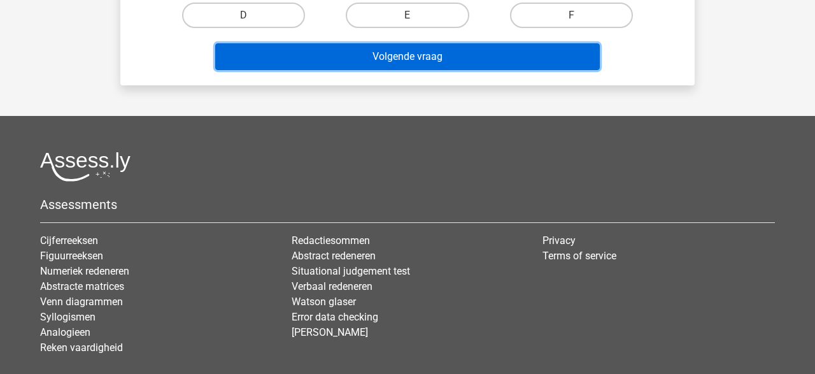
click at [473, 55] on button "Volgende vraag" at bounding box center [407, 56] width 385 height 27
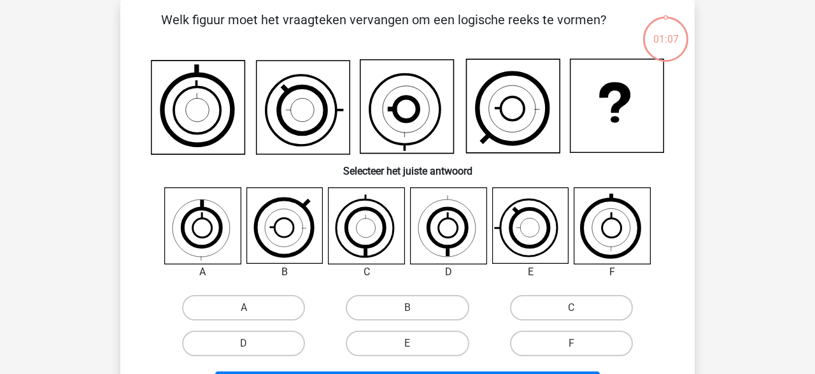
scroll to position [59, 0]
click at [514, 128] on icon at bounding box center [514, 106] width 94 height 94
click at [579, 335] on label "F" at bounding box center [571, 343] width 123 height 25
click at [579, 343] on input "F" at bounding box center [575, 347] width 8 height 8
radio input "true"
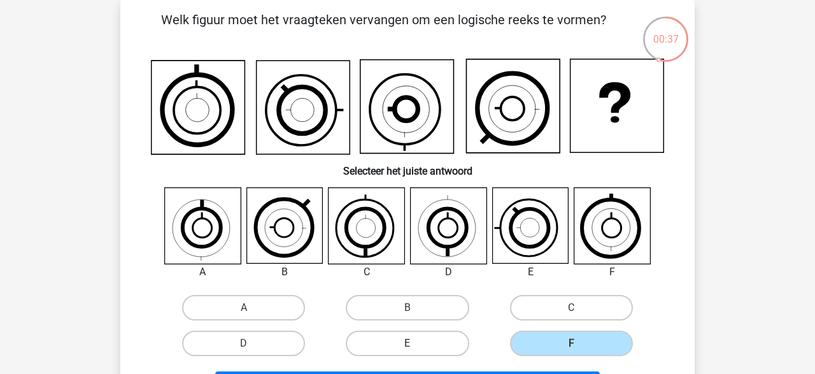
click at [403, 342] on label "E" at bounding box center [407, 343] width 123 height 25
click at [408, 343] on input "E" at bounding box center [412, 347] width 8 height 8
radio input "true"
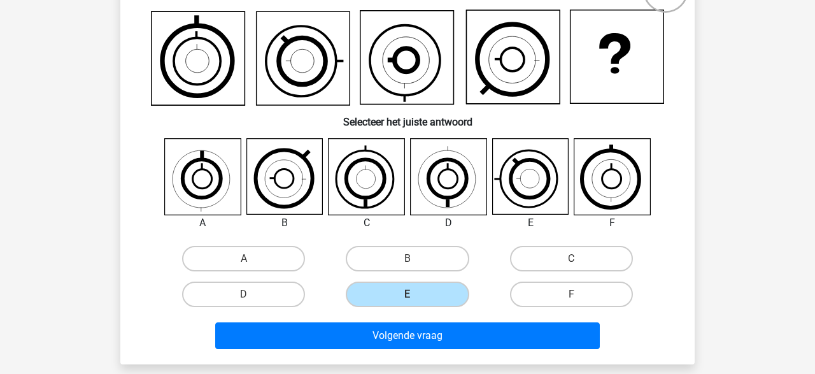
scroll to position [113, 0]
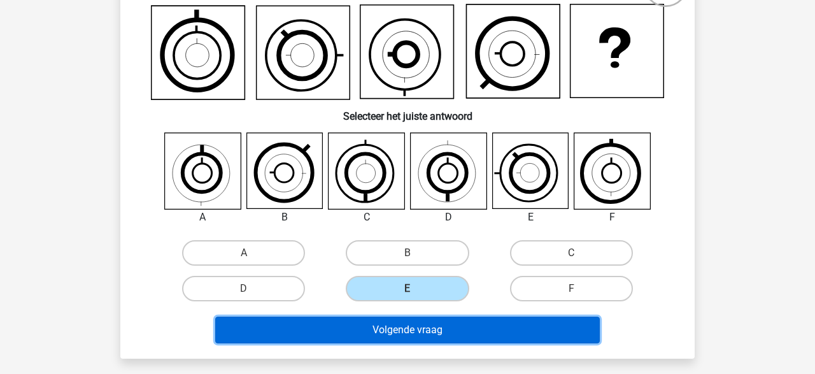
click at [554, 326] on button "Volgende vraag" at bounding box center [407, 330] width 385 height 27
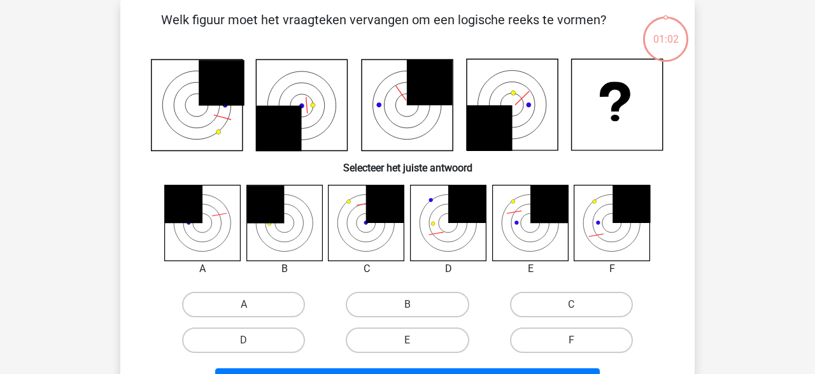
scroll to position [59, 0]
click at [269, 340] on label "D" at bounding box center [243, 339] width 123 height 25
click at [252, 340] on input "D" at bounding box center [248, 344] width 8 height 8
radio input "true"
click at [407, 340] on label "E" at bounding box center [407, 339] width 123 height 25
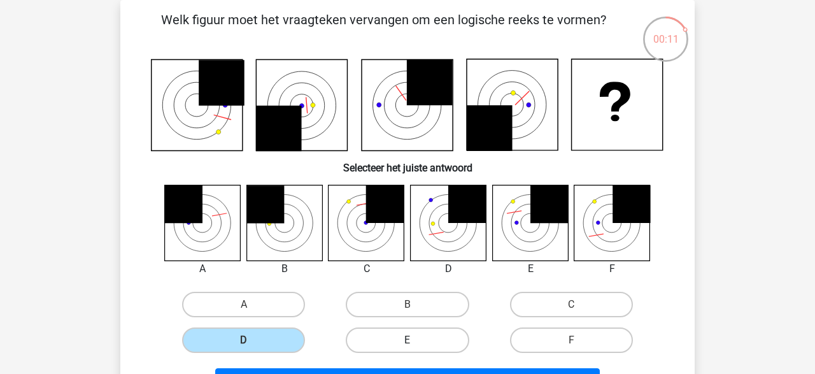
click at [408, 340] on input "E" at bounding box center [412, 344] width 8 height 8
radio input "true"
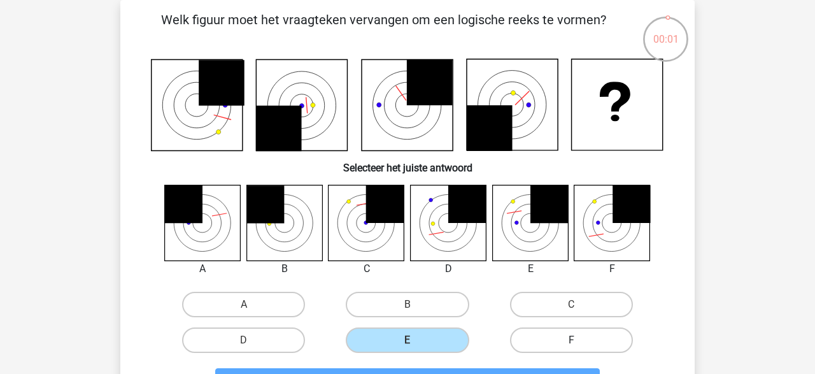
click at [585, 343] on label "F" at bounding box center [571, 339] width 123 height 25
click at [580, 343] on input "F" at bounding box center [575, 344] width 8 height 8
radio input "true"
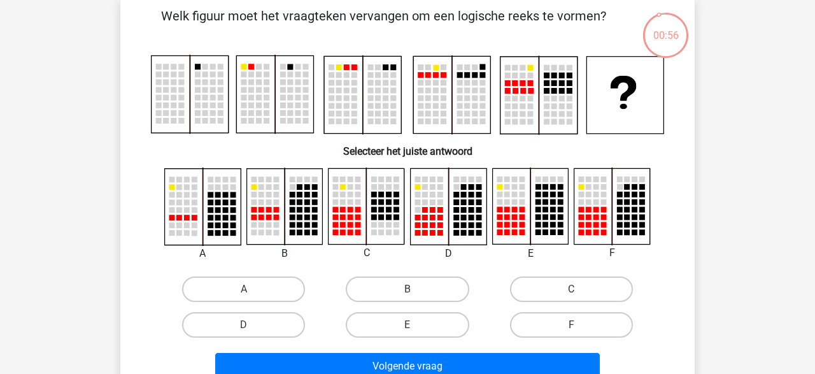
scroll to position [64, 0]
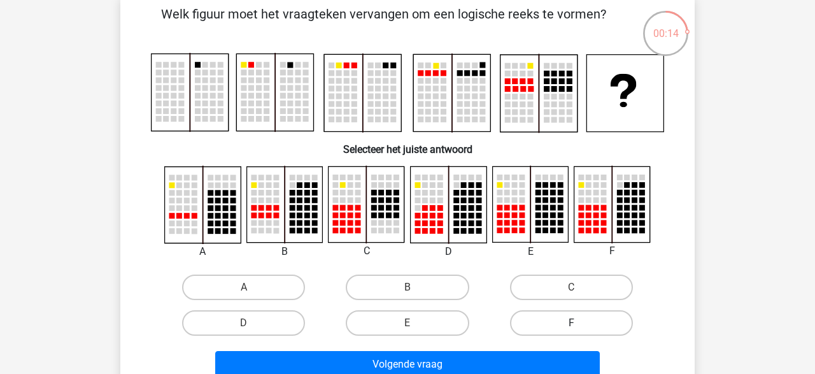
click at [580, 317] on label "F" at bounding box center [571, 322] width 123 height 25
click at [580, 323] on input "F" at bounding box center [575, 327] width 8 height 8
radio input "true"
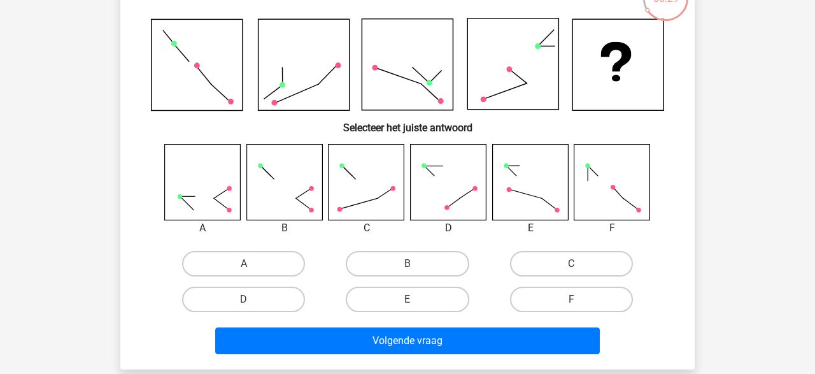
scroll to position [99, 0]
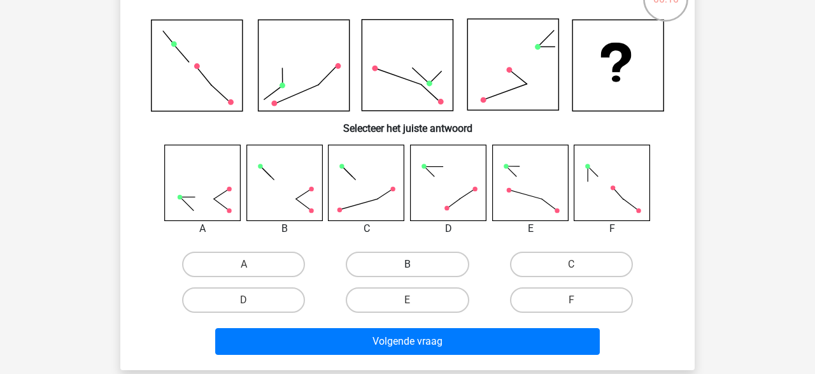
click at [428, 266] on label "B" at bounding box center [407, 264] width 123 height 25
click at [416, 266] on input "B" at bounding box center [412, 268] width 8 height 8
radio input "true"
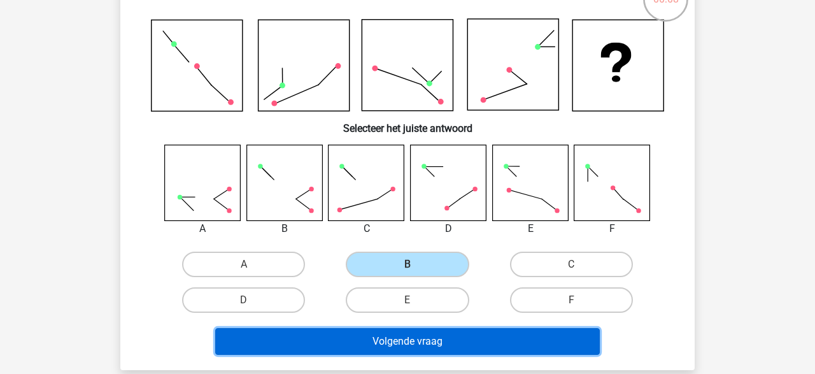
click at [513, 345] on button "Volgende vraag" at bounding box center [407, 341] width 385 height 27
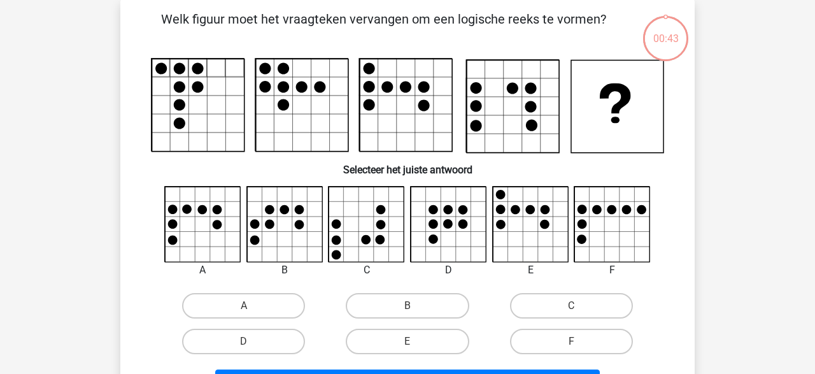
scroll to position [59, 0]
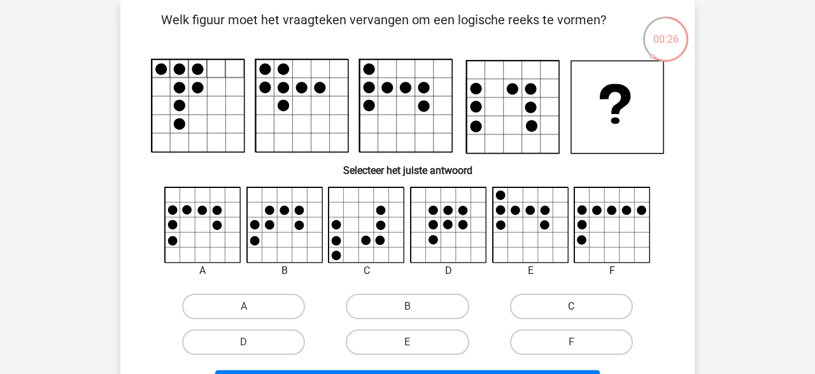
click at [526, 309] on label "C" at bounding box center [571, 306] width 123 height 25
click at [571, 309] on input "C" at bounding box center [575, 310] width 8 height 8
radio input "true"
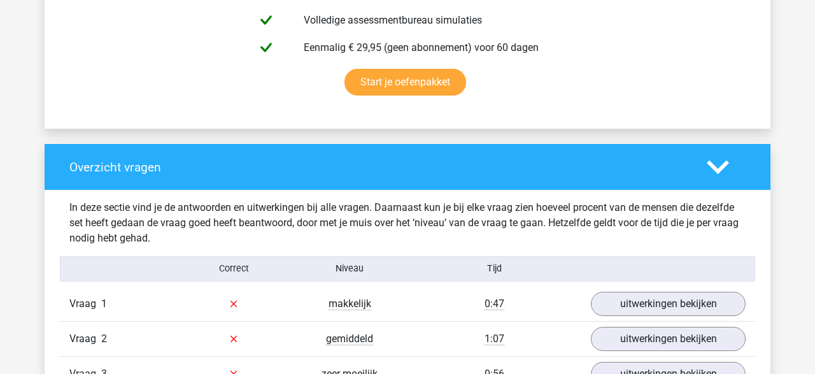
scroll to position [745, 0]
